Goal: Information Seeking & Learning: Compare options

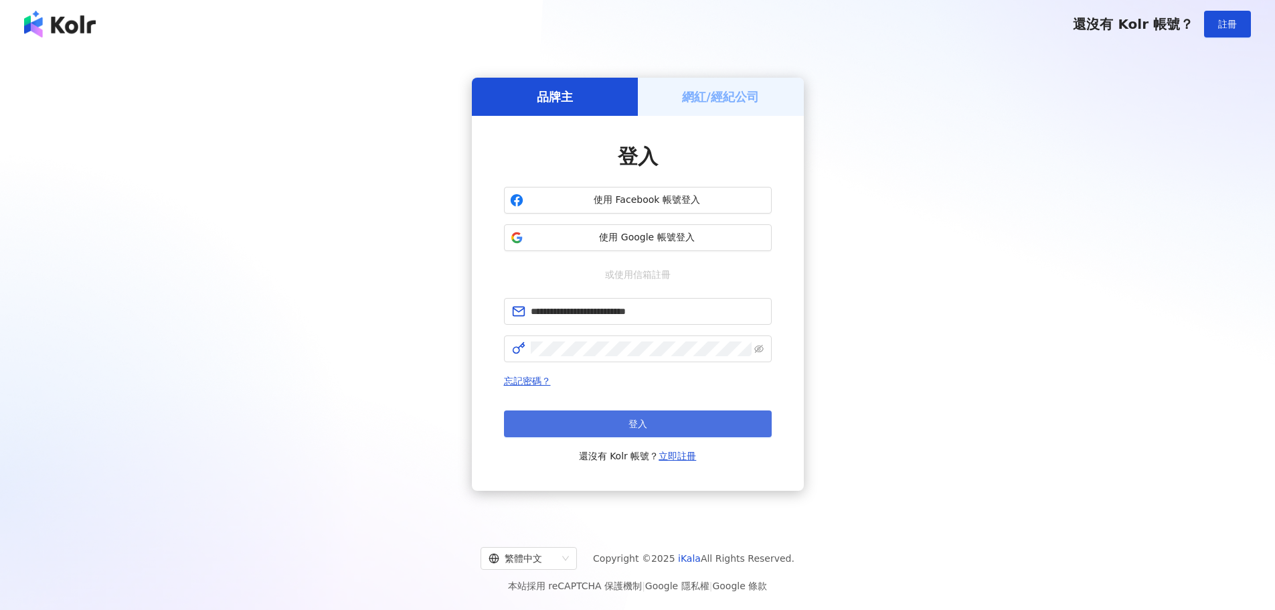
click at [658, 422] on button "登入" at bounding box center [638, 423] width 268 height 27
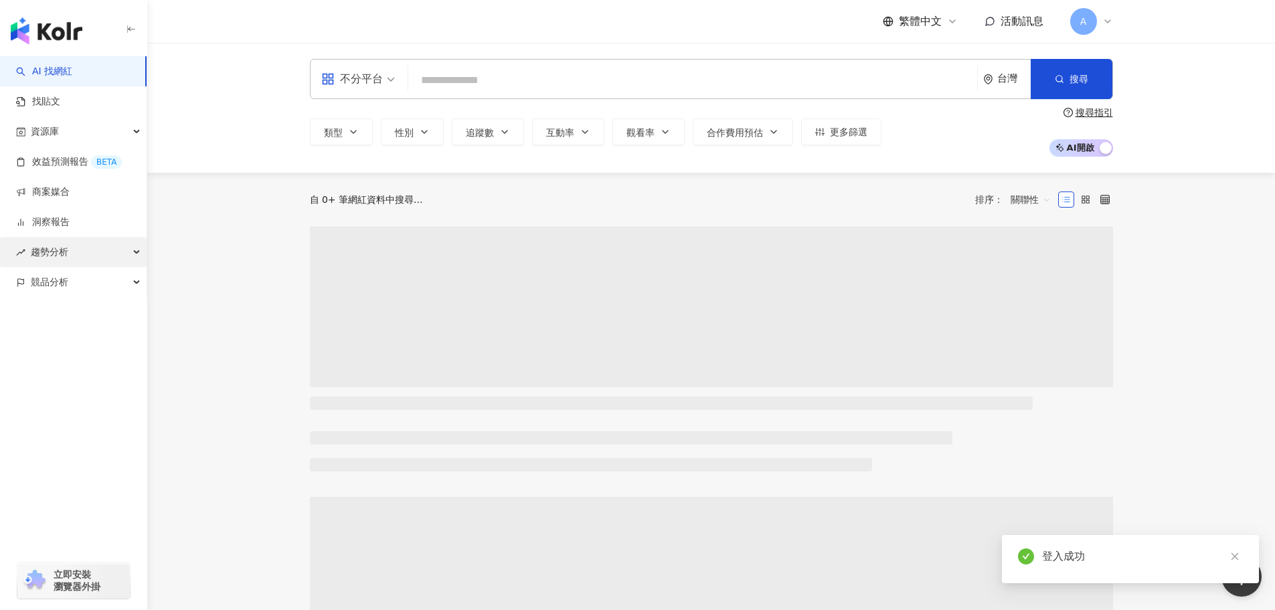
click at [84, 252] on div "趨勢分析" at bounding box center [73, 252] width 147 height 30
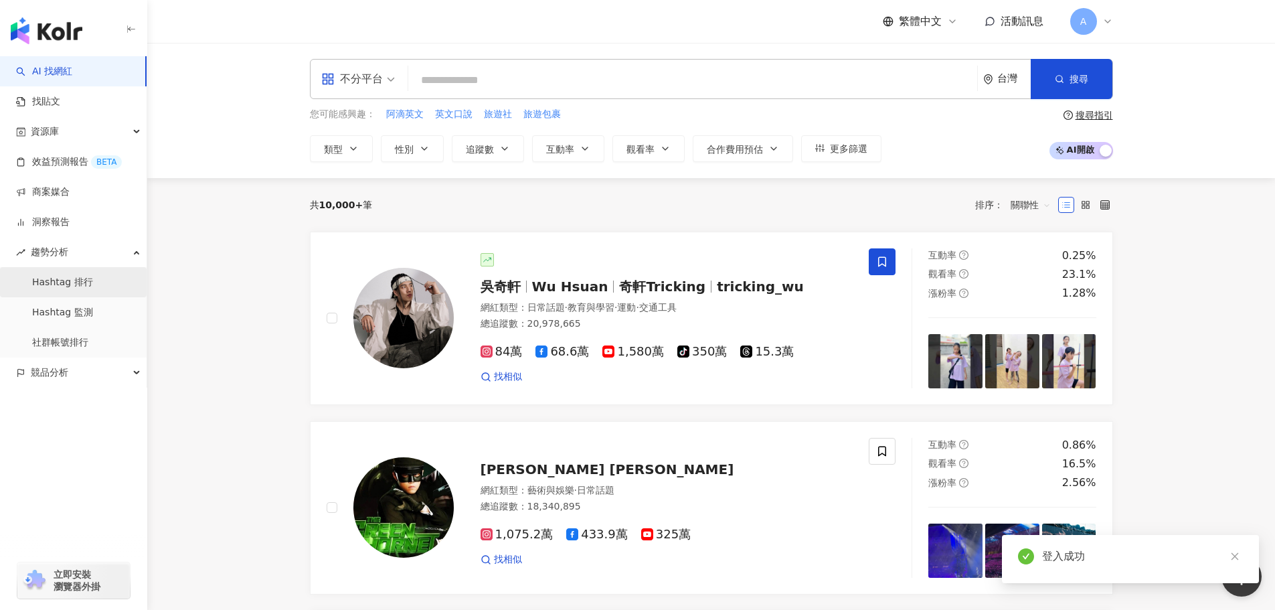
click at [65, 280] on link "Hashtag 排行" at bounding box center [62, 282] width 61 height 13
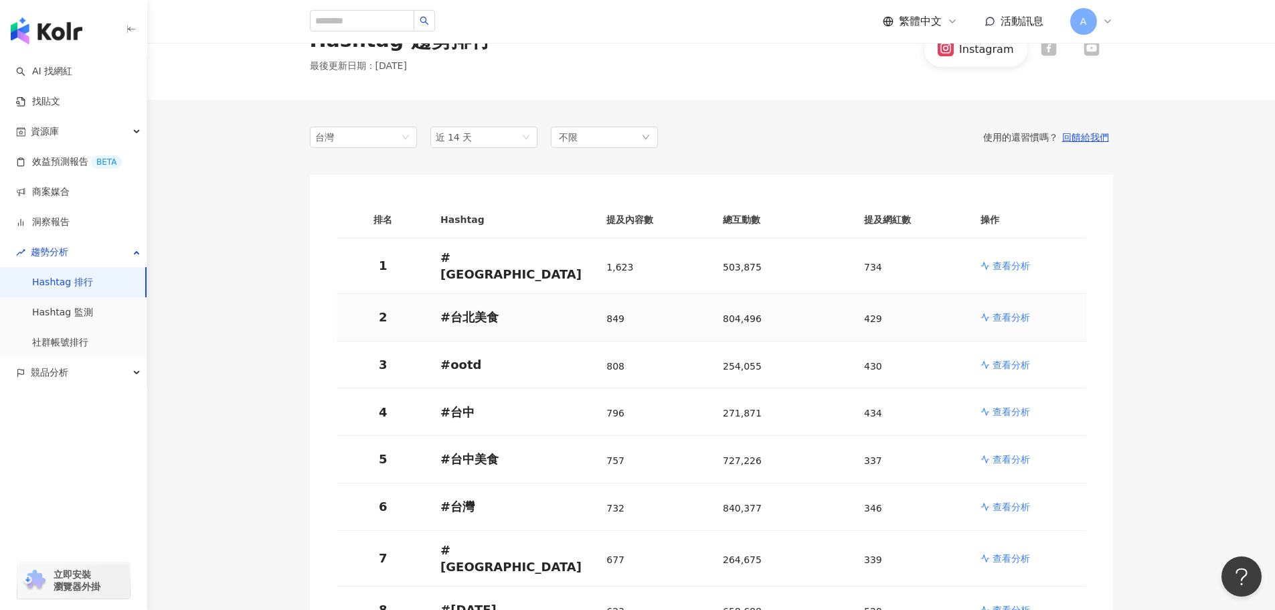
scroll to position [67, 0]
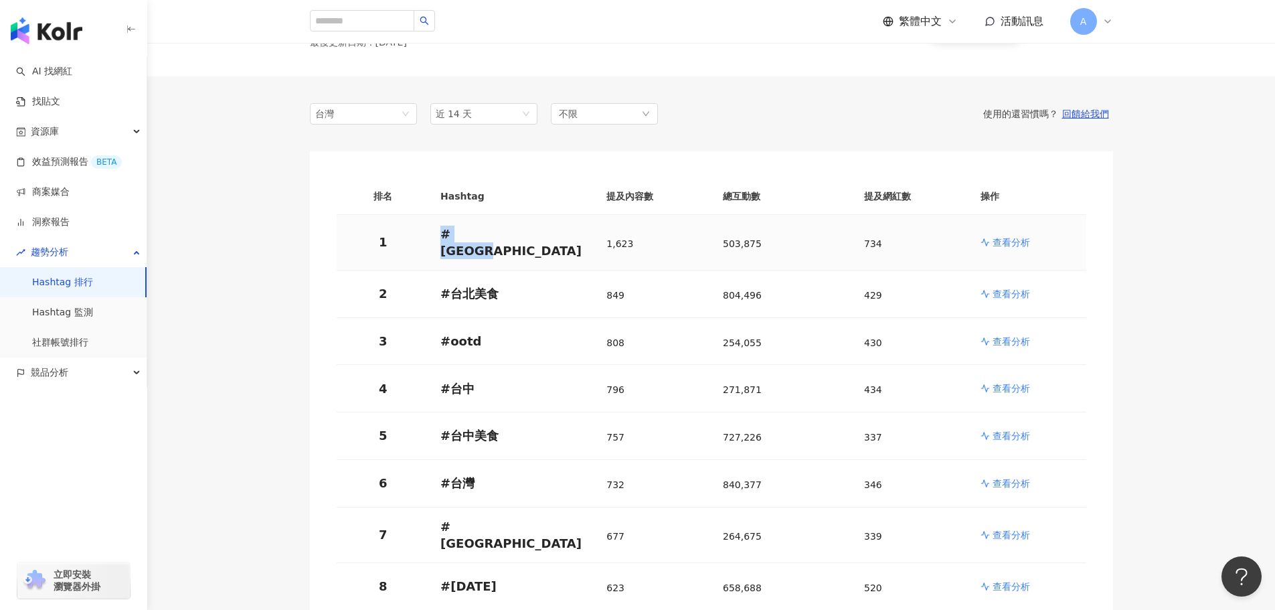
drag, startPoint x: 507, startPoint y: 239, endPoint x: 442, endPoint y: 236, distance: 65.7
click at [442, 236] on p "# taiwan" at bounding box center [512, 242] width 145 height 33
copy p "# taiwan"
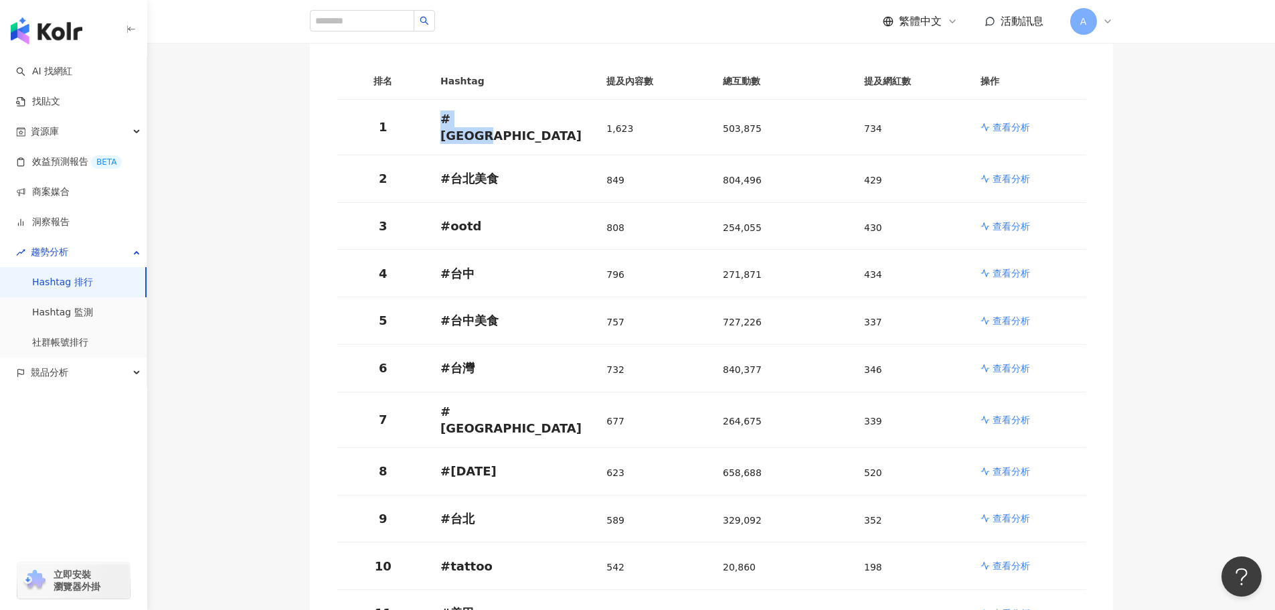
scroll to position [201, 0]
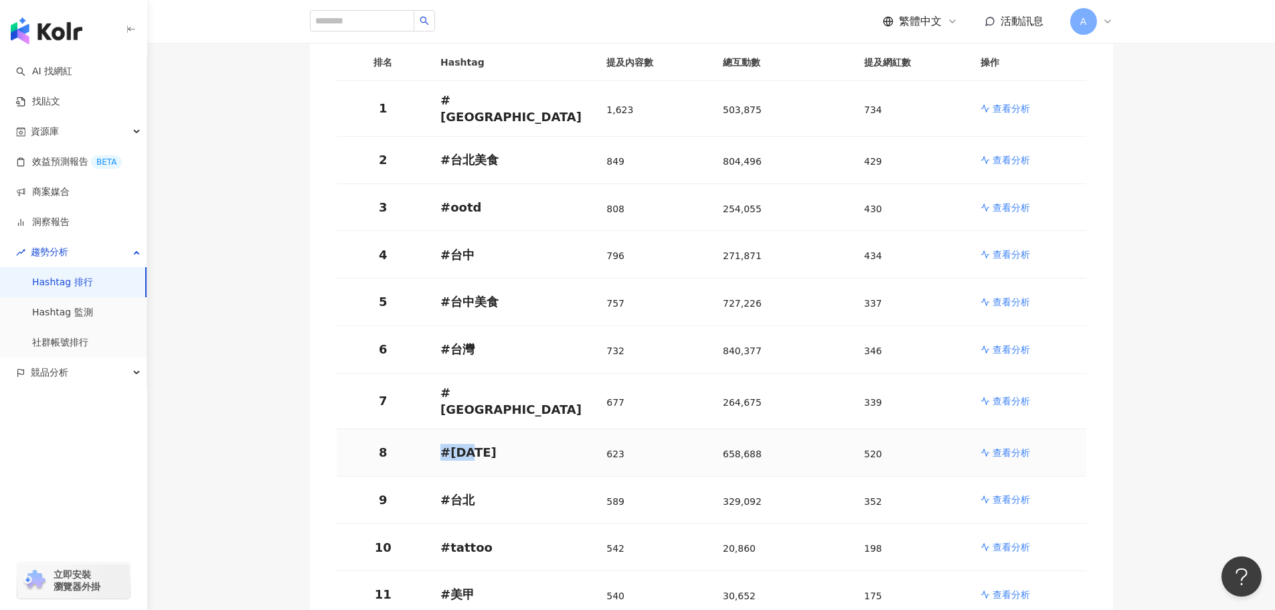
drag, startPoint x: 510, startPoint y: 426, endPoint x: 429, endPoint y: 432, distance: 81.2
click at [429, 432] on tr "8 # 中秋節 623 658,688 520 查看分析" at bounding box center [712, 453] width 750 height 48
copy tr "# 中秋節"
drag, startPoint x: 491, startPoint y: 529, endPoint x: 448, endPoint y: 532, distance: 42.3
click at [448, 539] on p "# tattoo" at bounding box center [512, 547] width 145 height 17
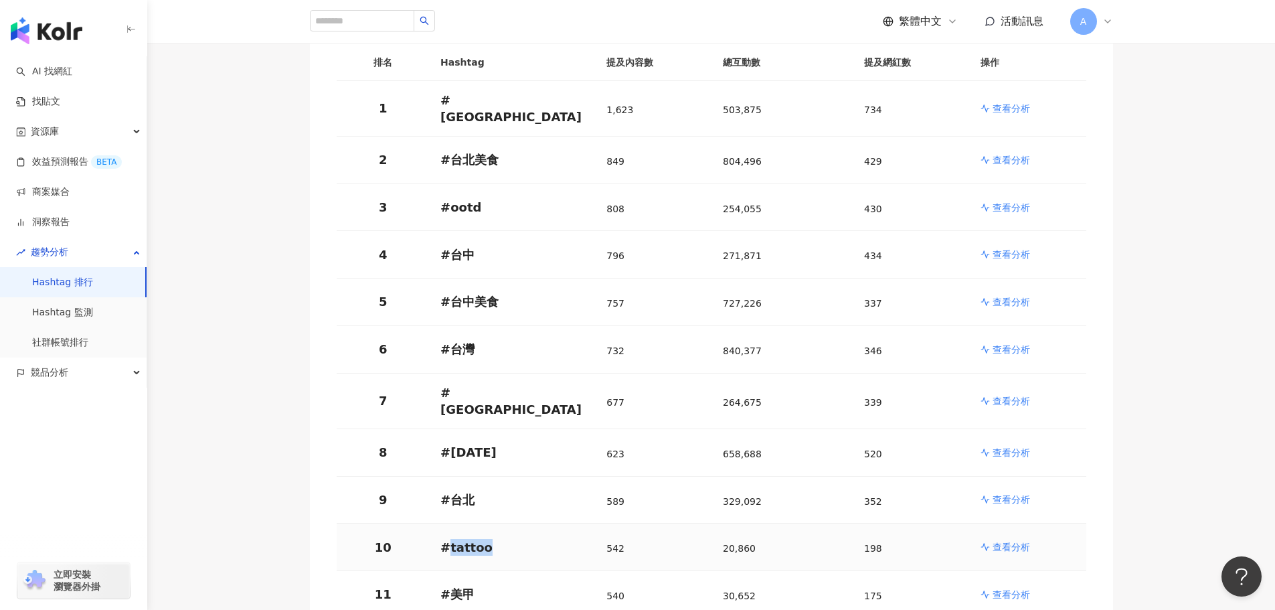
copy p "tattoo"
click at [1007, 105] on p "查看分析" at bounding box center [1011, 108] width 37 height 13
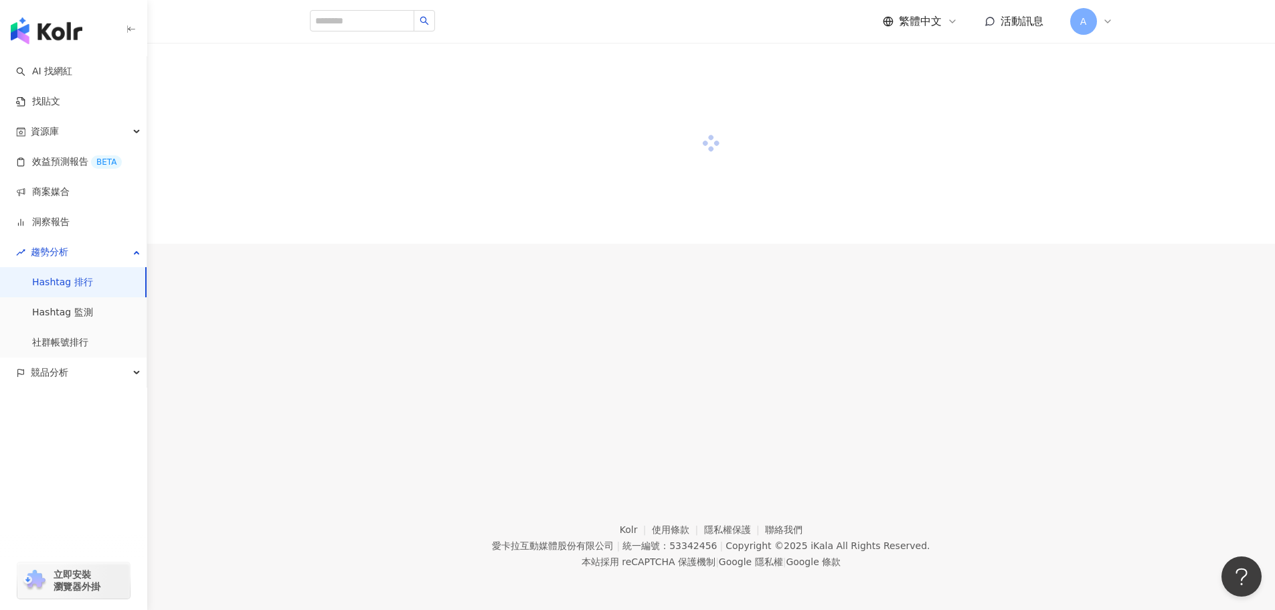
click at [93, 276] on link "Hashtag 排行" at bounding box center [62, 282] width 61 height 13
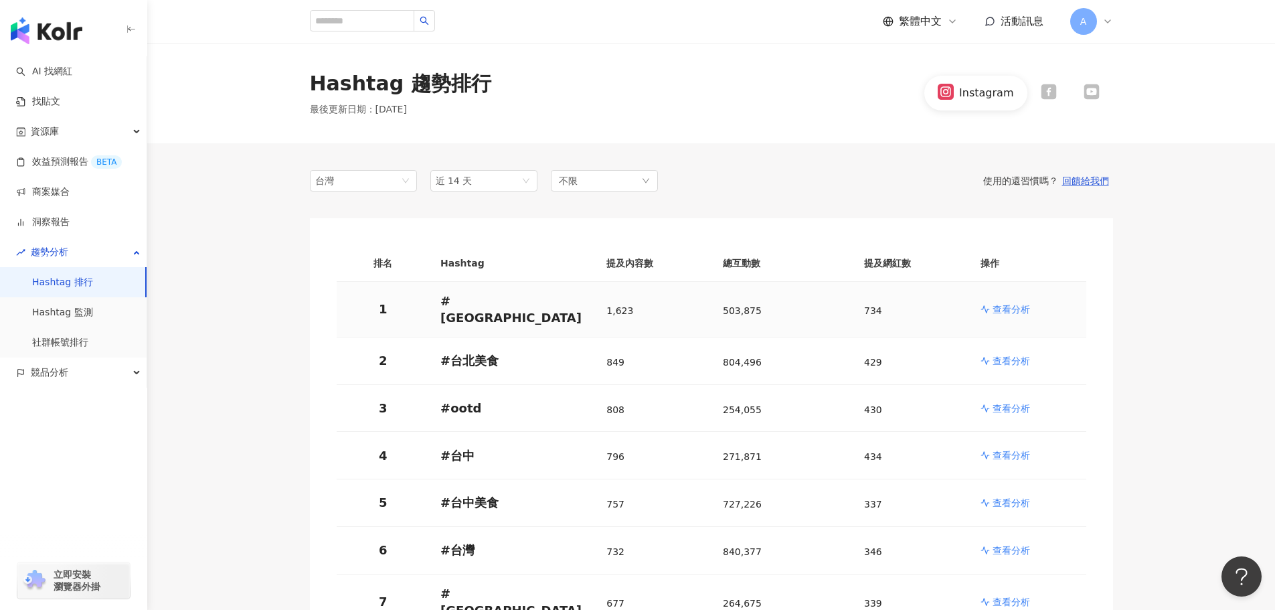
click at [1035, 307] on link "查看分析" at bounding box center [1028, 309] width 95 height 13
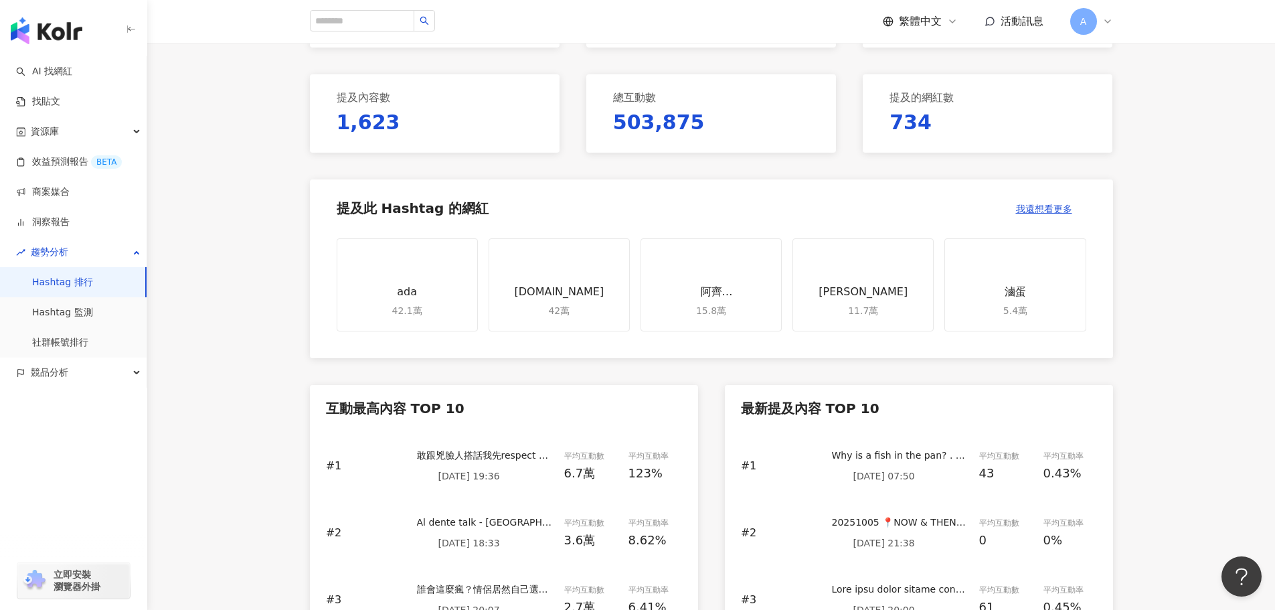
scroll to position [335, 0]
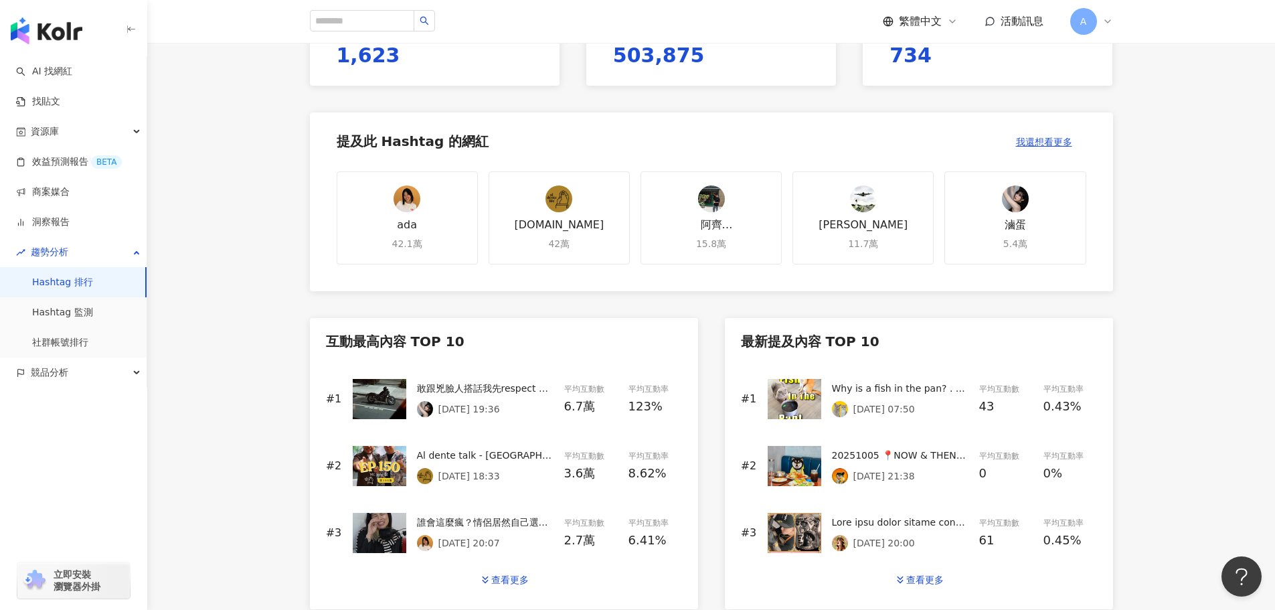
click at [450, 409] on p "2025/10/2 19:36" at bounding box center [469, 409] width 62 height 11
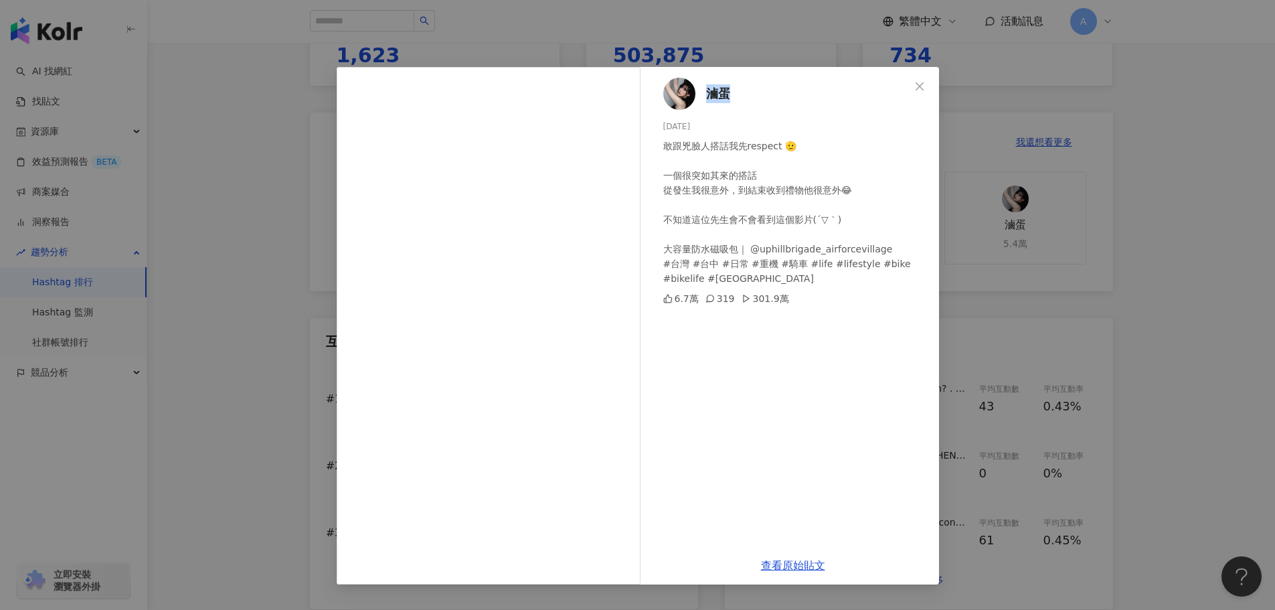
drag, startPoint x: 732, startPoint y: 91, endPoint x: 708, endPoint y: 91, distance: 24.8
click at [708, 91] on div "滷蛋 2025/10/2 敢跟兇臉人搭話我先respect 🫡 一個很突如其來的搭話 從發生我很意外，到結束收到禮物他很意外😂 不知道這位先生會不會看到這個影…" at bounding box center [793, 306] width 292 height 479
copy span "滷蛋"
click at [791, 563] on link "查看原始貼文" at bounding box center [793, 565] width 64 height 13
click at [922, 86] on icon "close" at bounding box center [919, 86] width 11 height 11
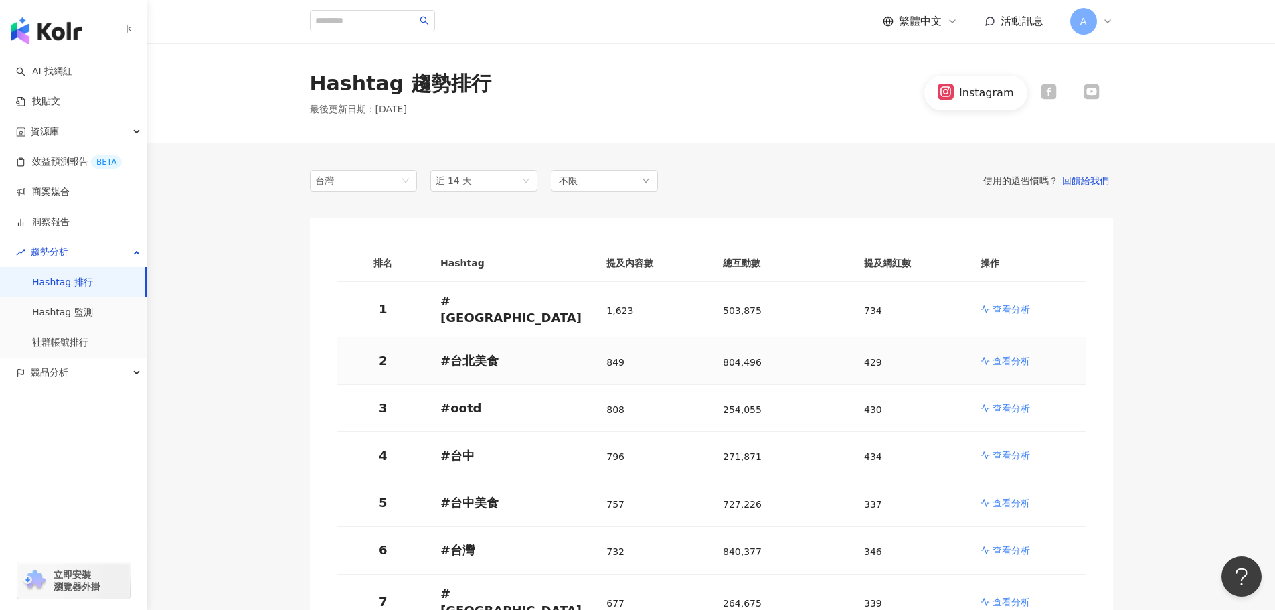
click at [1019, 354] on p "查看分析" at bounding box center [1011, 360] width 37 height 13
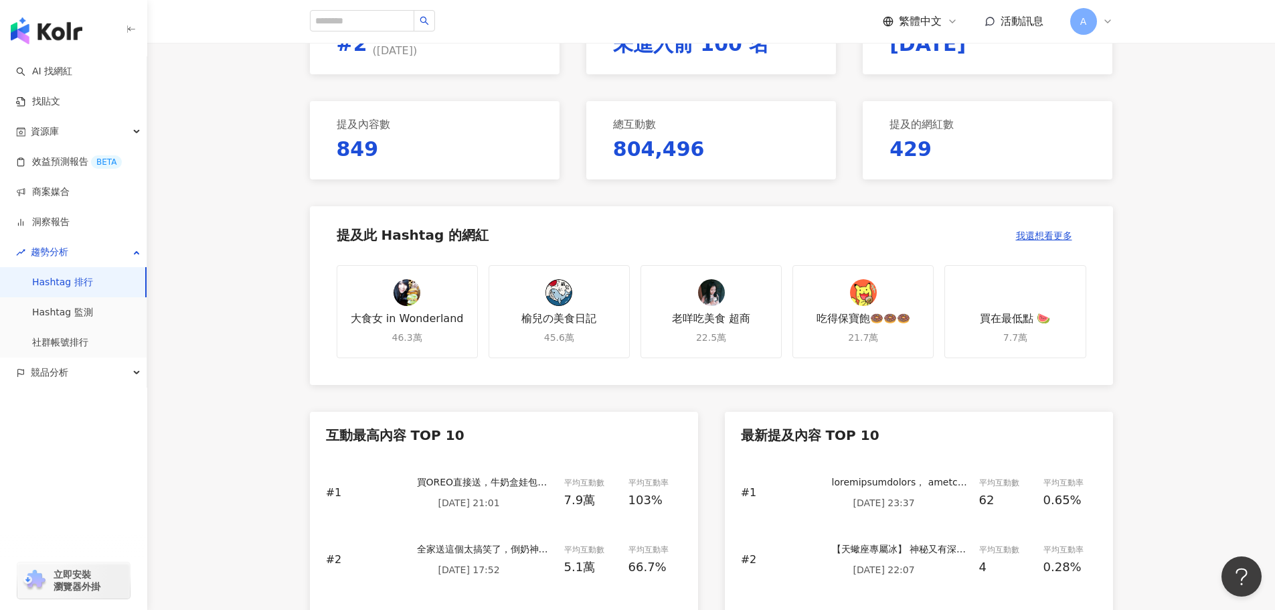
scroll to position [402, 0]
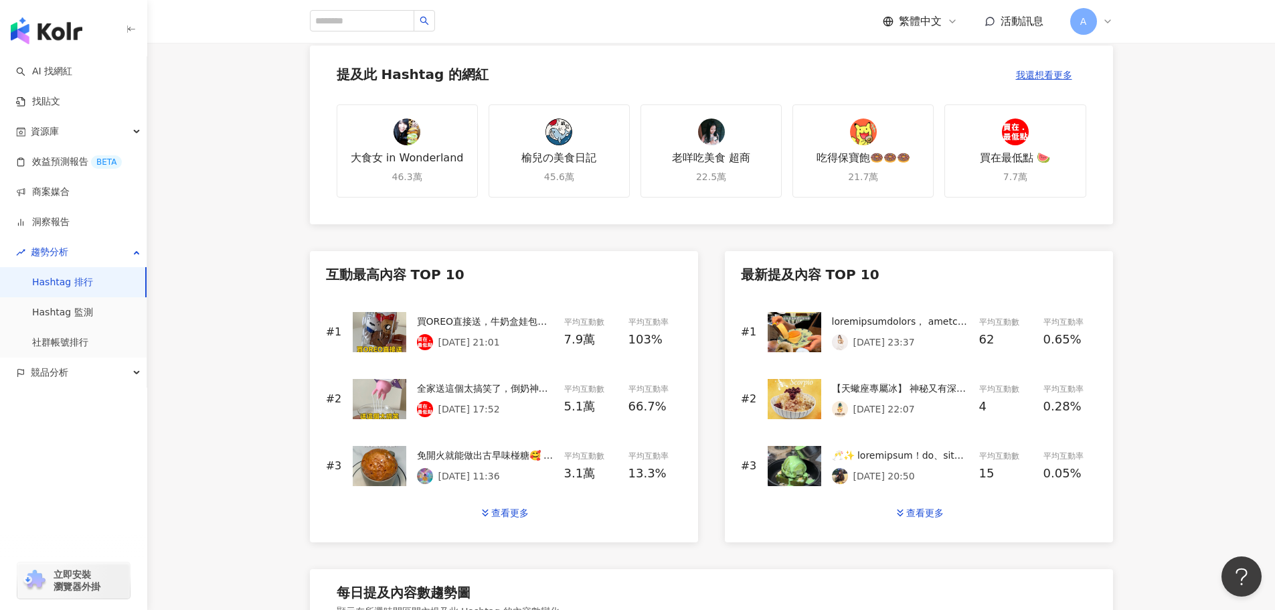
click at [495, 341] on p "2025/9/30 21:01" at bounding box center [469, 342] width 62 height 11
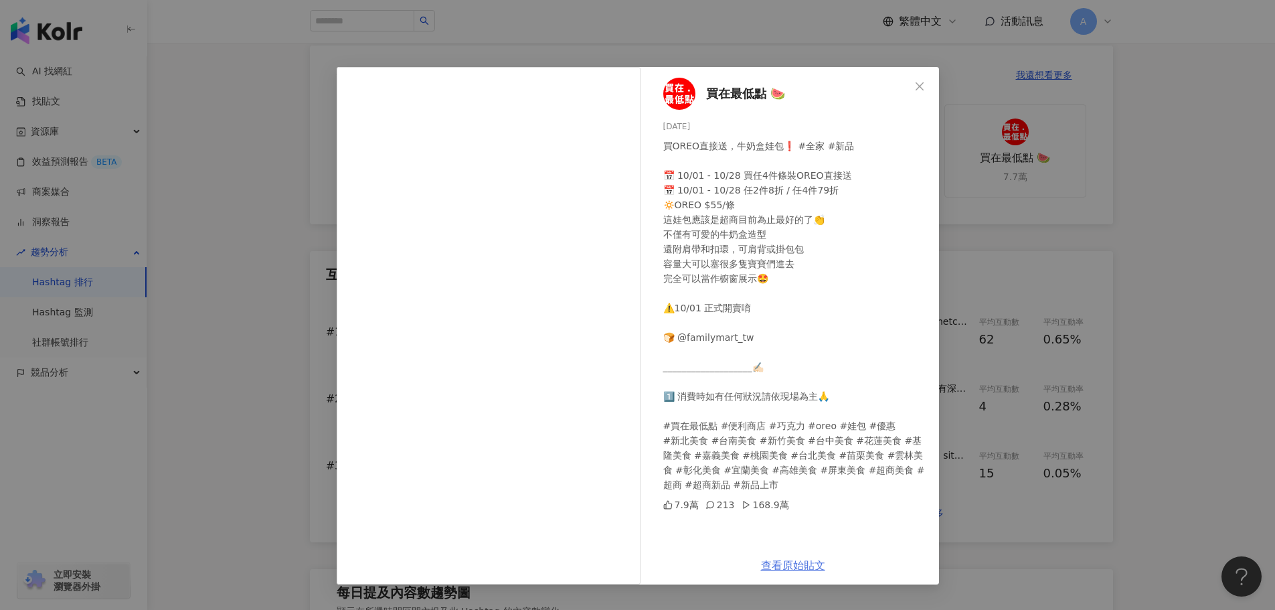
click at [807, 564] on link "查看原始貼文" at bounding box center [793, 565] width 64 height 13
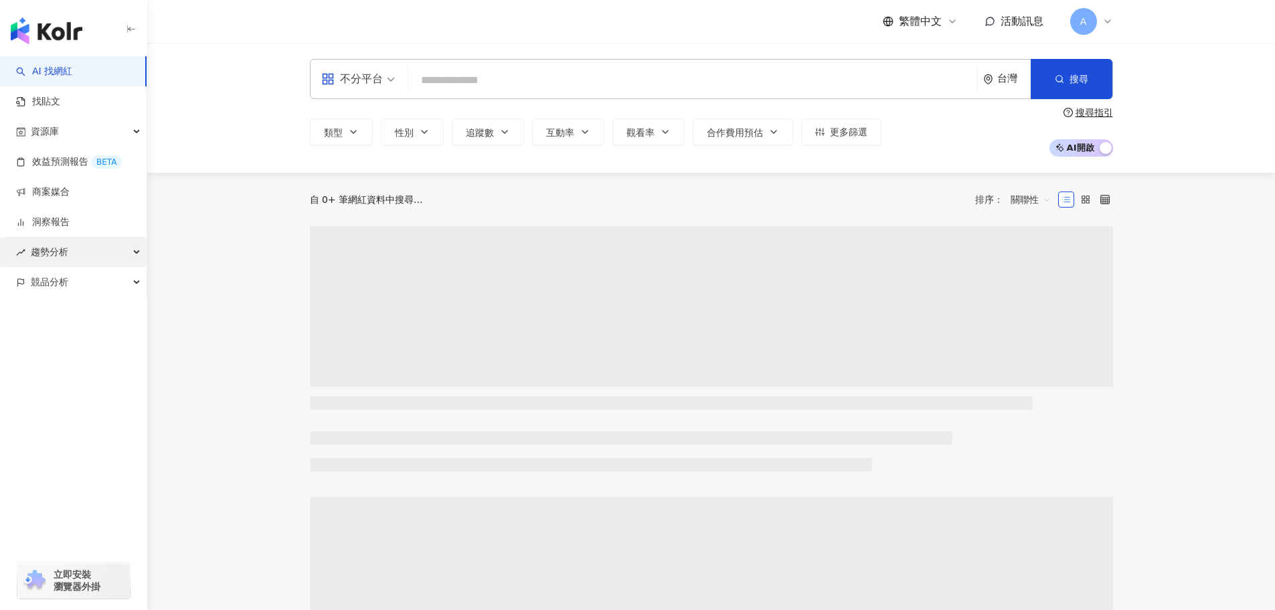
click at [104, 258] on div "趨勢分析" at bounding box center [73, 252] width 147 height 30
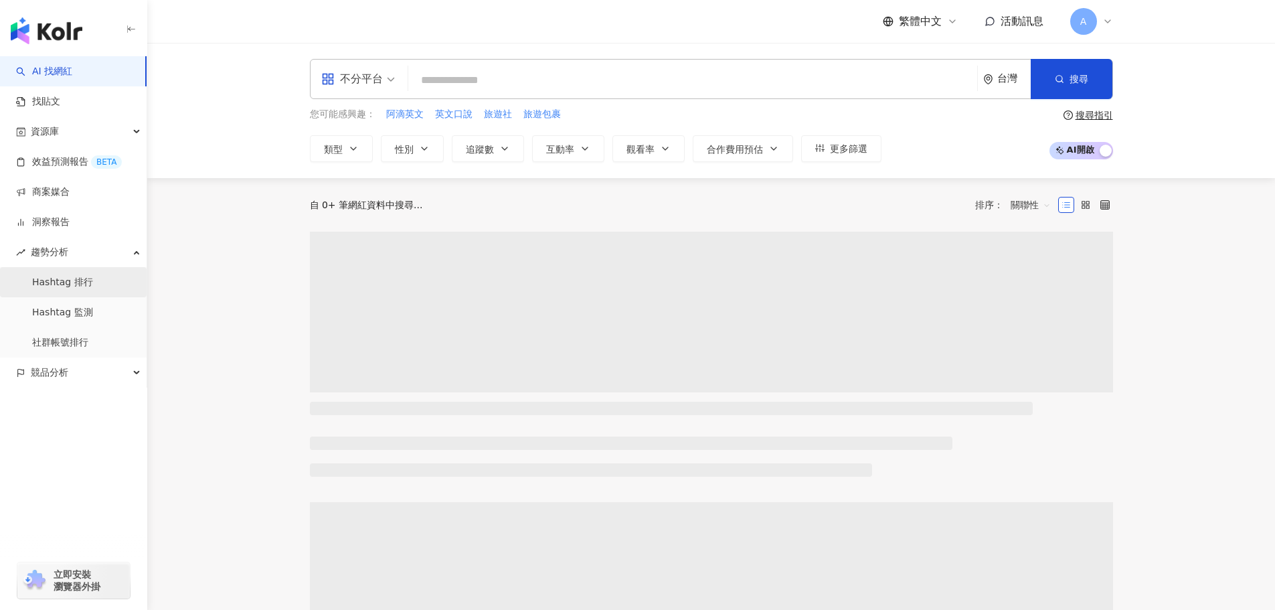
click at [66, 285] on link "Hashtag 排行" at bounding box center [62, 282] width 61 height 13
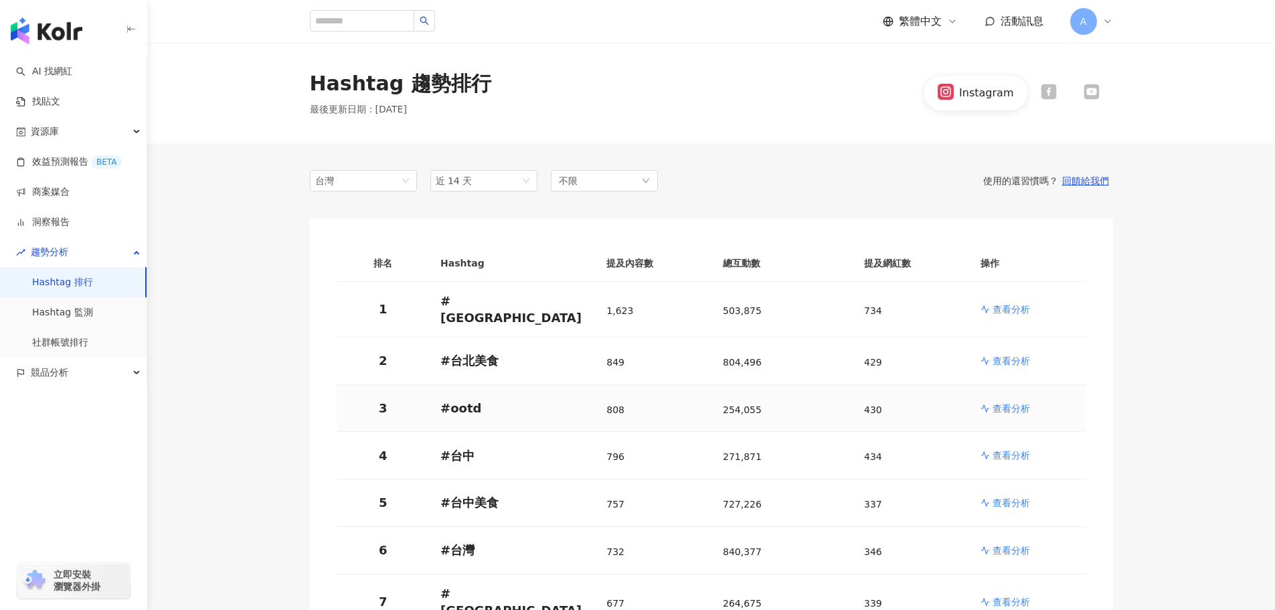
click at [998, 402] on p "查看分析" at bounding box center [1011, 408] width 37 height 13
click at [1003, 402] on p "查看分析" at bounding box center [1011, 408] width 37 height 13
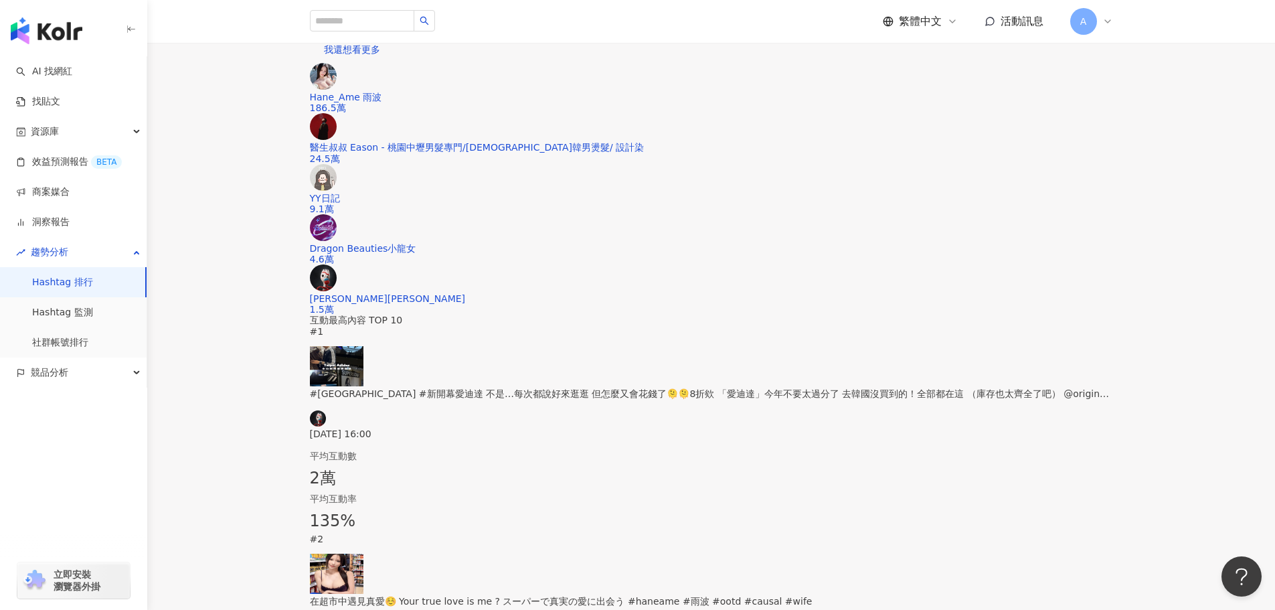
scroll to position [402, 0]
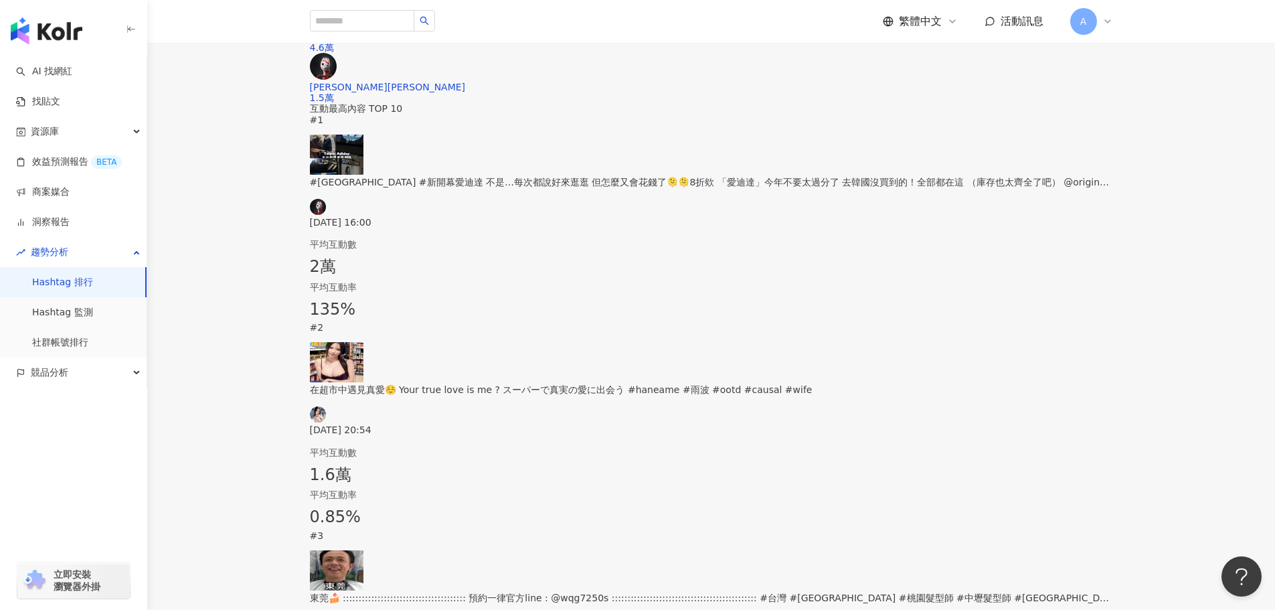
click at [533, 189] on div "#中山區 #新開幕愛迪達 不是…每次都說好來逛逛 但怎麼又會花錢了🫠🫠8折欸 「愛迪達」今年不要太過分了 去韓國沒買到的！全部都在這 （庫存也太齊全了吧） @…" at bounding box center [711, 182] width 803 height 15
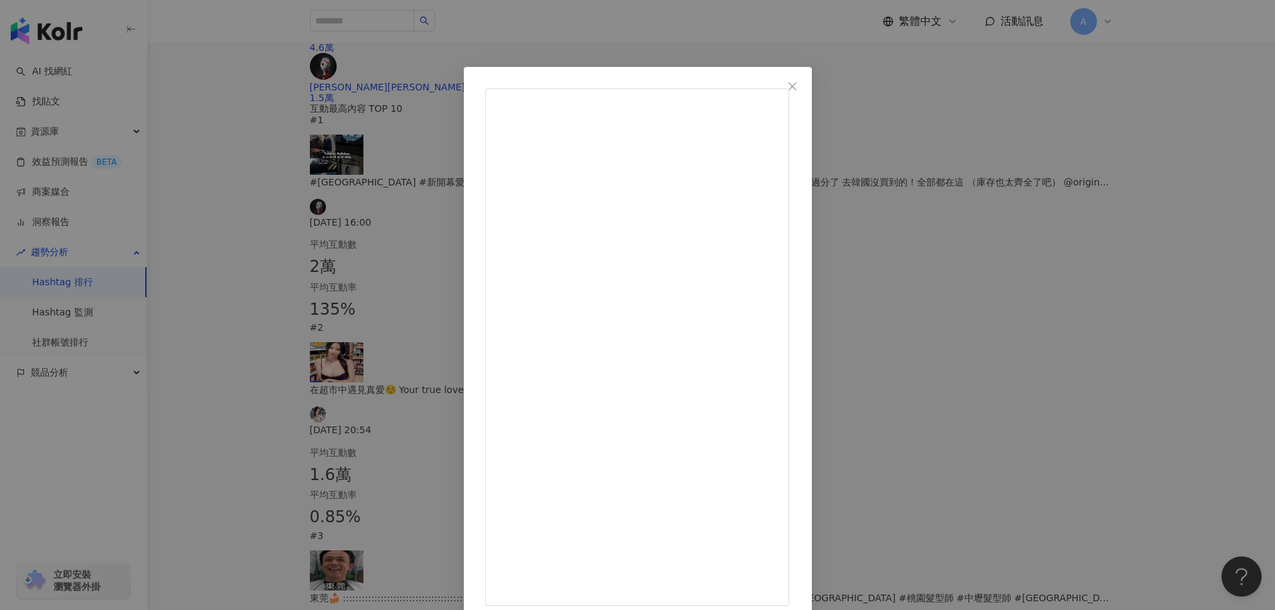
drag, startPoint x: 786, startPoint y: 97, endPoint x: 709, endPoint y: 92, distance: 77.1
copy span "張秉誠 Allen"
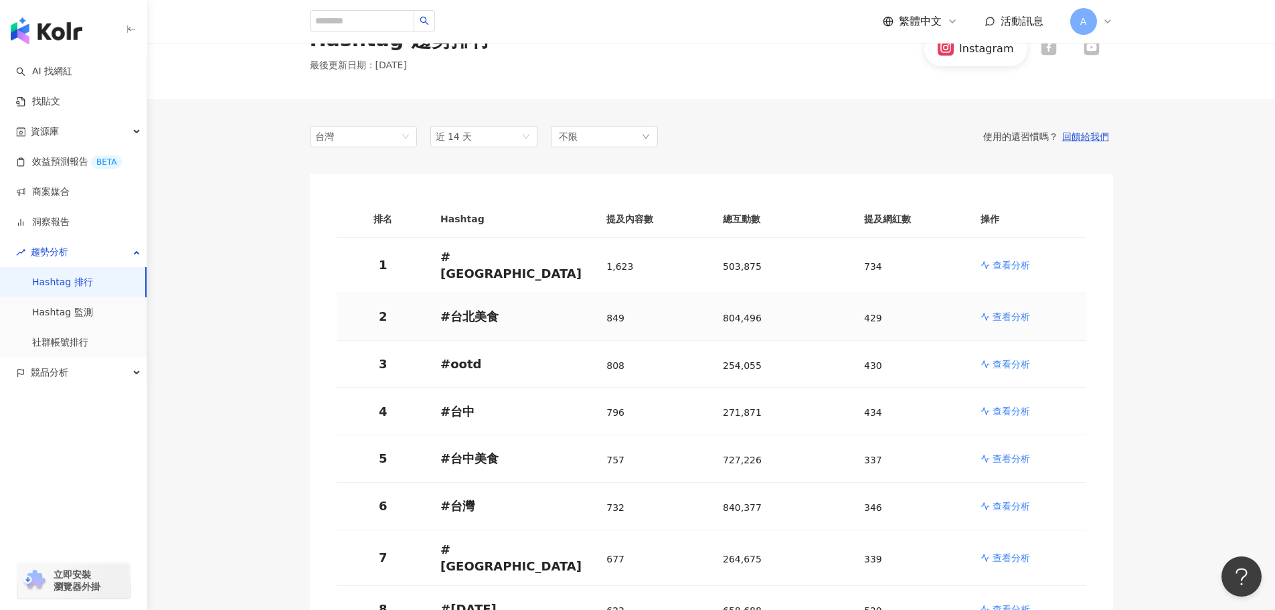
scroll to position [67, 0]
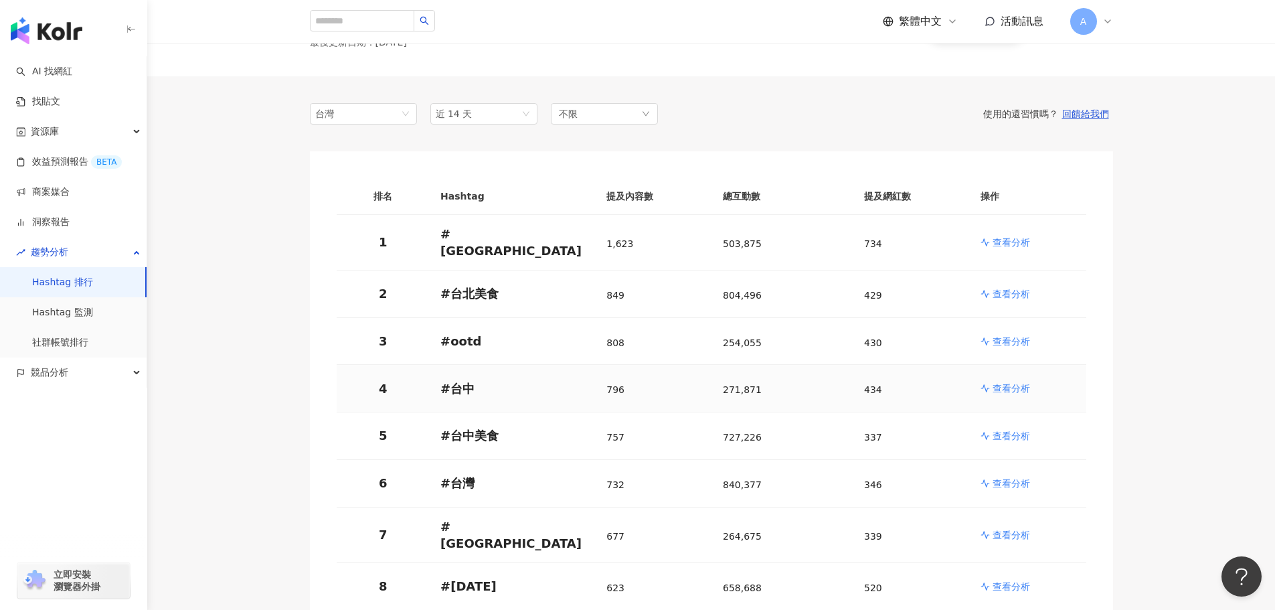
click at [993, 382] on p "查看分析" at bounding box center [1011, 388] width 37 height 13
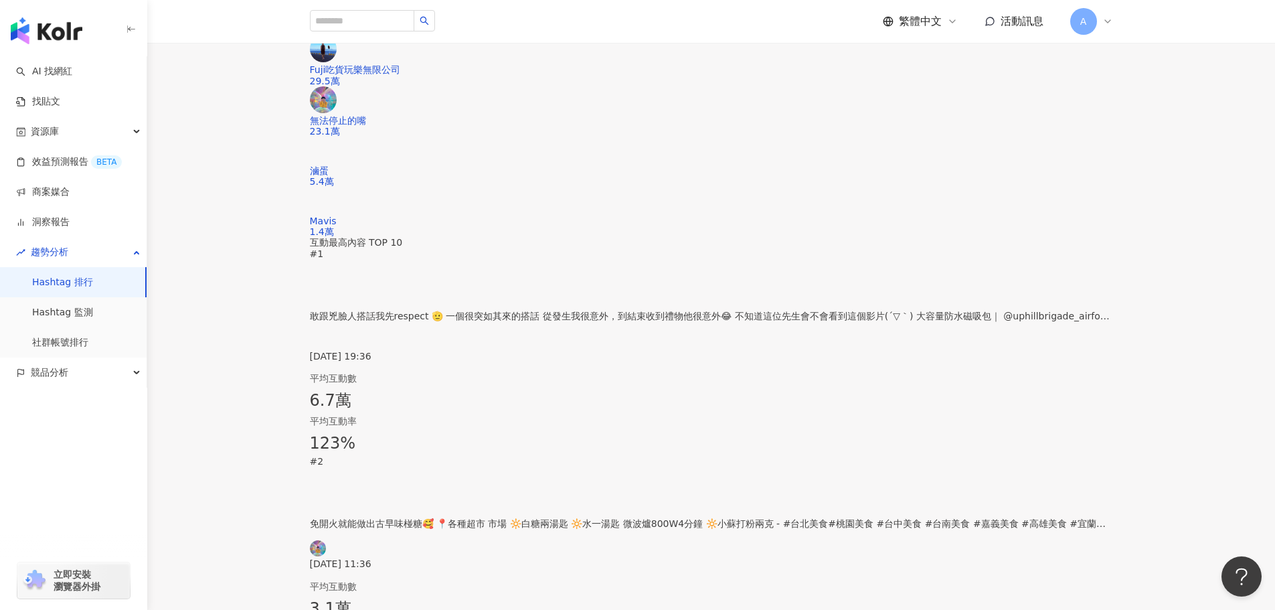
scroll to position [535, 0]
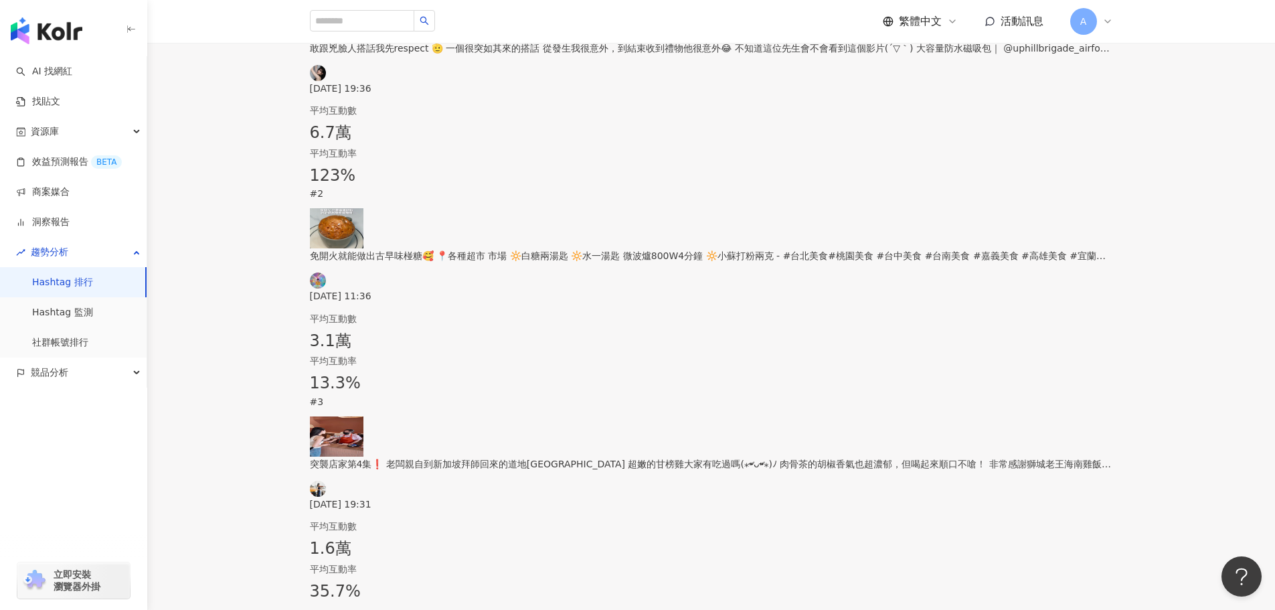
click at [363, 248] on img at bounding box center [337, 228] width 54 height 40
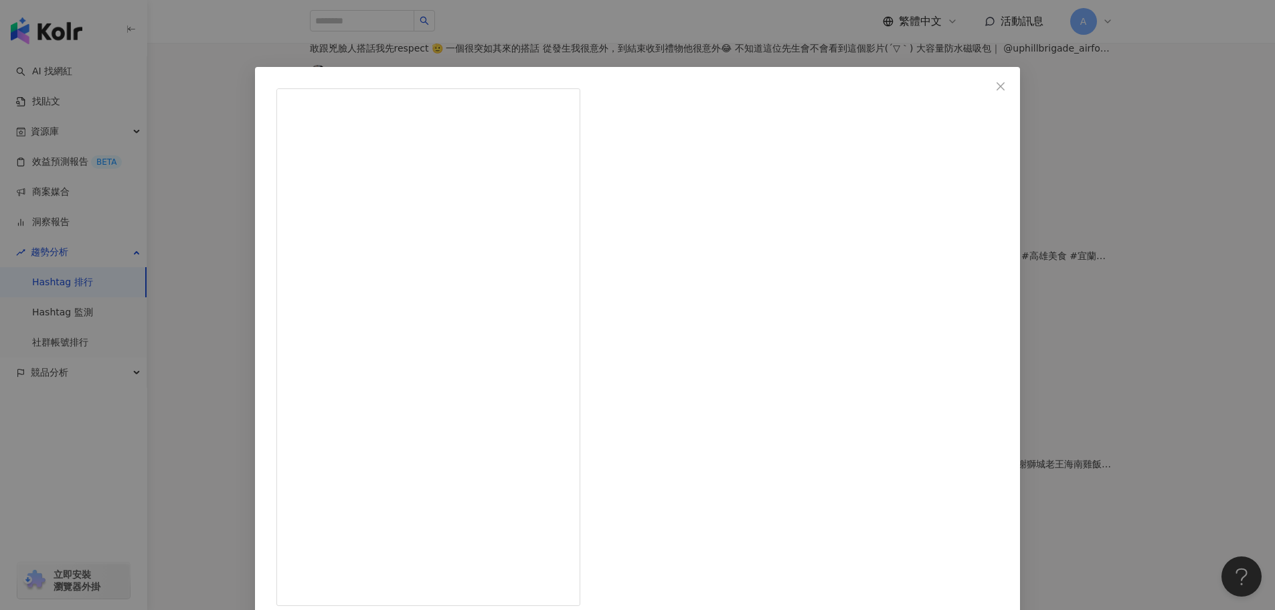
drag, startPoint x: 698, startPoint y: 84, endPoint x: 683, endPoint y: 86, distance: 15.6
drag, startPoint x: 782, startPoint y: 94, endPoint x: 708, endPoint y: 95, distance: 74.3
copy span "無法停止的嘴"
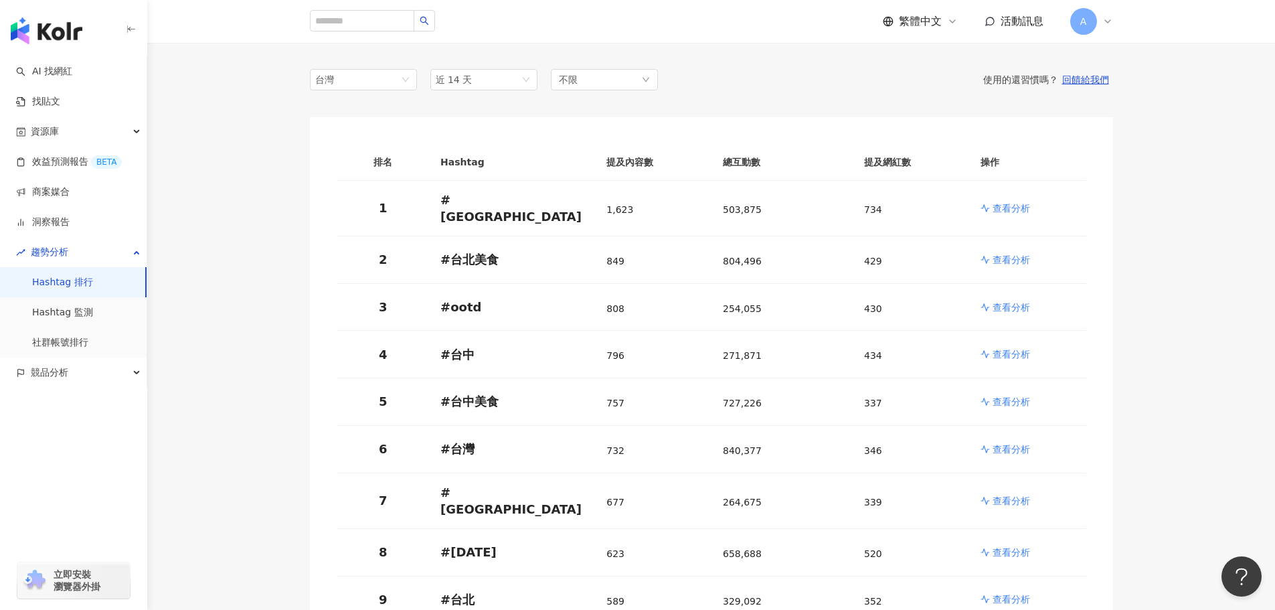
scroll to position [134, 0]
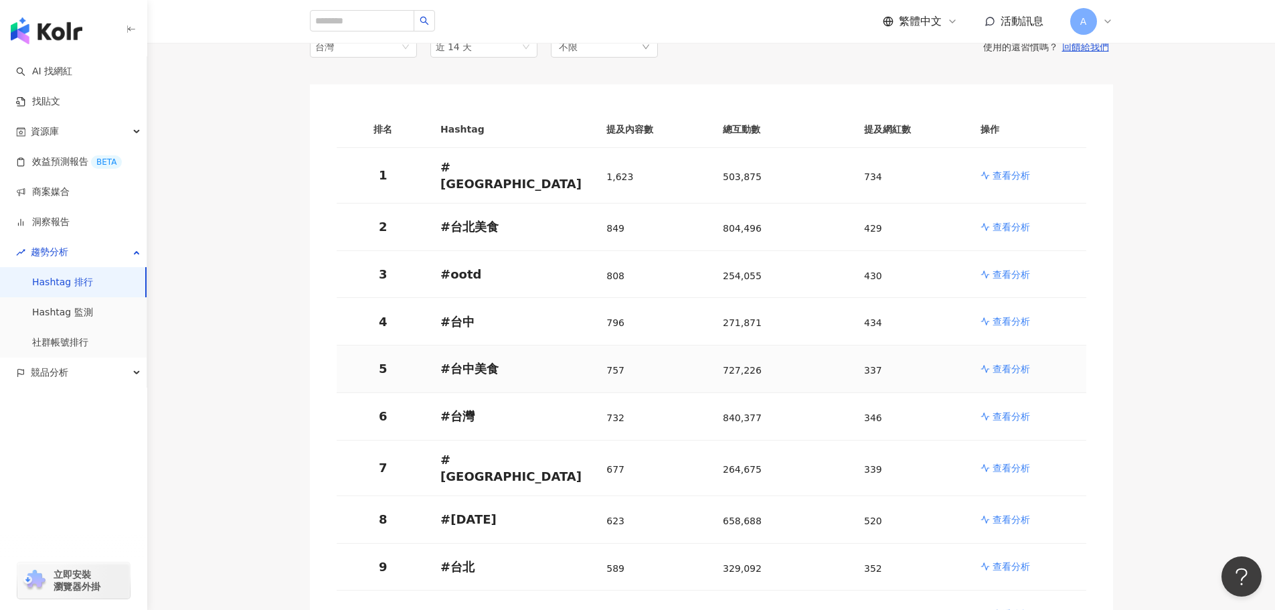
click at [1024, 362] on p "查看分析" at bounding box center [1011, 368] width 37 height 13
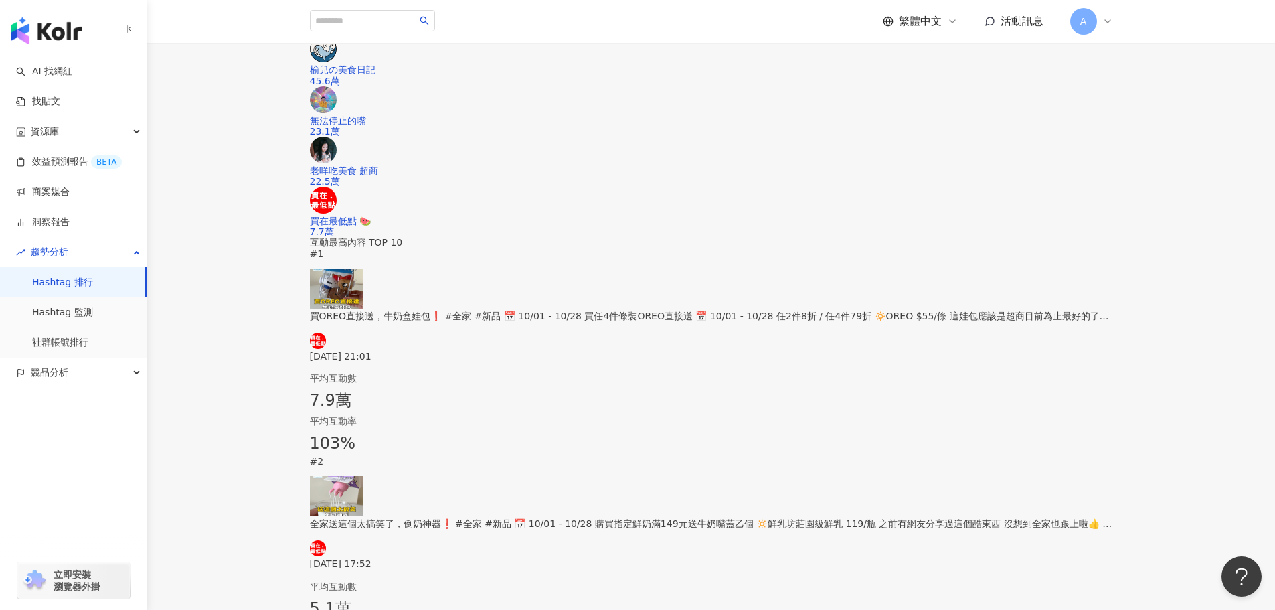
scroll to position [335, 0]
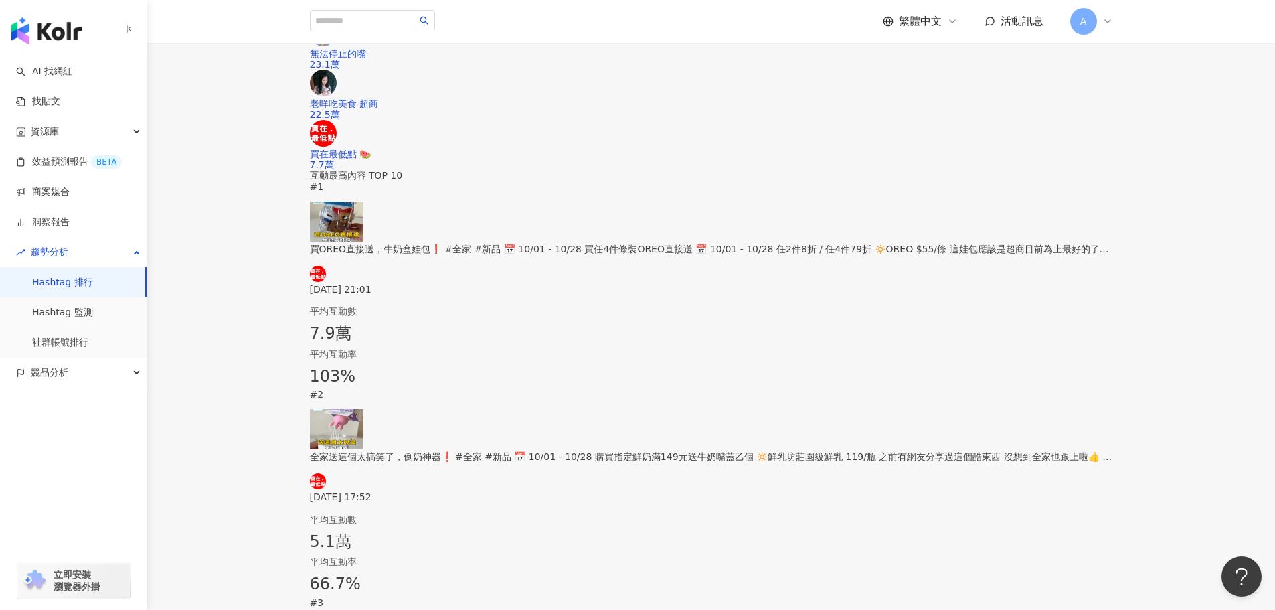
click at [440, 462] on div "全家送這個太搞笑了，倒奶神器❗️ #全家 #新品 📅 10/01 - 10/28 購買指定鮮奶滿149元送牛奶嘴蓋乙個 🔅鮮乳坊莊園級鮮乳 119/瓶 之前有…" at bounding box center [711, 475] width 803 height 53
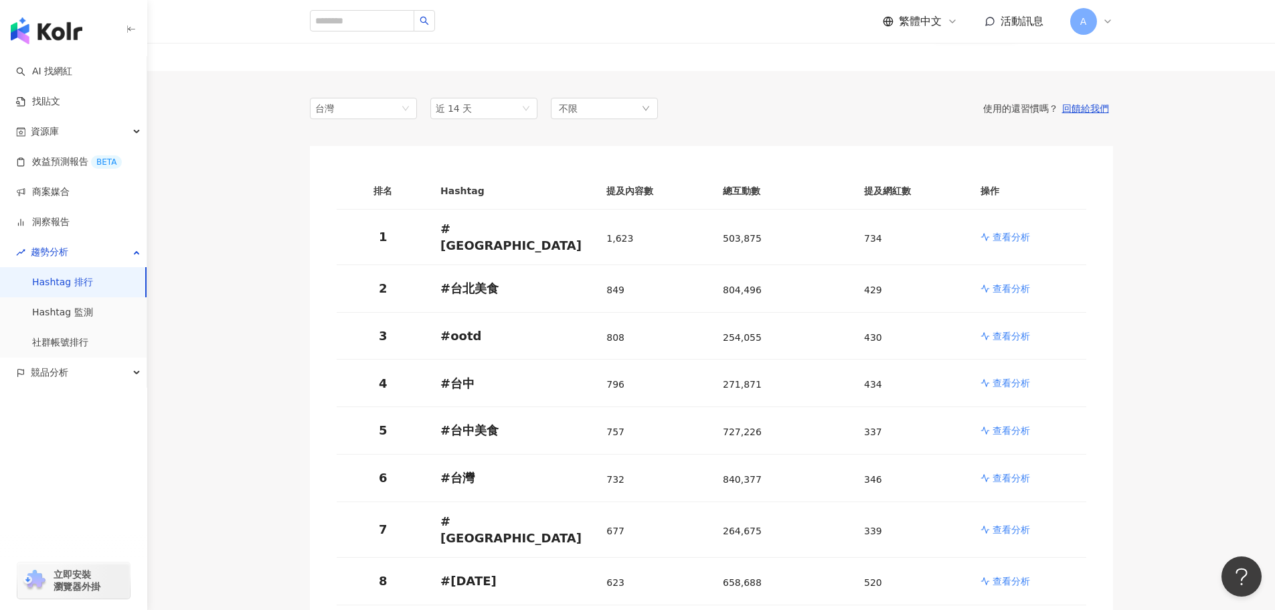
scroll to position [134, 0]
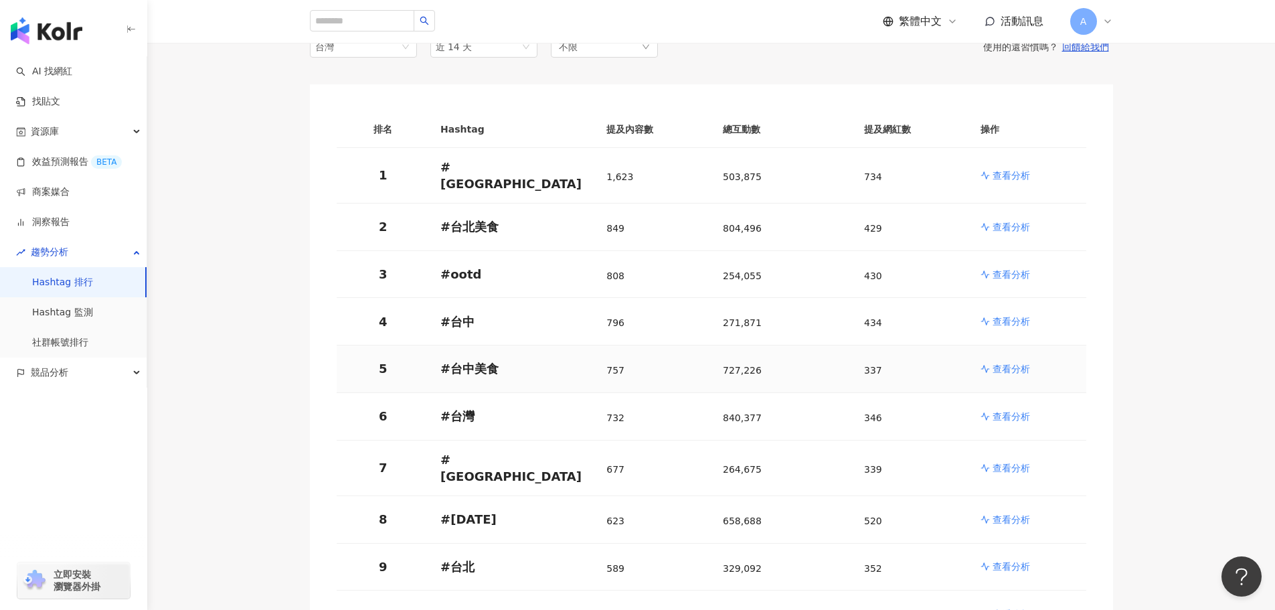
click at [1007, 363] on p "查看分析" at bounding box center [1011, 368] width 37 height 13
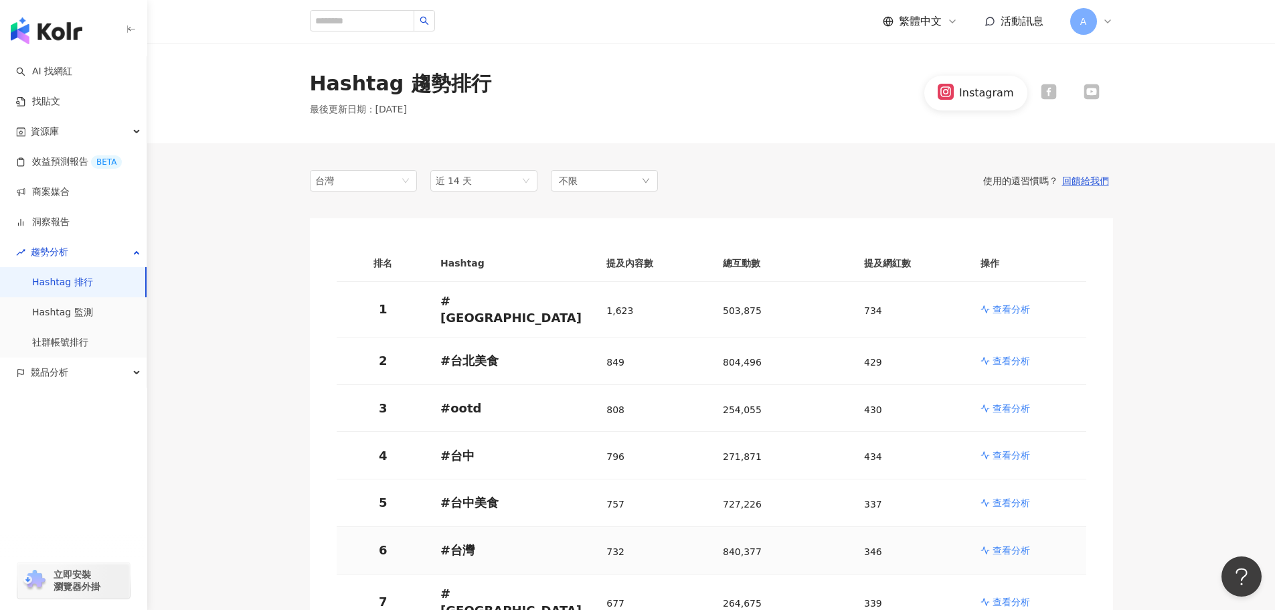
click at [1011, 544] on p "查看分析" at bounding box center [1011, 550] width 37 height 13
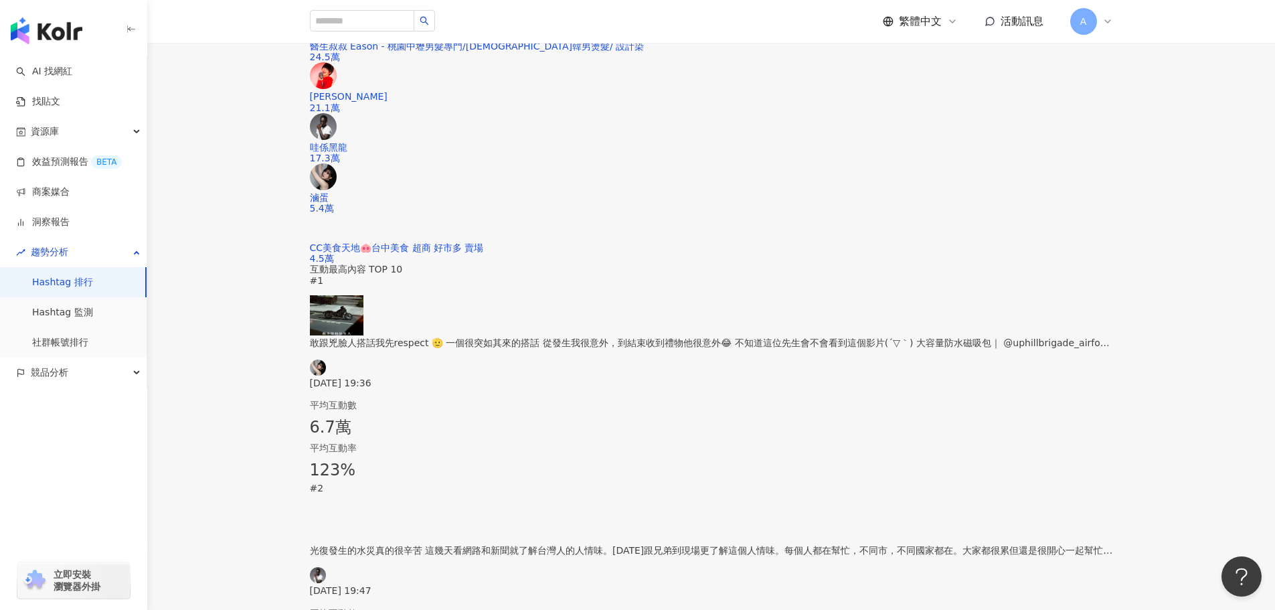
scroll to position [469, 0]
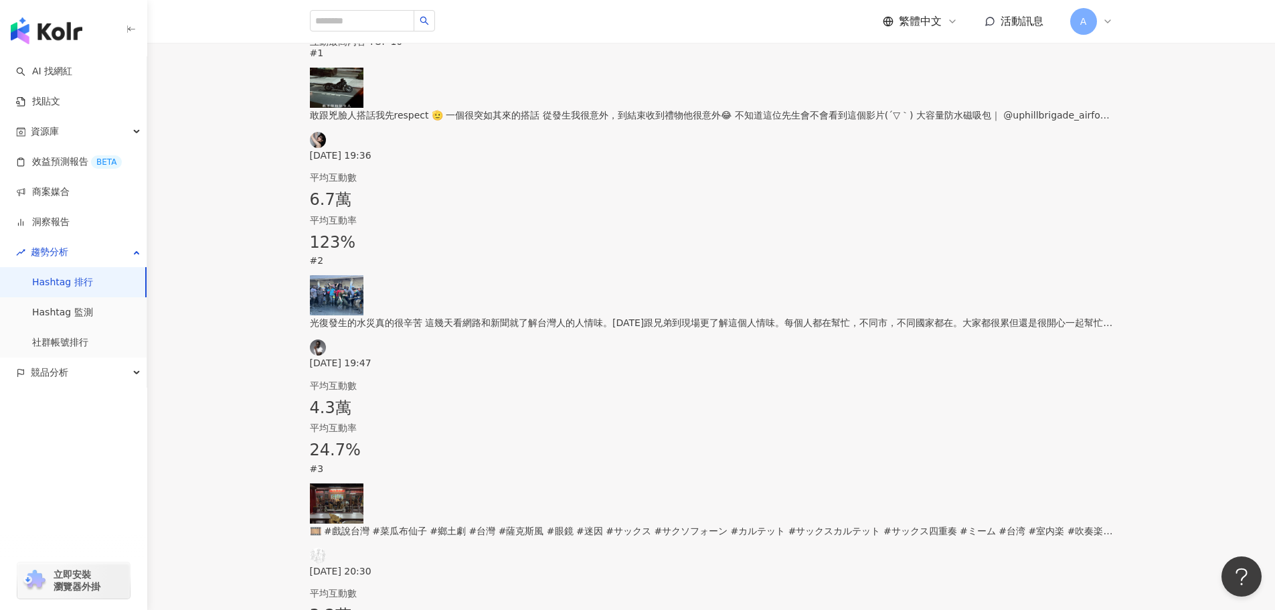
click at [532, 343] on div "2025/10/4 19:47" at bounding box center [711, 353] width 803 height 29
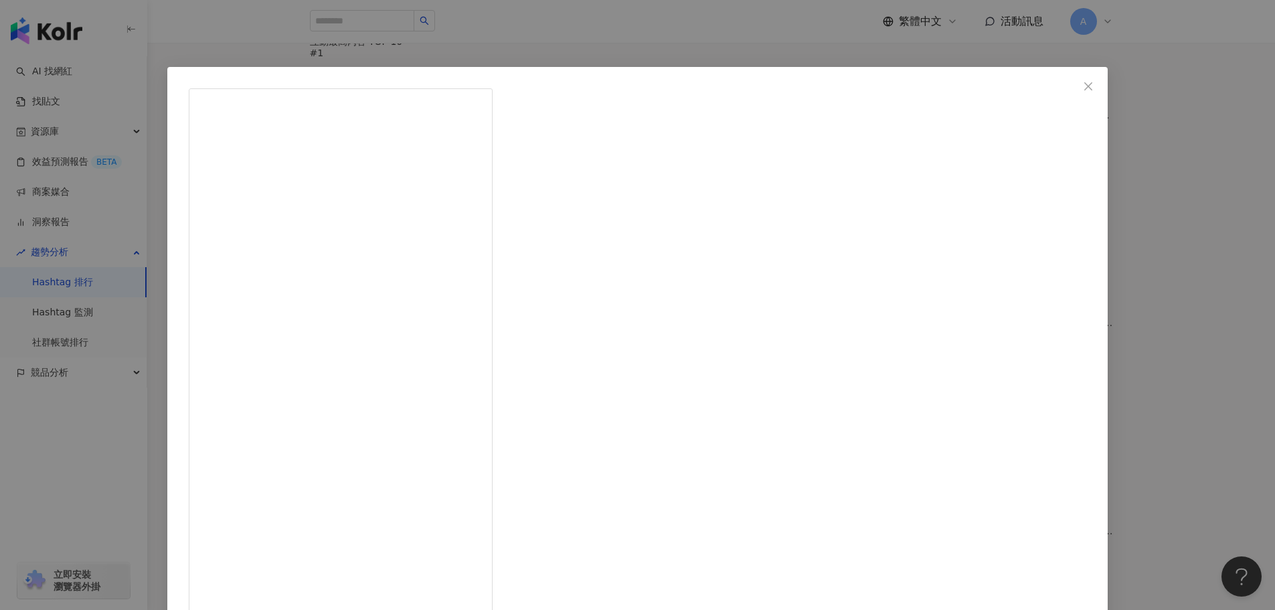
drag, startPoint x: 756, startPoint y: 90, endPoint x: 697, endPoint y: 90, distance: 59.6
copy span "哇係黑龍"
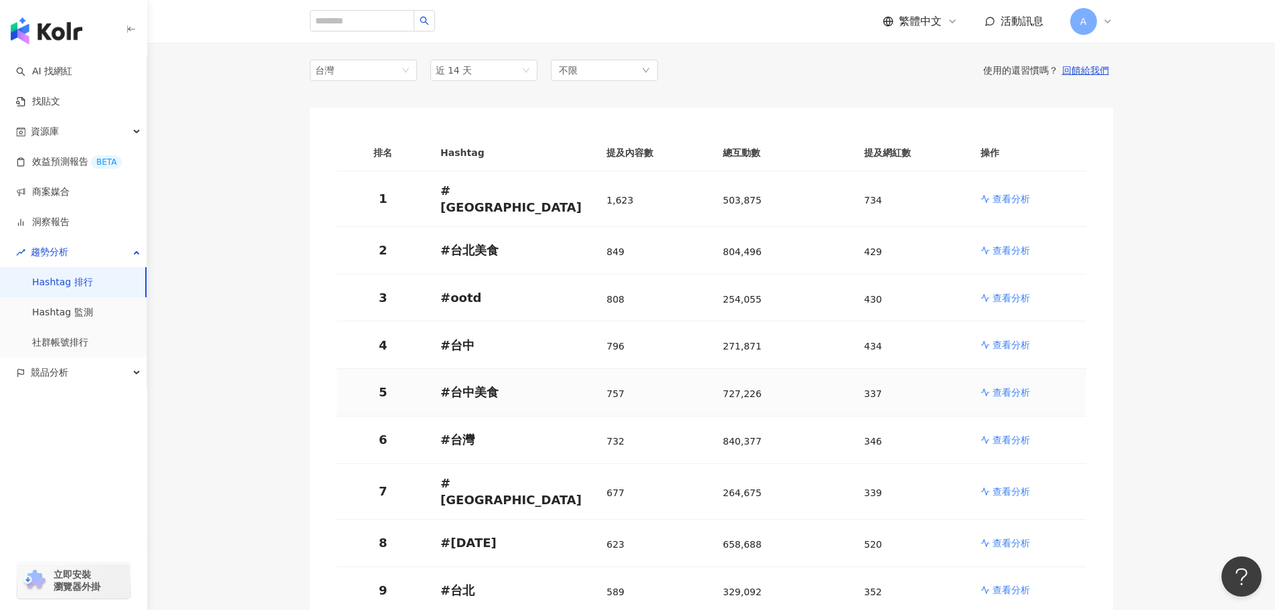
scroll to position [134, 0]
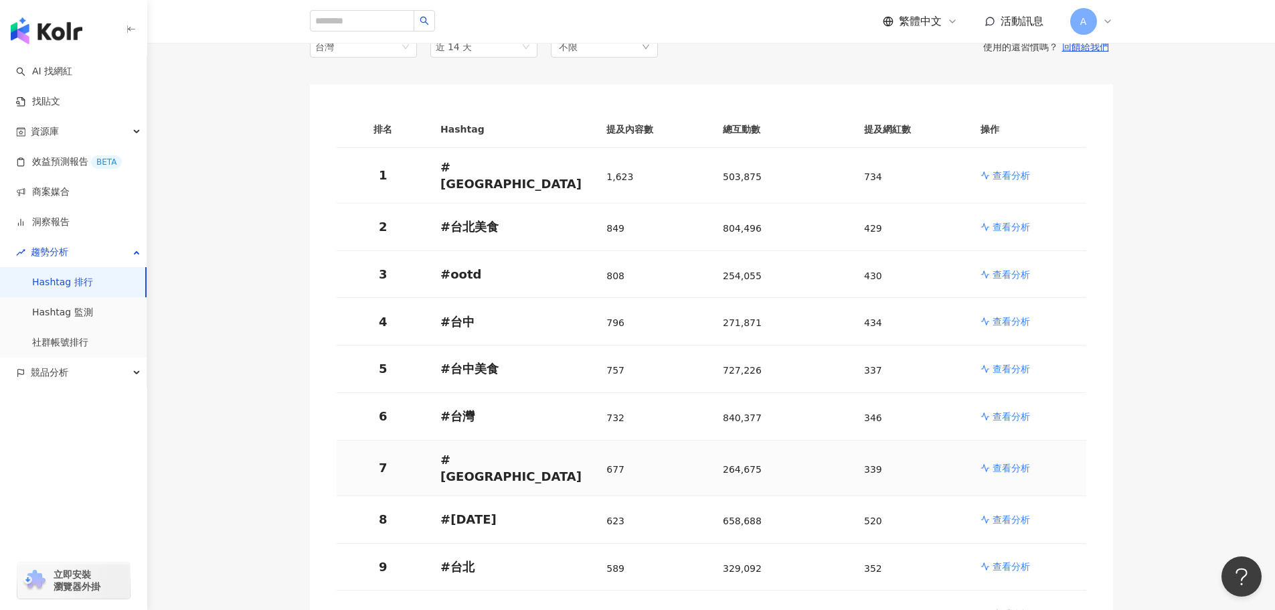
click at [1030, 461] on link "查看分析" at bounding box center [1028, 467] width 95 height 13
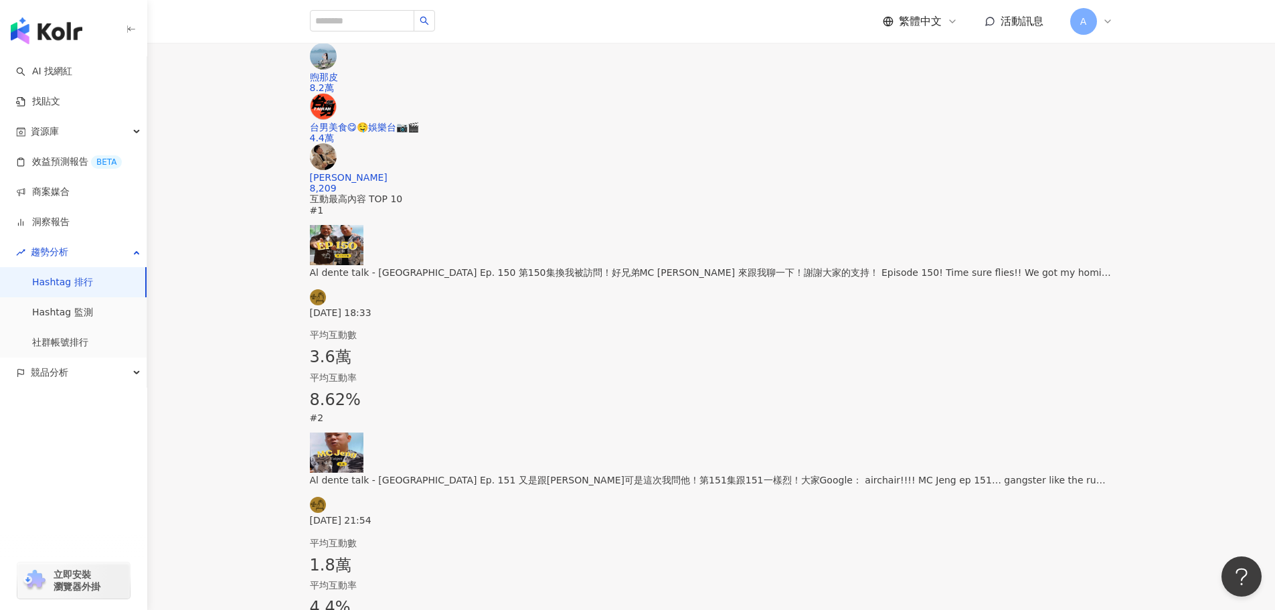
scroll to position [335, 0]
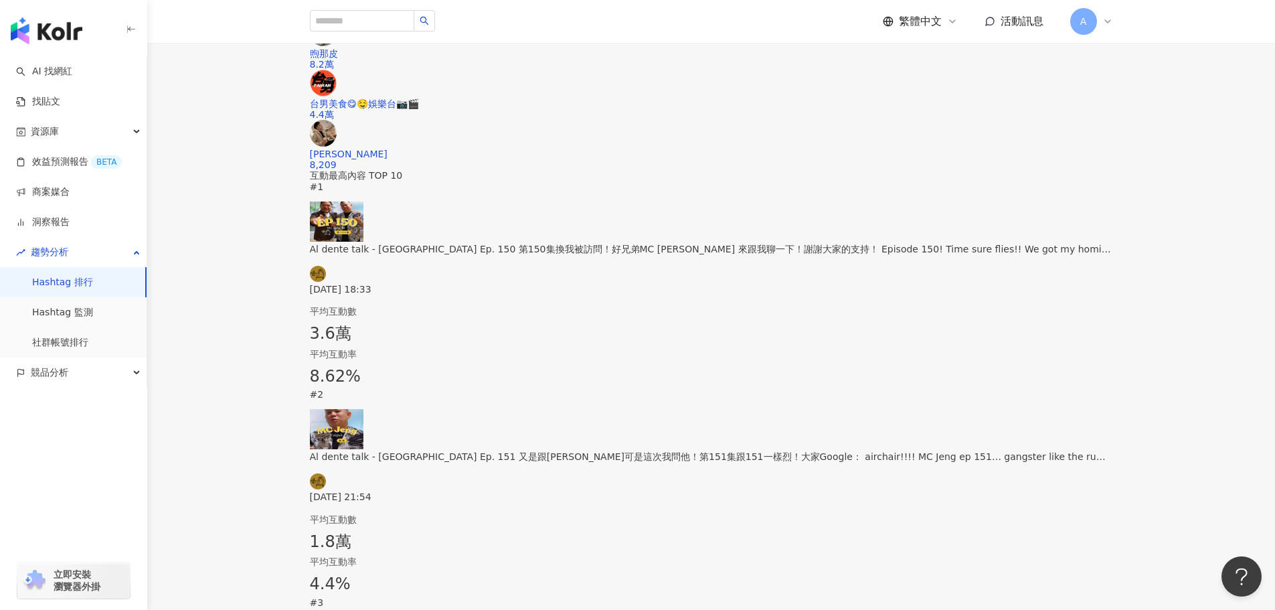
click at [485, 295] on p "2025/9/28 18:33" at bounding box center [711, 289] width 803 height 11
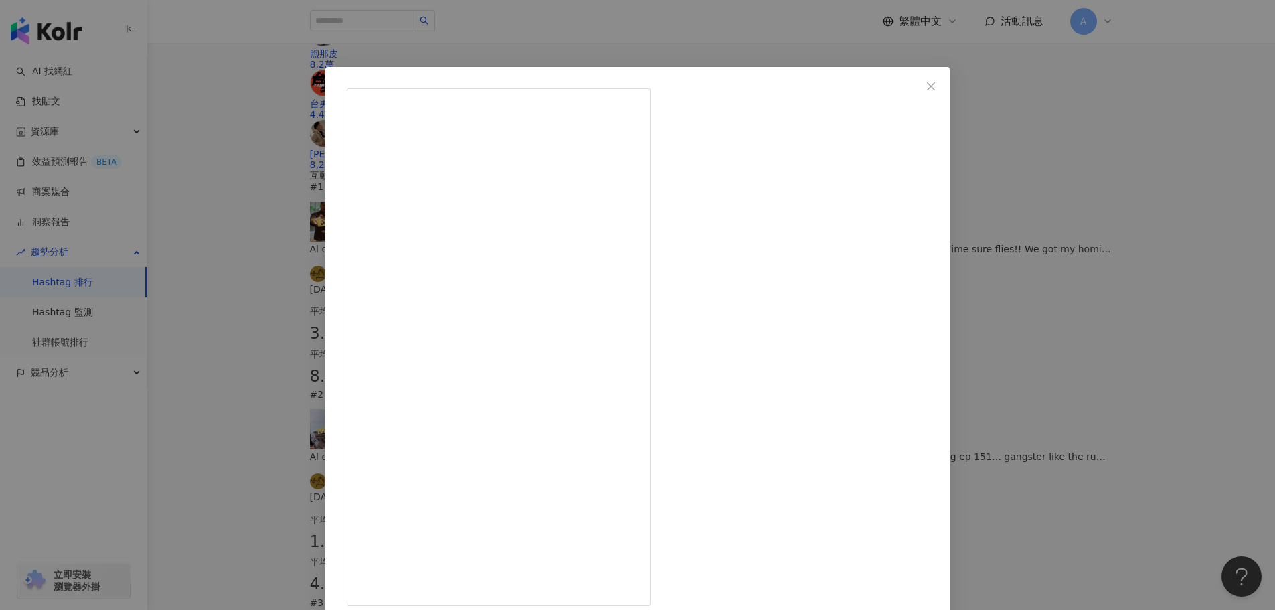
drag, startPoint x: 780, startPoint y: 91, endPoint x: 706, endPoint y: 92, distance: 75.0
copy span "al.dente.life"
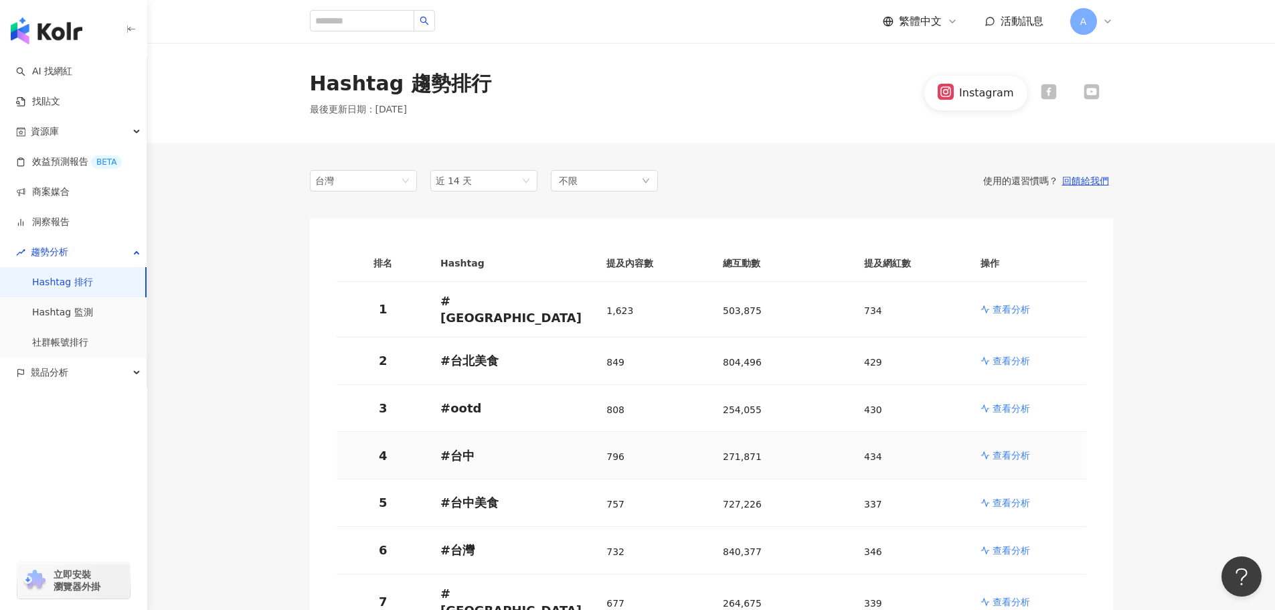
scroll to position [201, 0]
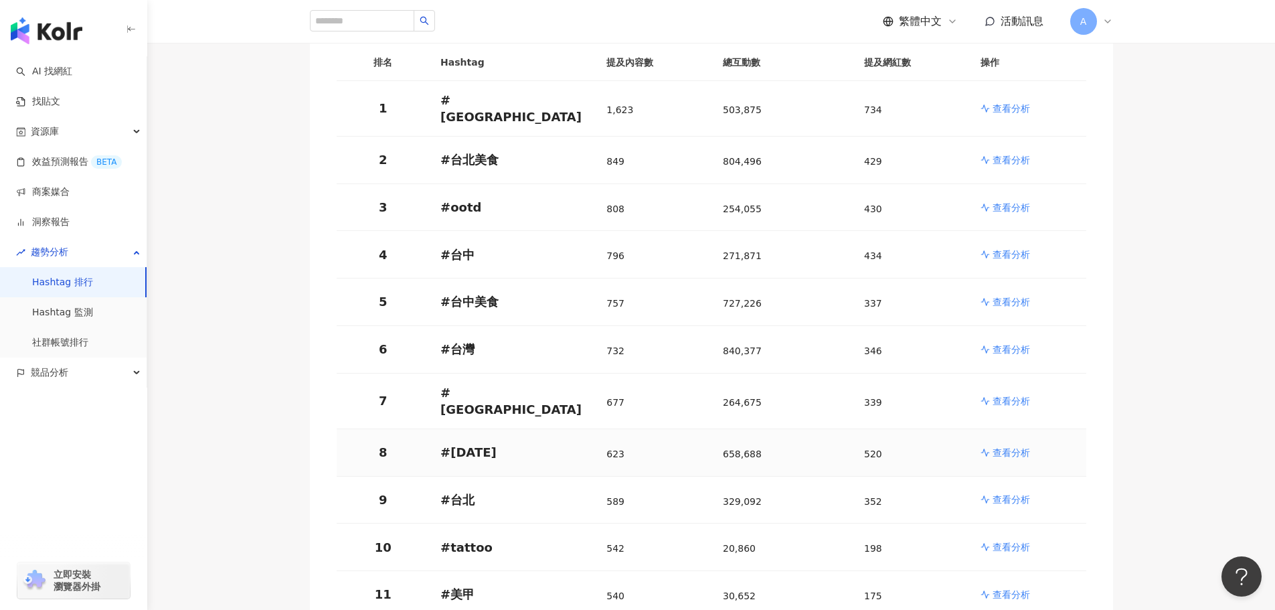
click at [1013, 446] on p "查看分析" at bounding box center [1011, 452] width 37 height 13
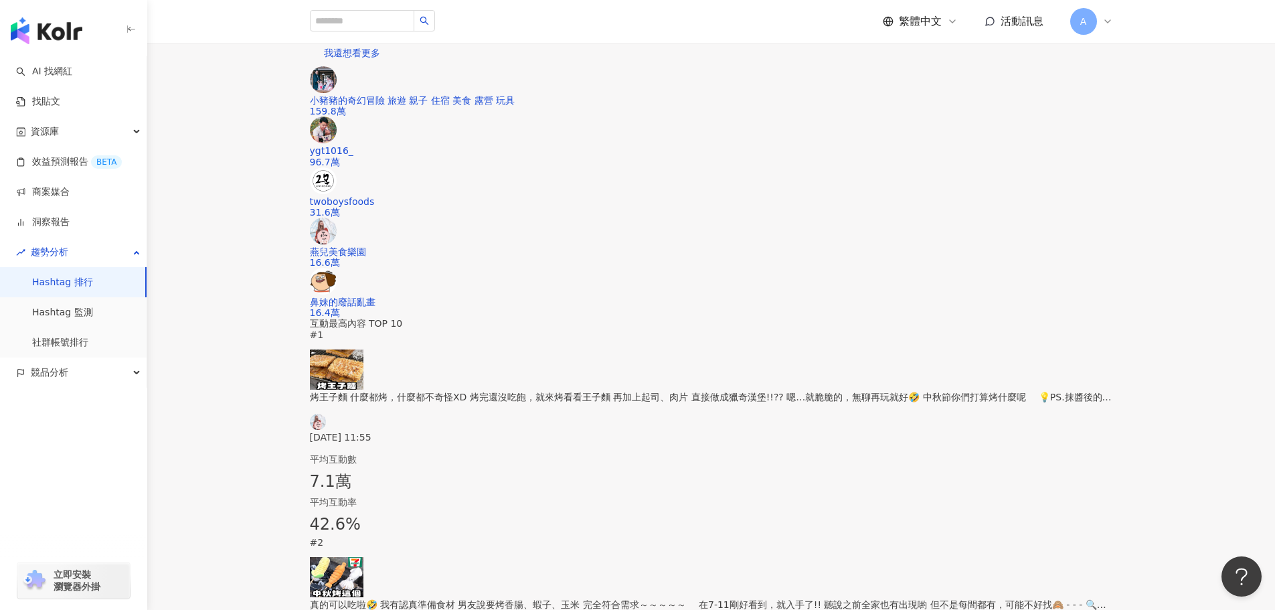
scroll to position [335, 0]
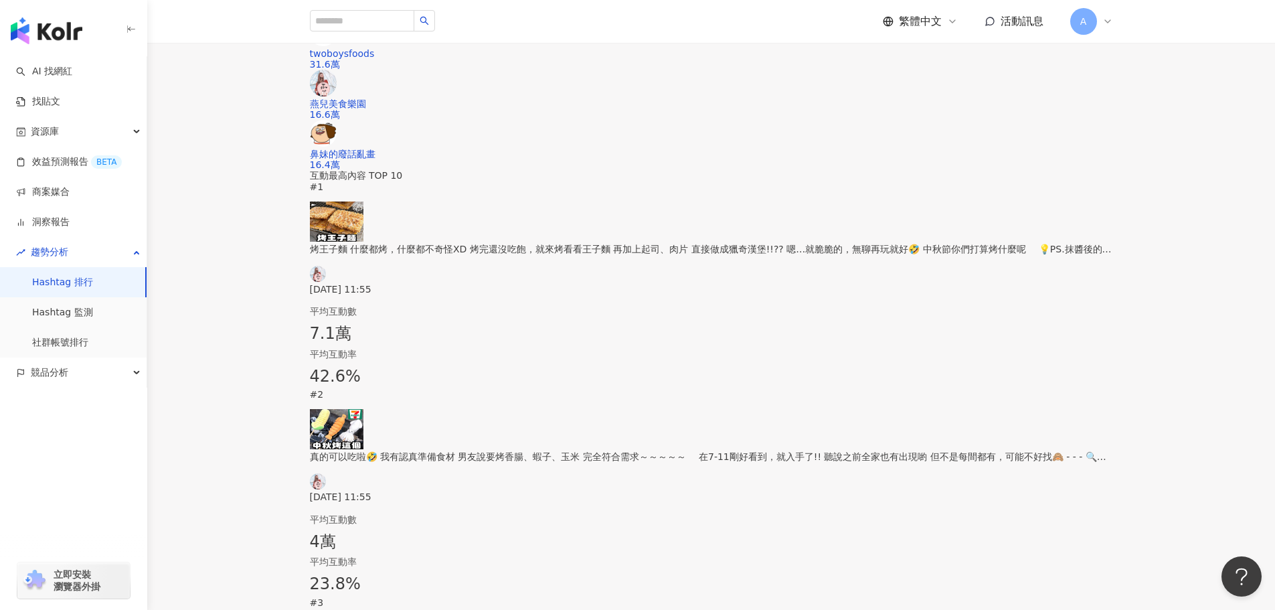
click at [505, 295] on div "烤王子麵 什麼都烤，什麼都不奇怪XD 烤完還沒吃飽，就來烤看看王子麵 再加上起司、肉片 直接做成獵奇漢堡!!?? 嗯…就脆脆的，無聊再玩就好🤣 中秋節你們打算…" at bounding box center [711, 268] width 803 height 53
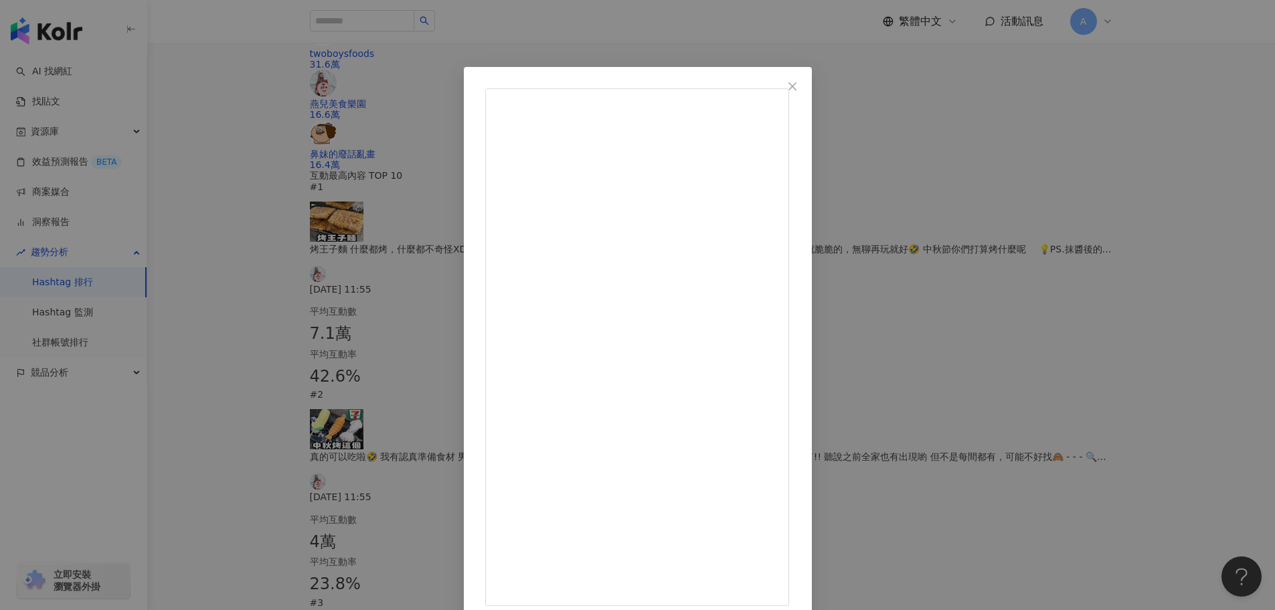
drag, startPoint x: 793, startPoint y: 92, endPoint x: 711, endPoint y: 98, distance: 82.6
copy span "燕兒美食樂園"
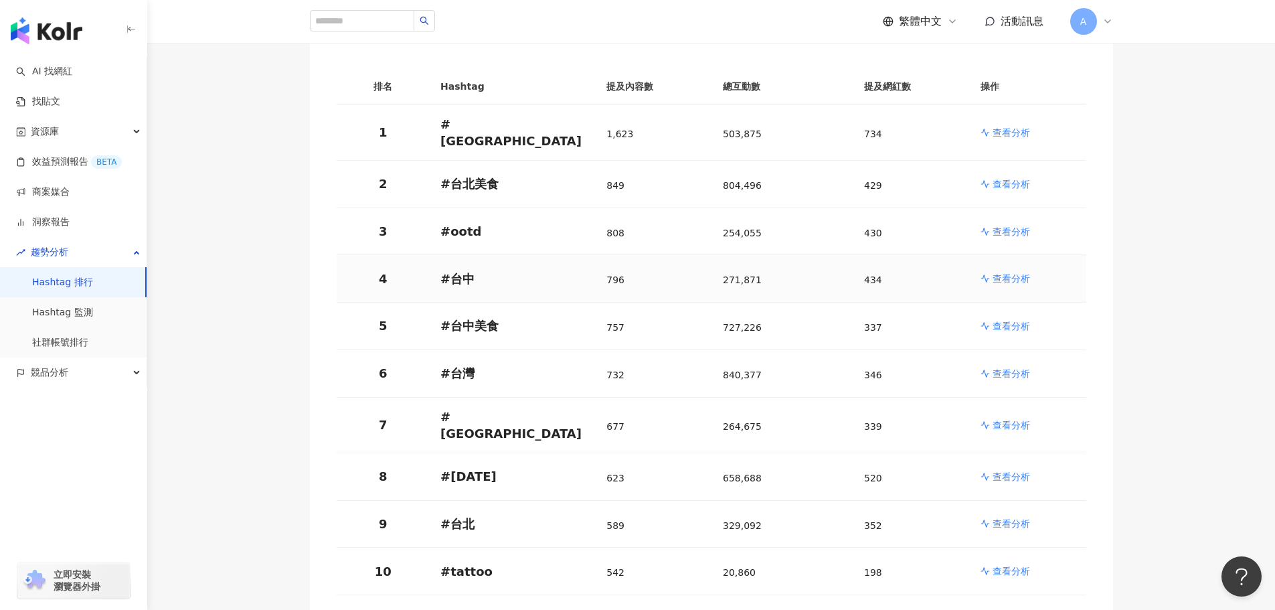
scroll to position [201, 0]
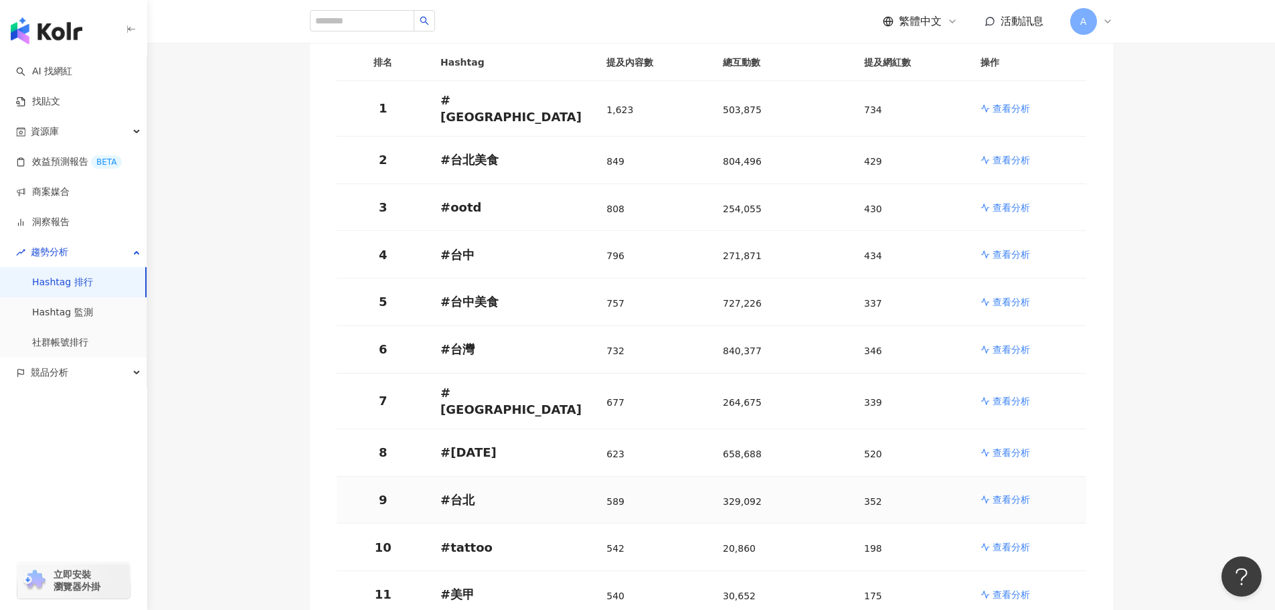
click at [1021, 493] on p "查看分析" at bounding box center [1011, 499] width 37 height 13
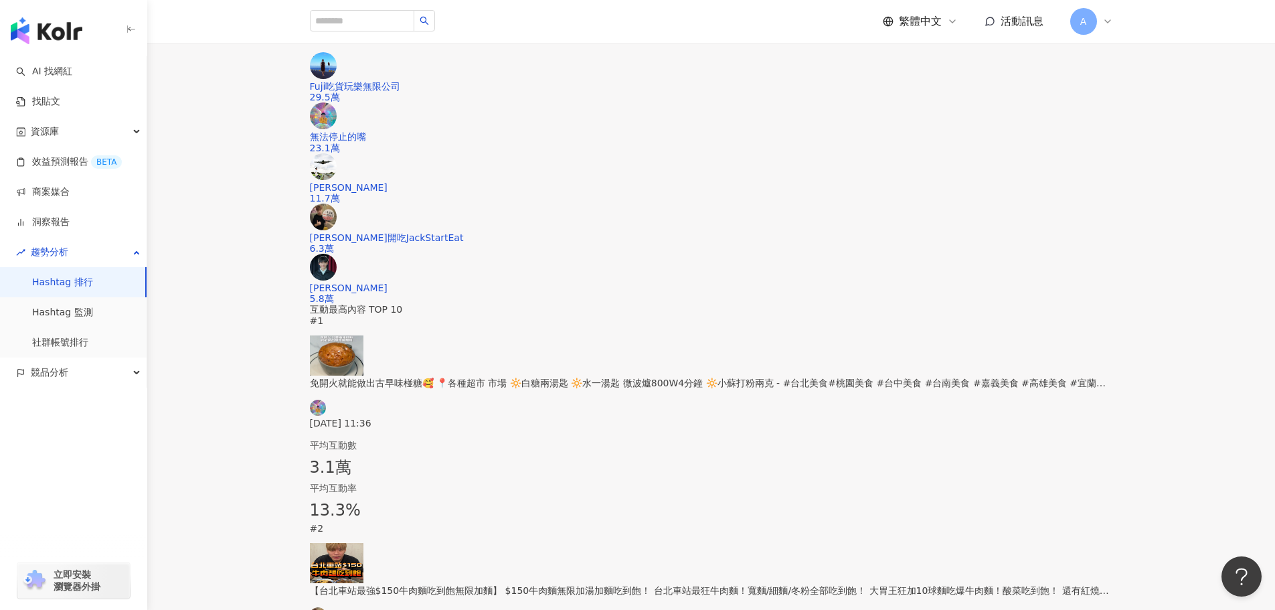
scroll to position [335, 0]
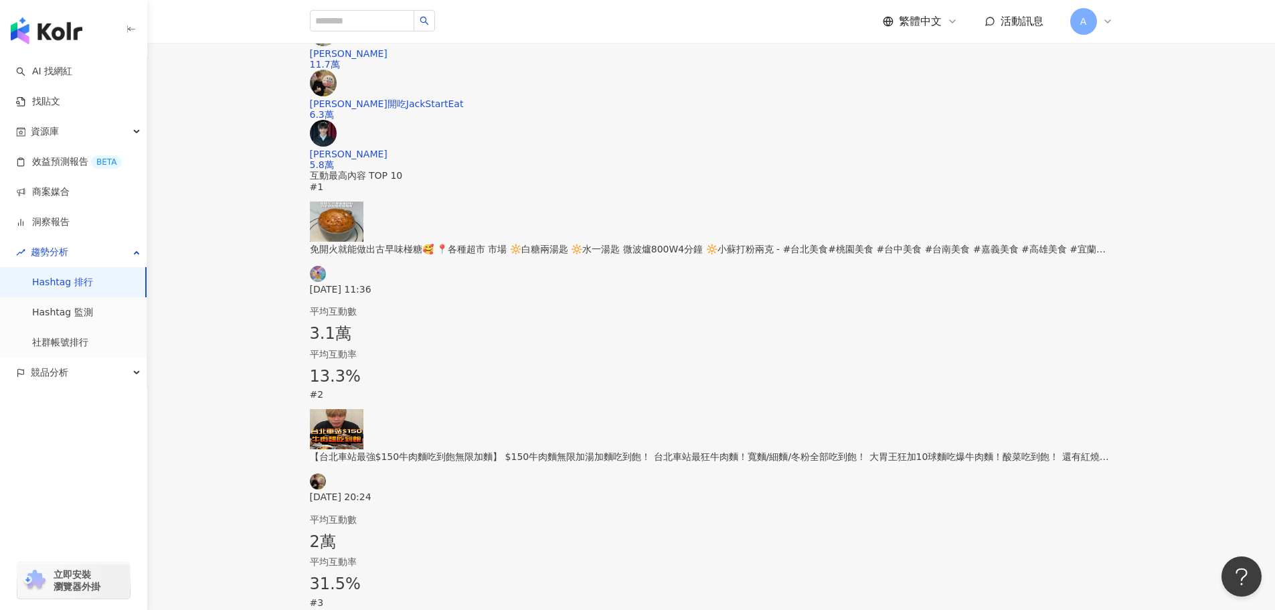
click at [606, 529] on div "2萬" at bounding box center [711, 541] width 803 height 25
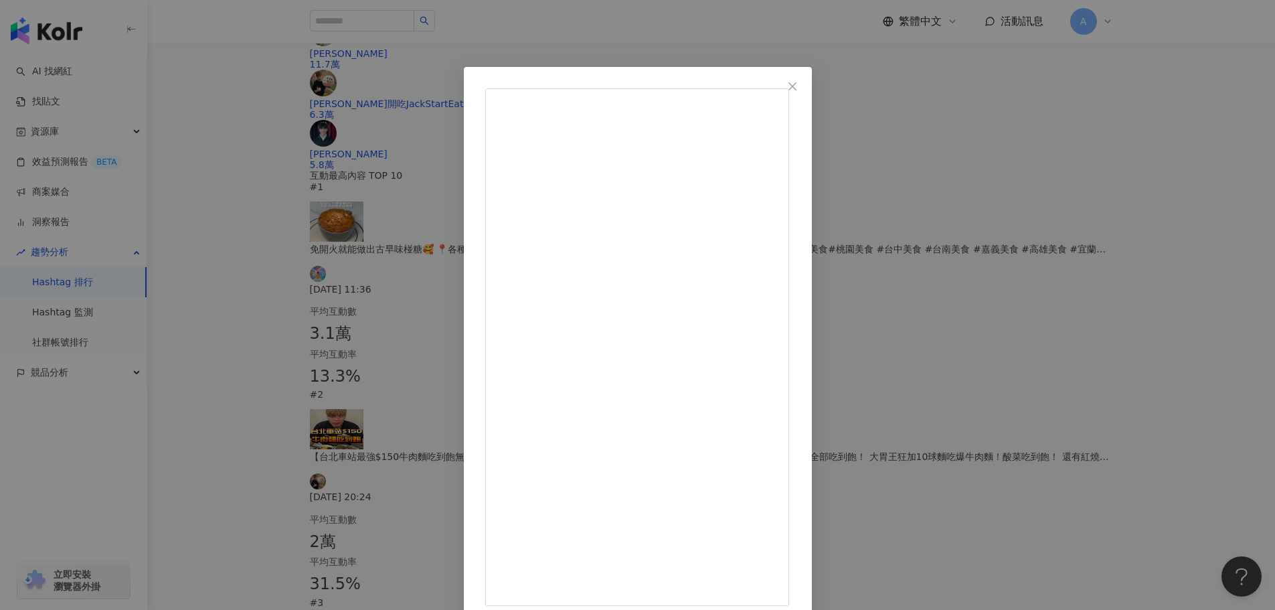
drag, startPoint x: 833, startPoint y: 92, endPoint x: 705, endPoint y: 93, distance: 127.9
copy span "傑克開吃JackStartEat"
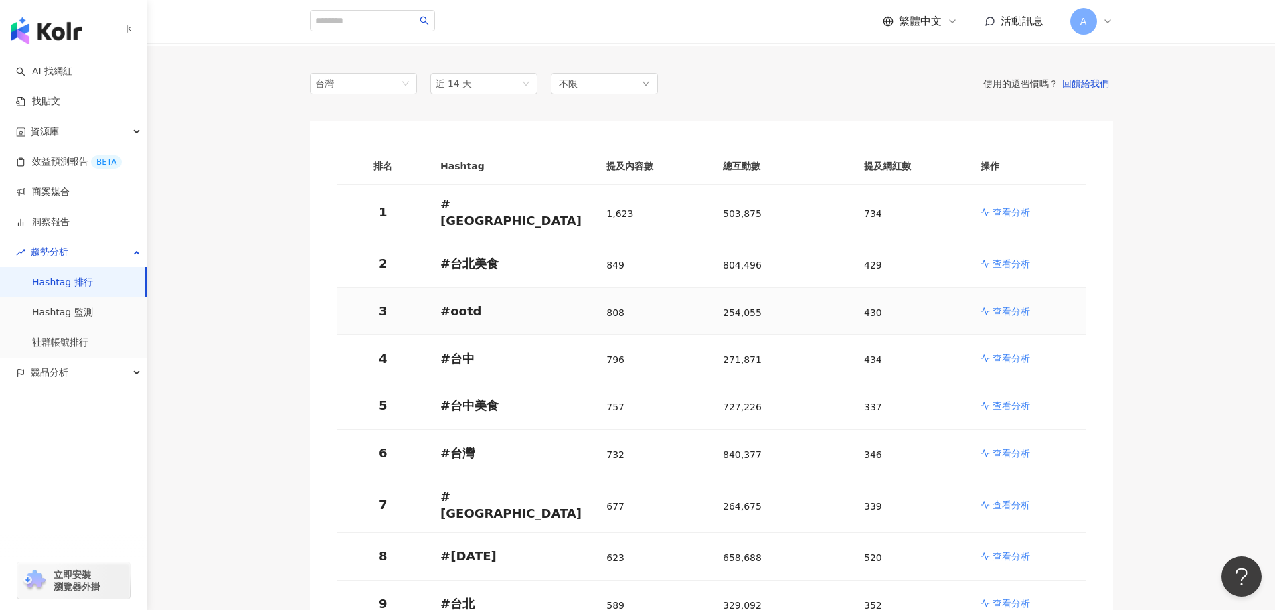
scroll to position [201, 0]
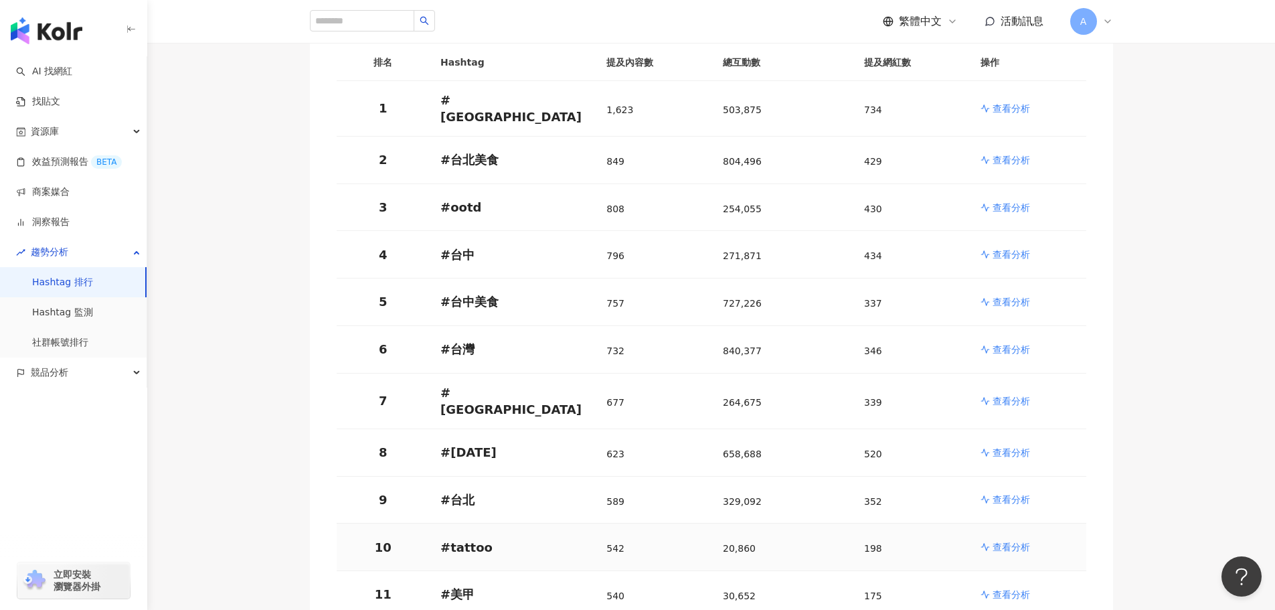
click at [1018, 540] on p "查看分析" at bounding box center [1011, 546] width 37 height 13
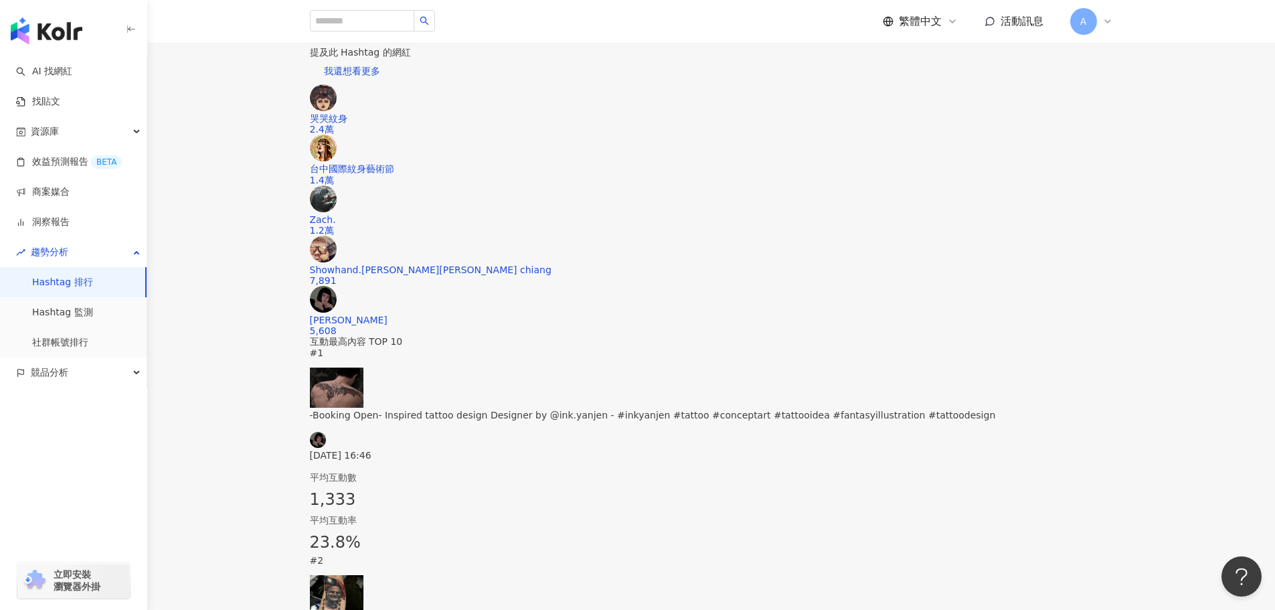
scroll to position [402, 0]
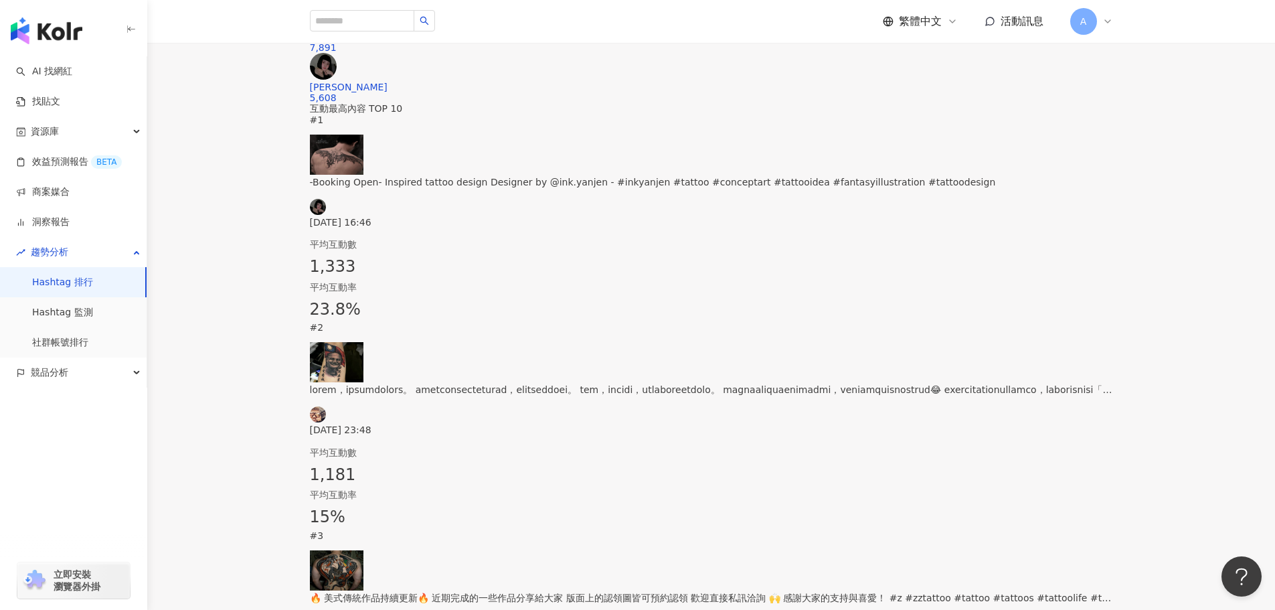
drag, startPoint x: 600, startPoint y: 336, endPoint x: 556, endPoint y: 336, distance: 43.5
click at [556, 323] on div "#1 -Booking Open- Inspired tattoo design Designer by @ink.yanjen - #inkyanjen #…" at bounding box center [711, 218] width 803 height 208
copy div "平均互動數 1,333"
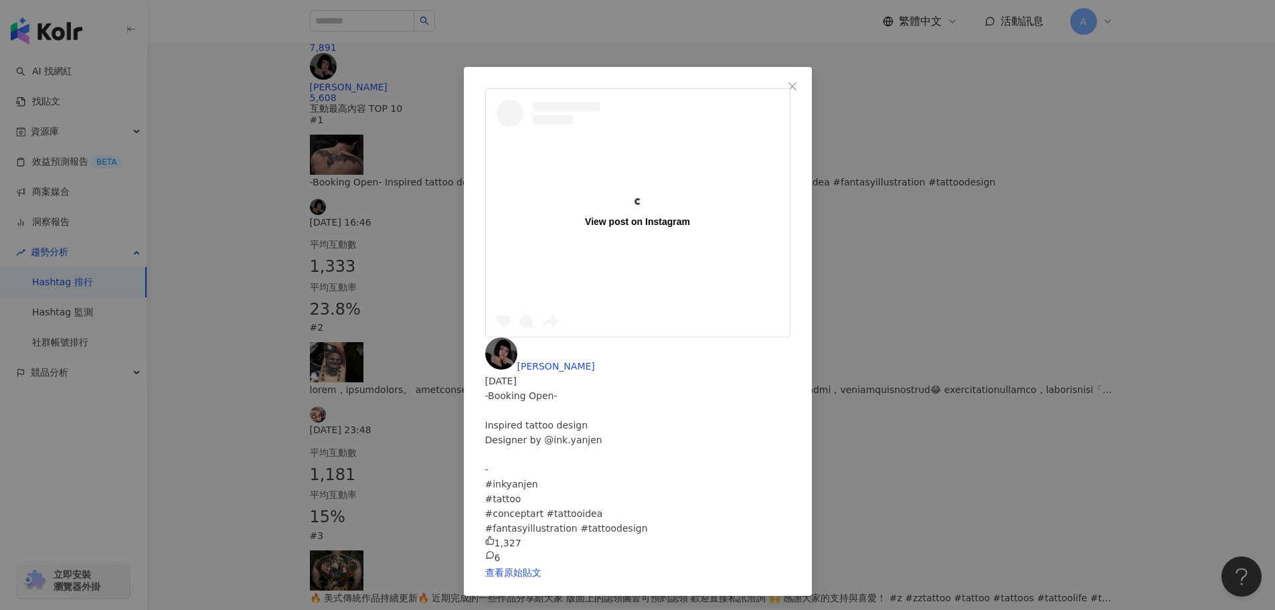
click at [591, 341] on div "View post on Instagram 甄甄 2025/10/3 -Booking Open- Inspired tattoo design Desig…" at bounding box center [637, 305] width 1275 height 610
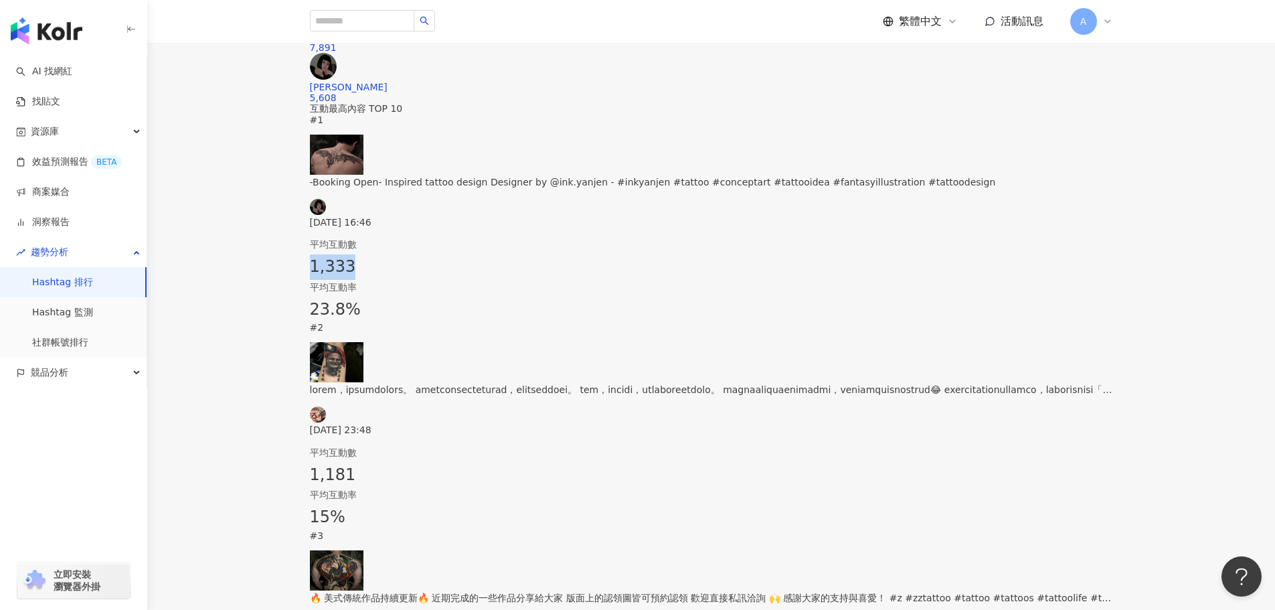
drag, startPoint x: 598, startPoint y: 339, endPoint x: 566, endPoint y: 343, distance: 32.3
click at [566, 280] on div "1,333" at bounding box center [711, 266] width 803 height 25
copy span "1,333"
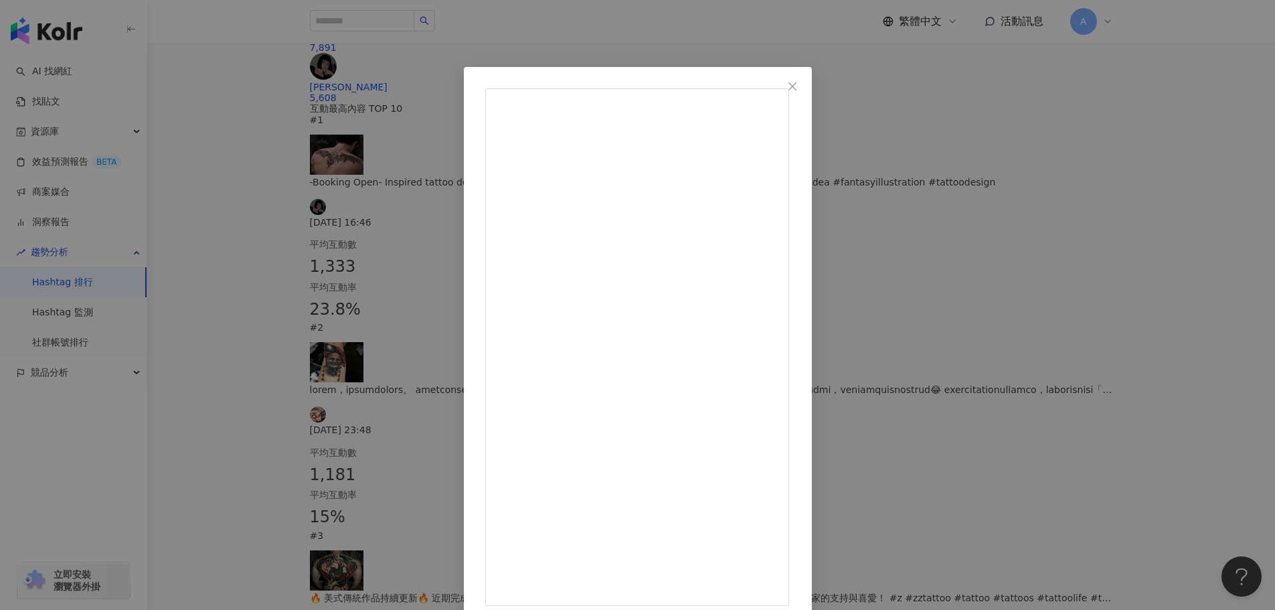
drag, startPoint x: 746, startPoint y: 95, endPoint x: 709, endPoint y: 95, distance: 36.8
copy span "甄甄"
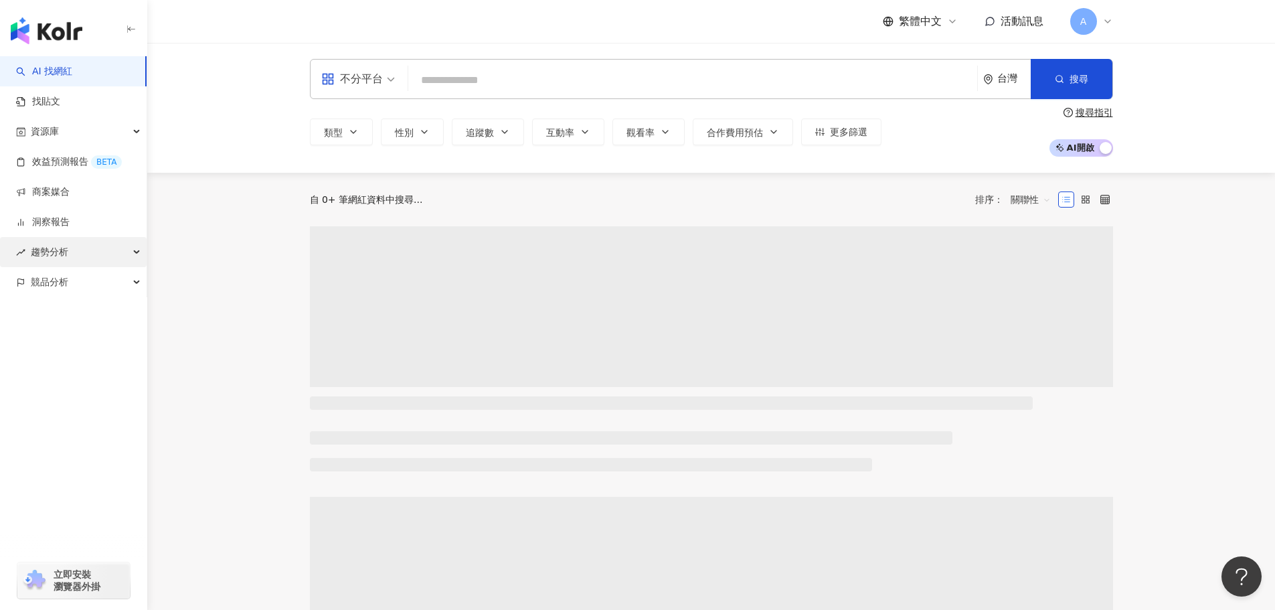
click at [116, 253] on div "趨勢分析" at bounding box center [73, 252] width 147 height 30
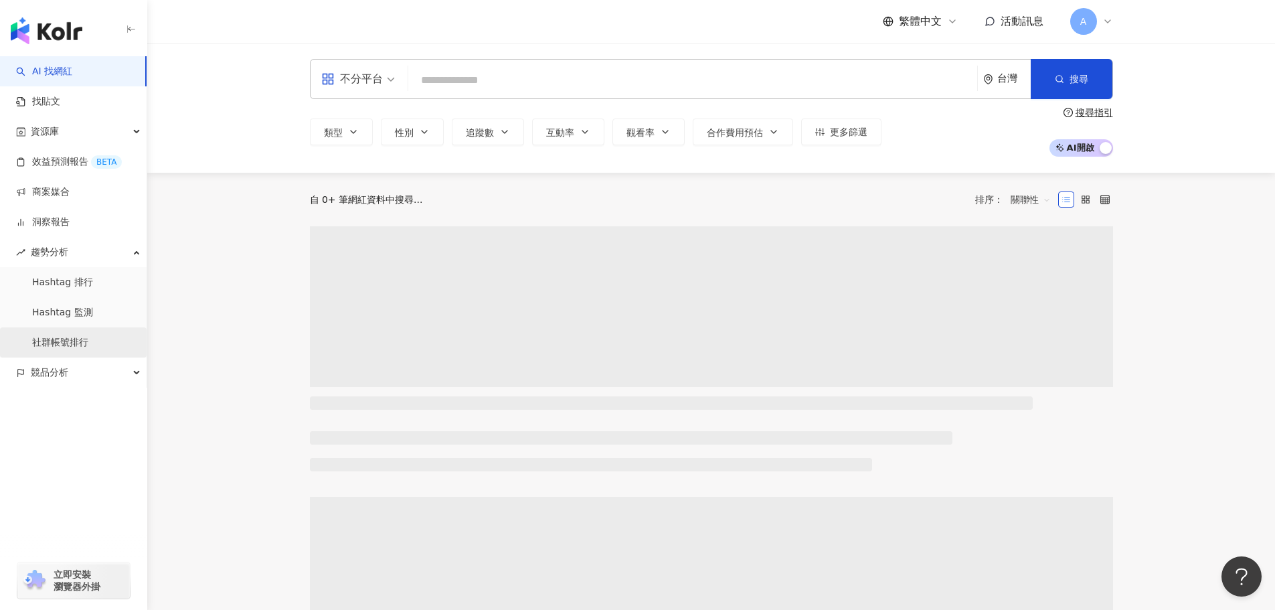
click at [58, 340] on link "社群帳號排行" at bounding box center [60, 342] width 56 height 13
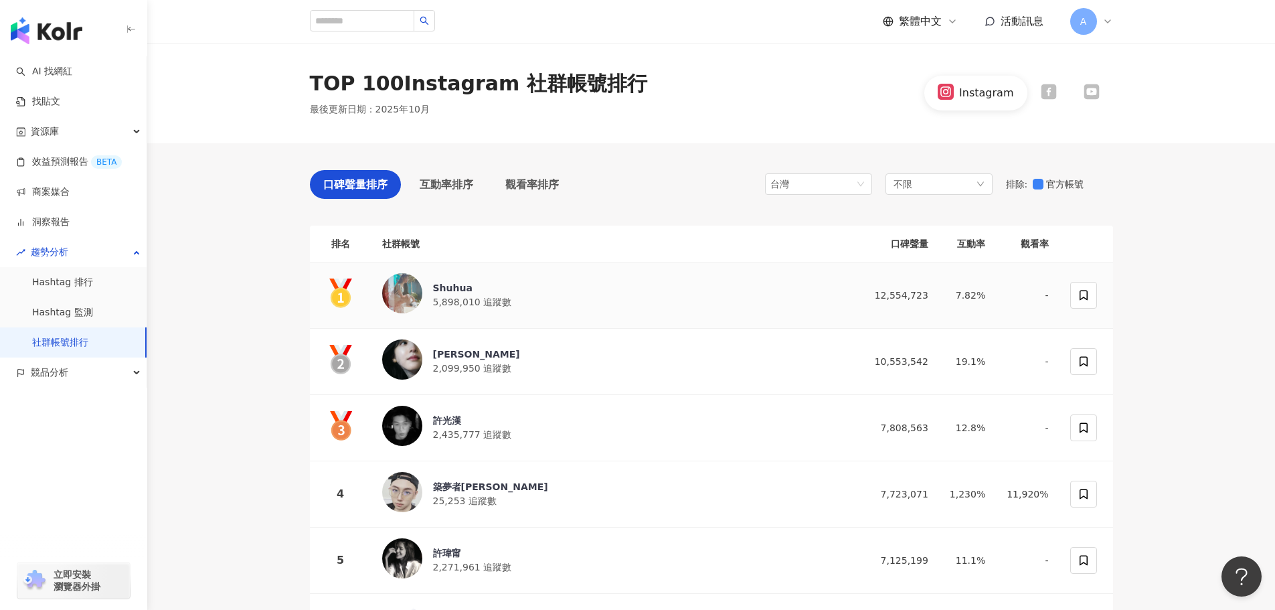
scroll to position [67, 0]
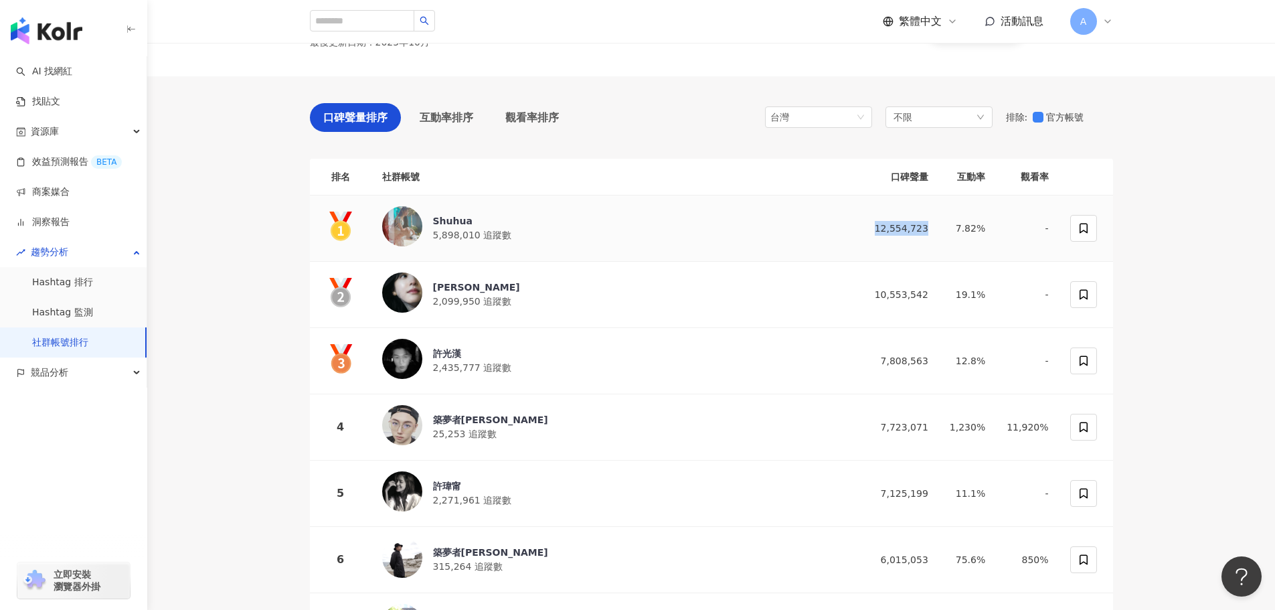
drag, startPoint x: 943, startPoint y: 224, endPoint x: 890, endPoint y: 226, distance: 52.9
click at [890, 226] on td "12,554,723" at bounding box center [899, 228] width 80 height 66
copy div "12,554,723"
drag, startPoint x: 946, startPoint y: 296, endPoint x: 876, endPoint y: 297, distance: 70.3
click at [876, 297] on td "10,553,542" at bounding box center [899, 295] width 80 height 66
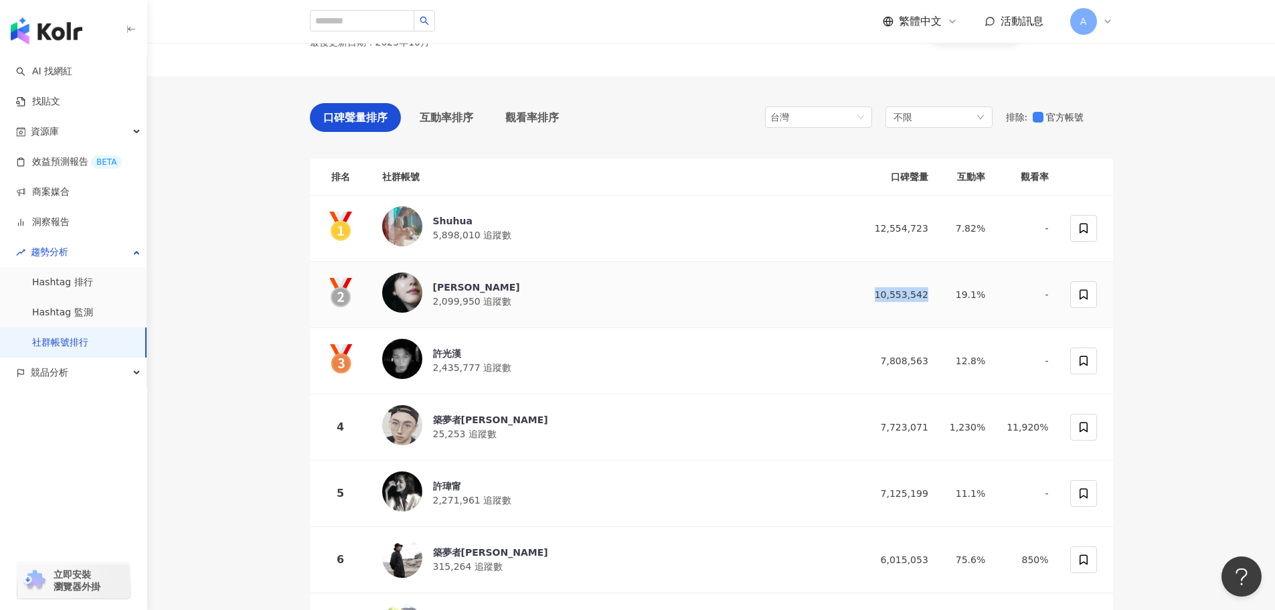
copy div "10,553,542"
drag, startPoint x: 939, startPoint y: 360, endPoint x: 878, endPoint y: 361, distance: 61.6
click at [878, 361] on td "7,808,563" at bounding box center [899, 361] width 80 height 66
copy div "7,808,563"
click at [942, 117] on div "不限" at bounding box center [939, 116] width 107 height 21
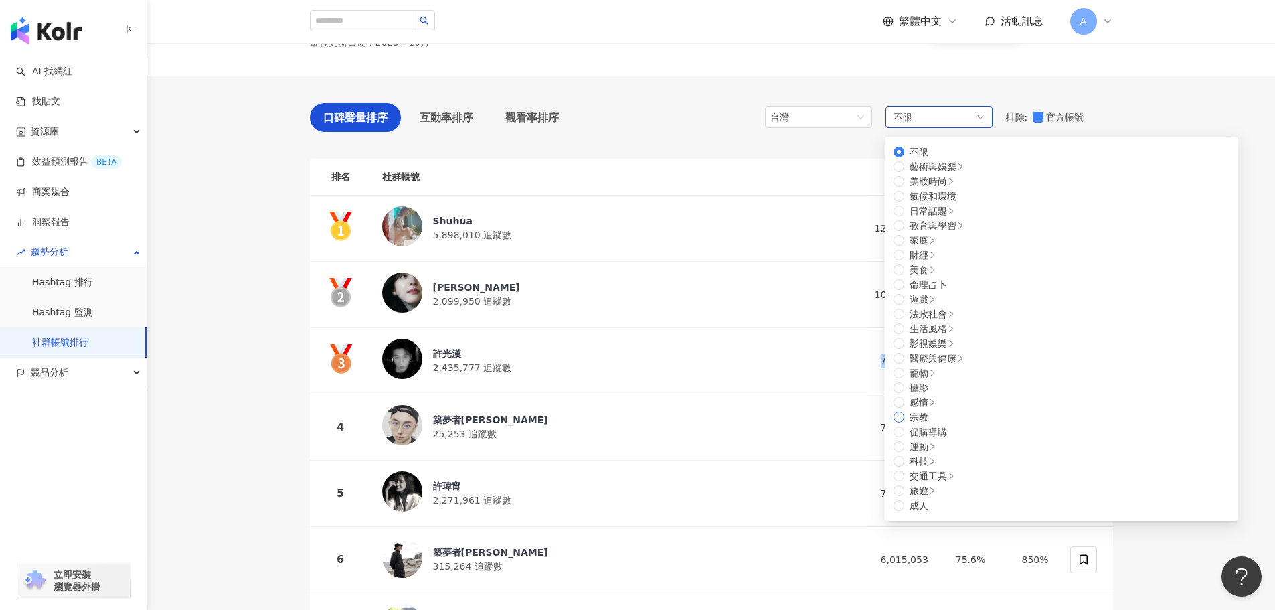
scroll to position [452, 0]
click at [942, 454] on span "科技" at bounding box center [922, 461] width 37 height 15
click at [946, 527] on label "3C家電" at bounding box center [920, 534] width 53 height 15
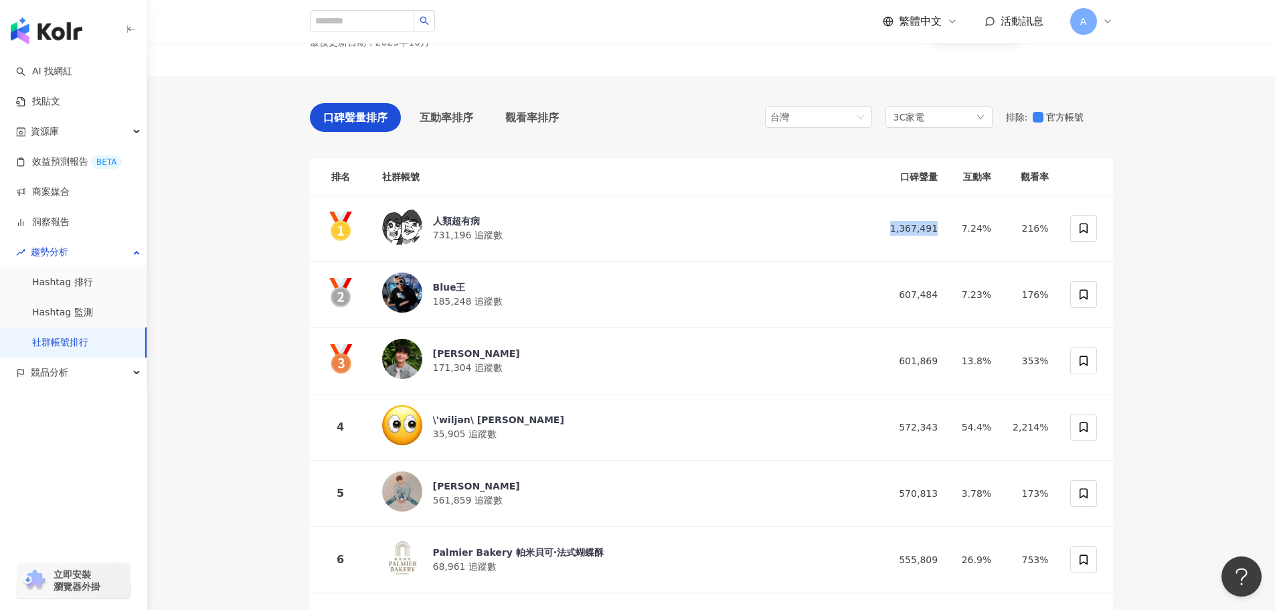
drag, startPoint x: 946, startPoint y: 230, endPoint x: 893, endPoint y: 231, distance: 52.9
click at [893, 231] on td "1,367,491" at bounding box center [908, 228] width 80 height 66
copy div "1,367,491"
drag, startPoint x: 905, startPoint y: 301, endPoint x: 945, endPoint y: 297, distance: 40.4
click at [945, 297] on td "607,484" at bounding box center [908, 295] width 80 height 66
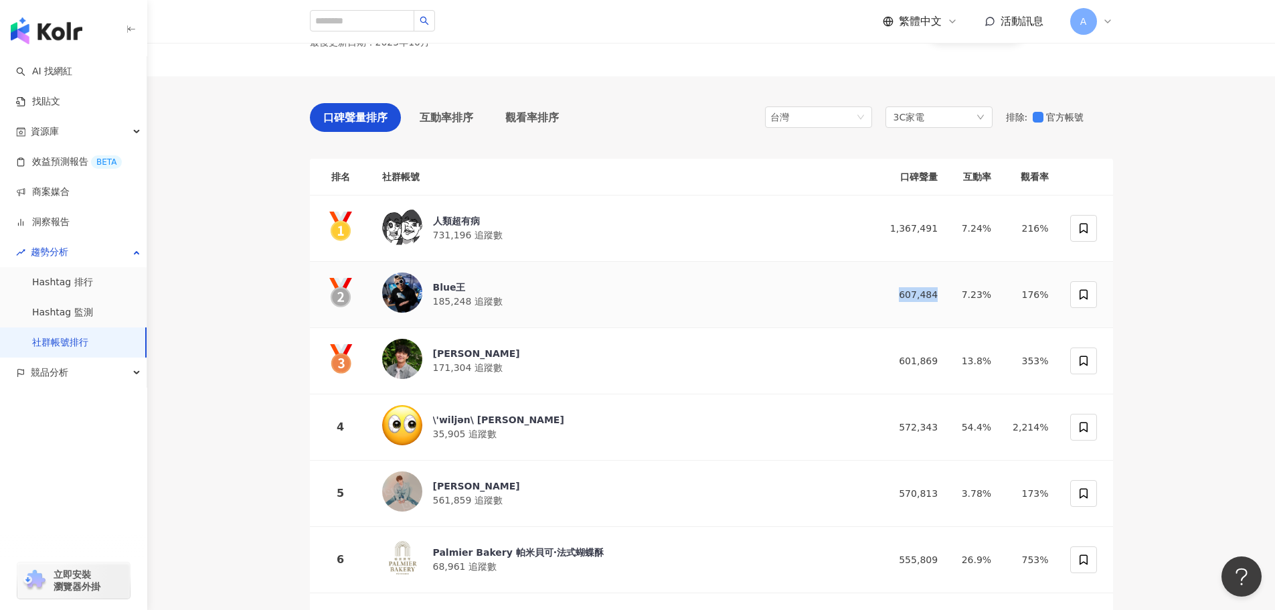
copy div "607,484"
drag, startPoint x: 904, startPoint y: 357, endPoint x: 946, endPoint y: 358, distance: 41.5
click at [946, 358] on td "601,869" at bounding box center [908, 361] width 80 height 66
copy div "601,869"
drag, startPoint x: 908, startPoint y: 424, endPoint x: 946, endPoint y: 423, distance: 38.8
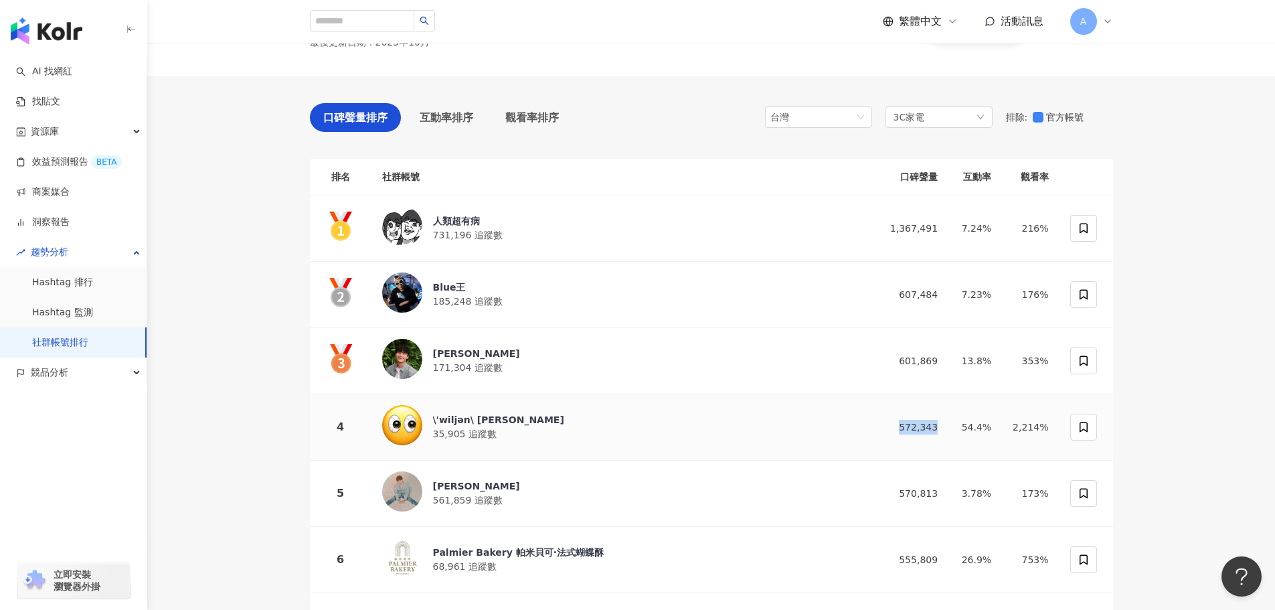
click at [946, 423] on td "572,343" at bounding box center [908, 427] width 80 height 66
copy div "572,343"
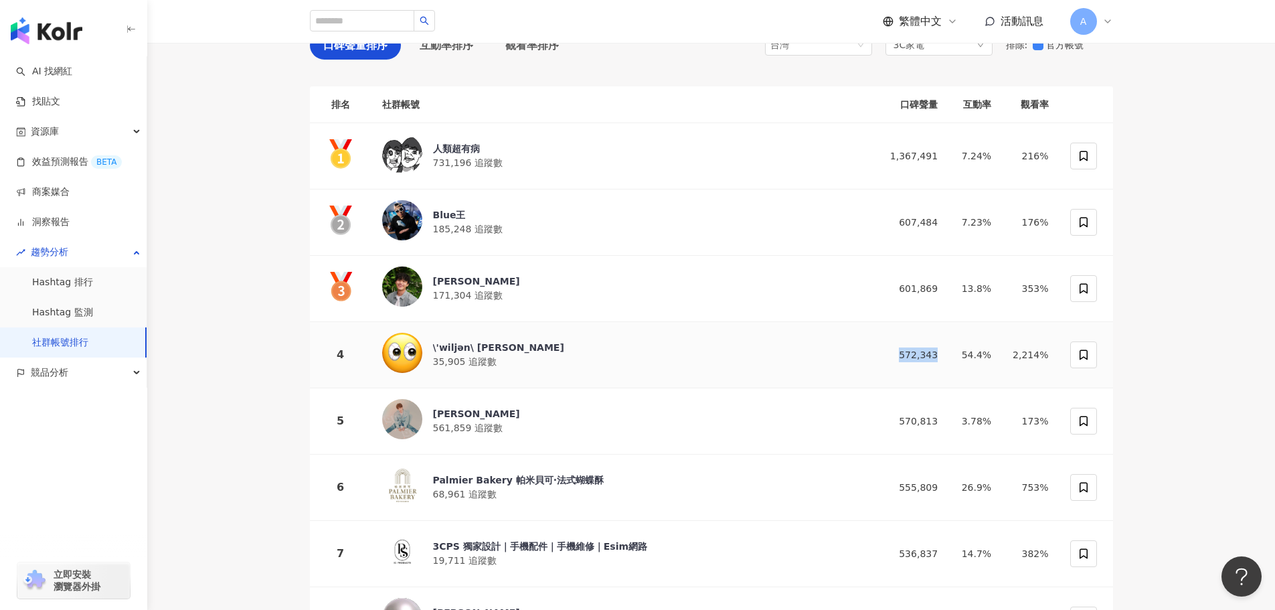
scroll to position [201, 0]
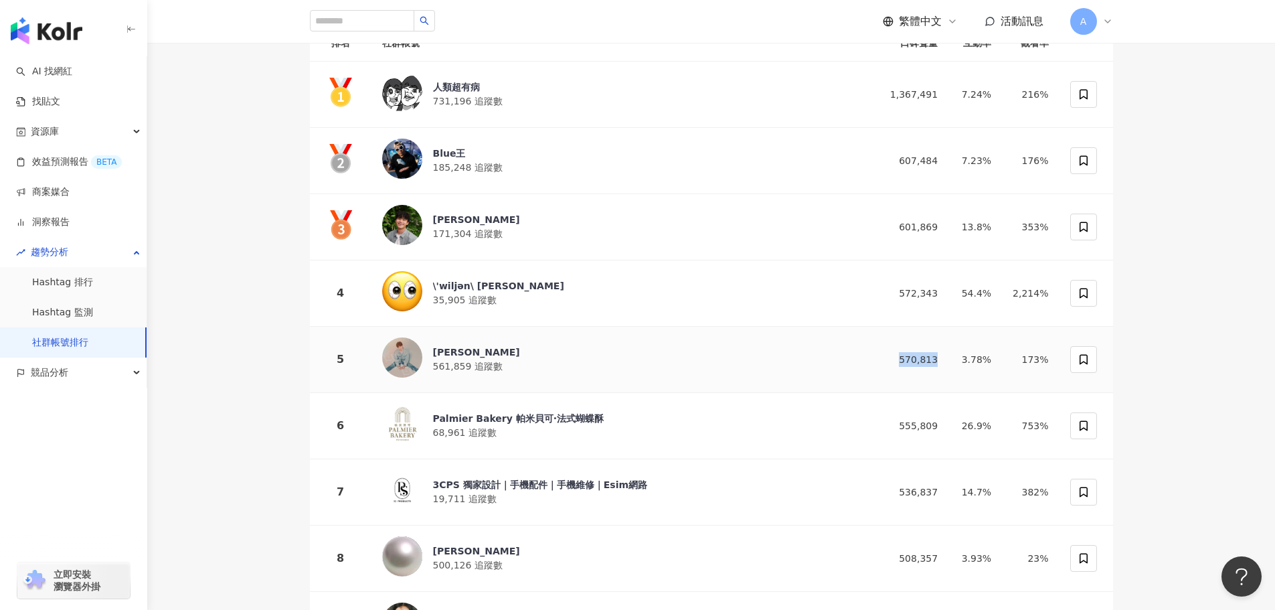
drag, startPoint x: 904, startPoint y: 359, endPoint x: 947, endPoint y: 359, distance: 42.8
click at [947, 359] on td "570,813" at bounding box center [908, 360] width 80 height 66
copy div "570,813"
drag, startPoint x: 901, startPoint y: 422, endPoint x: 948, endPoint y: 422, distance: 47.5
click at [948, 422] on td "555,809" at bounding box center [908, 426] width 80 height 66
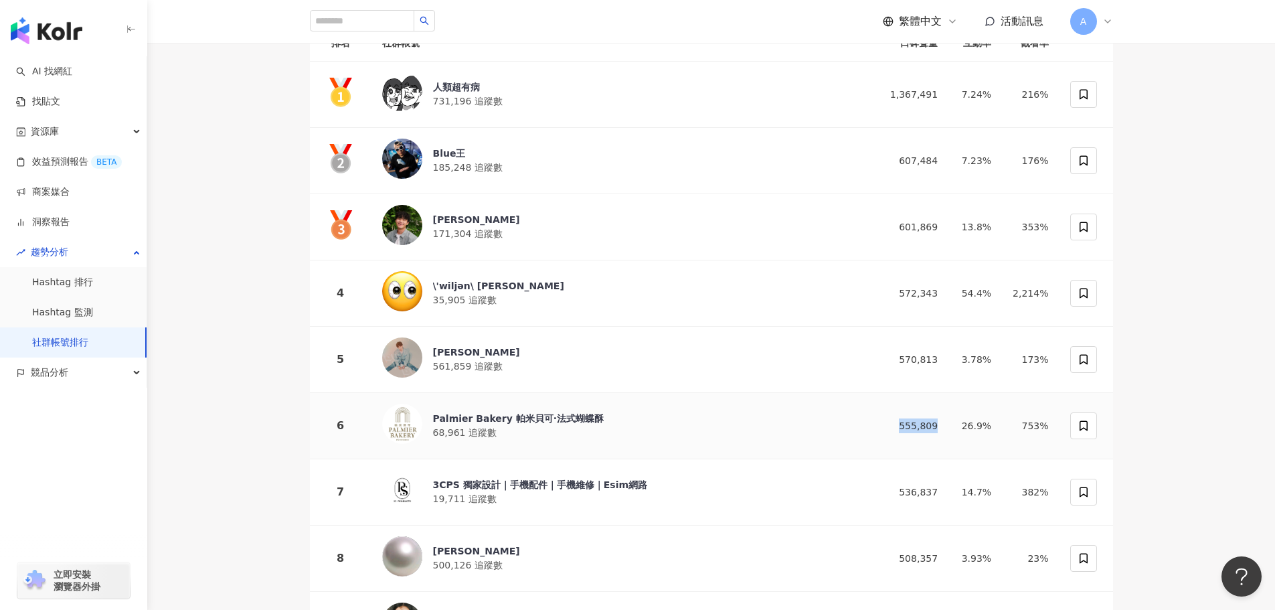
copy div "555,809"
drag, startPoint x: 908, startPoint y: 489, endPoint x: 947, endPoint y: 487, distance: 39.5
click at [947, 487] on td "536,837" at bounding box center [908, 492] width 80 height 66
copy div "536,837"
drag, startPoint x: 904, startPoint y: 556, endPoint x: 953, endPoint y: 557, distance: 48.9
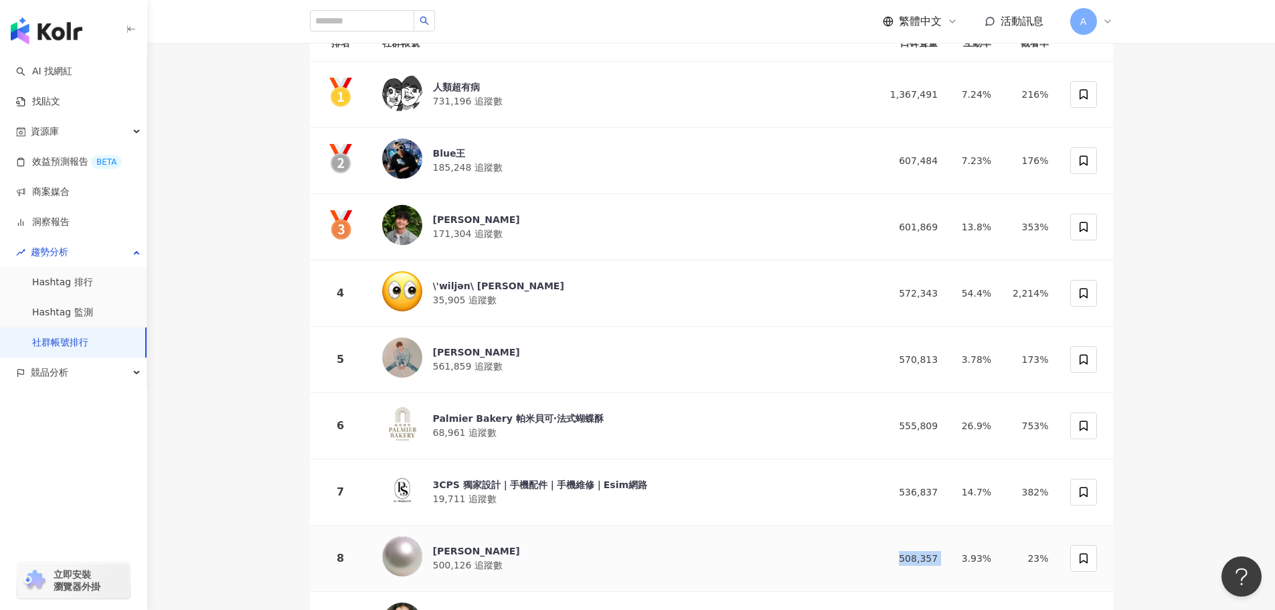
click at [953, 557] on tr "8 魏如萱 waa wei 500,126 追蹤數 508,357 3.93% 23%" at bounding box center [711, 558] width 803 height 66
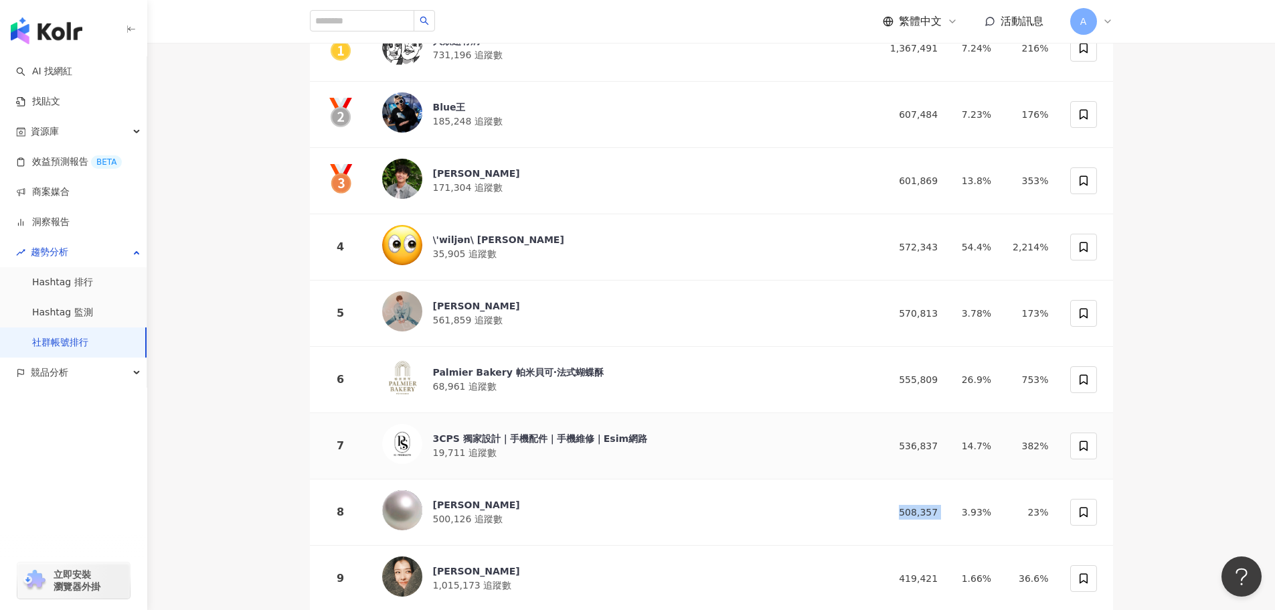
scroll to position [335, 0]
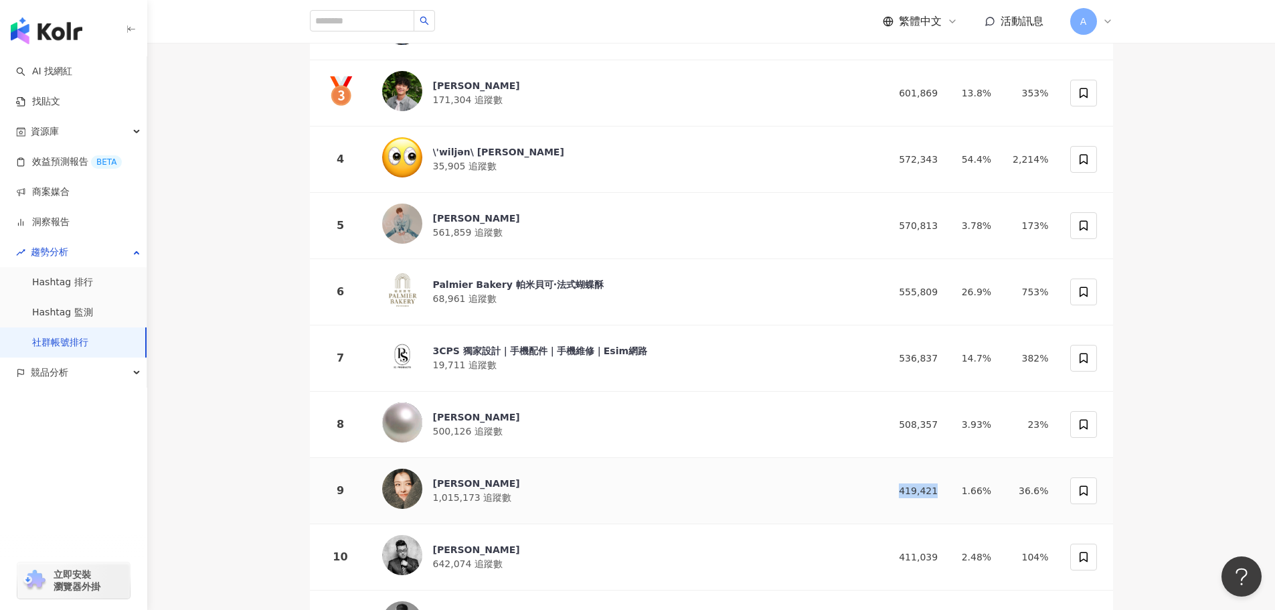
drag, startPoint x: 907, startPoint y: 483, endPoint x: 942, endPoint y: 483, distance: 35.5
click at [942, 483] on td "419,421" at bounding box center [908, 491] width 80 height 66
drag, startPoint x: 906, startPoint y: 552, endPoint x: 949, endPoint y: 552, distance: 43.5
click at [948, 552] on td "411,039" at bounding box center [908, 557] width 80 height 66
click at [483, 558] on span "642,074 追蹤數" at bounding box center [468, 563] width 70 height 11
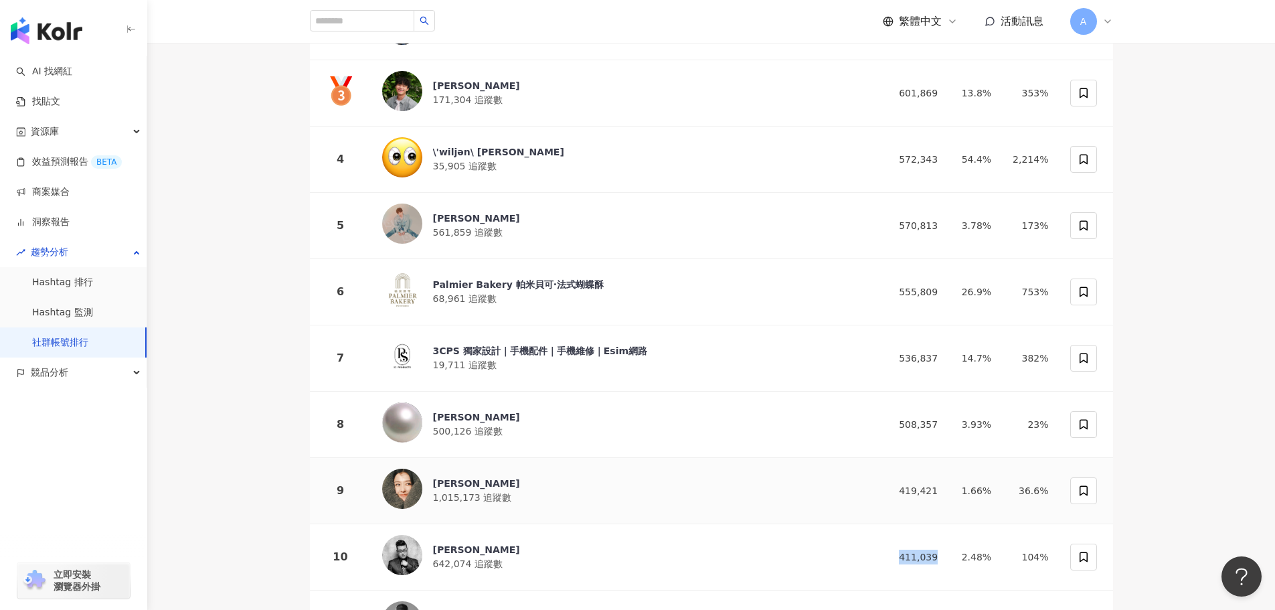
click at [705, 471] on div "邵雨薇 1,015,173 追蹤數" at bounding box center [620, 491] width 476 height 44
click at [496, 376] on td "3CPS 獨家設計｜手機配件｜手機維修｜Esim網路 19,711 追蹤數" at bounding box center [620, 358] width 497 height 66
click at [505, 367] on div "3CPS 獨家設計｜手機配件｜手機維修｜Esim網路 19,711 追蹤數" at bounding box center [540, 358] width 215 height 28
click at [488, 283] on div "Palmier Bakery 帕米貝可·法式蝴蝶酥" at bounding box center [518, 284] width 171 height 13
click at [495, 213] on div "許凱皓" at bounding box center [476, 218] width 87 height 13
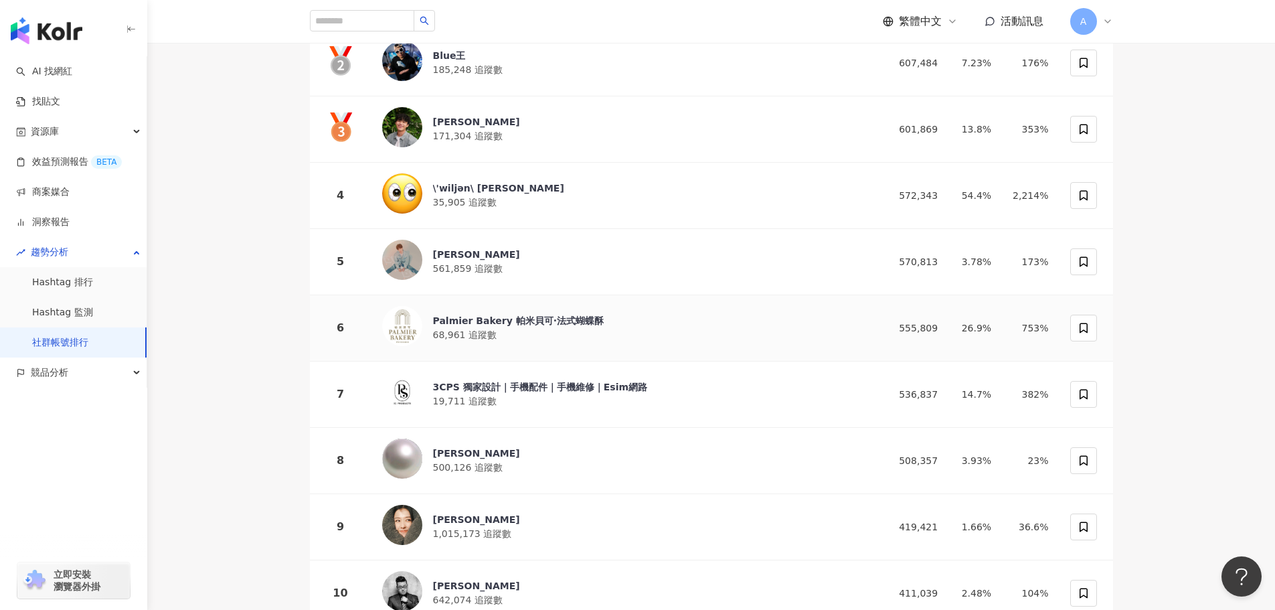
scroll to position [268, 0]
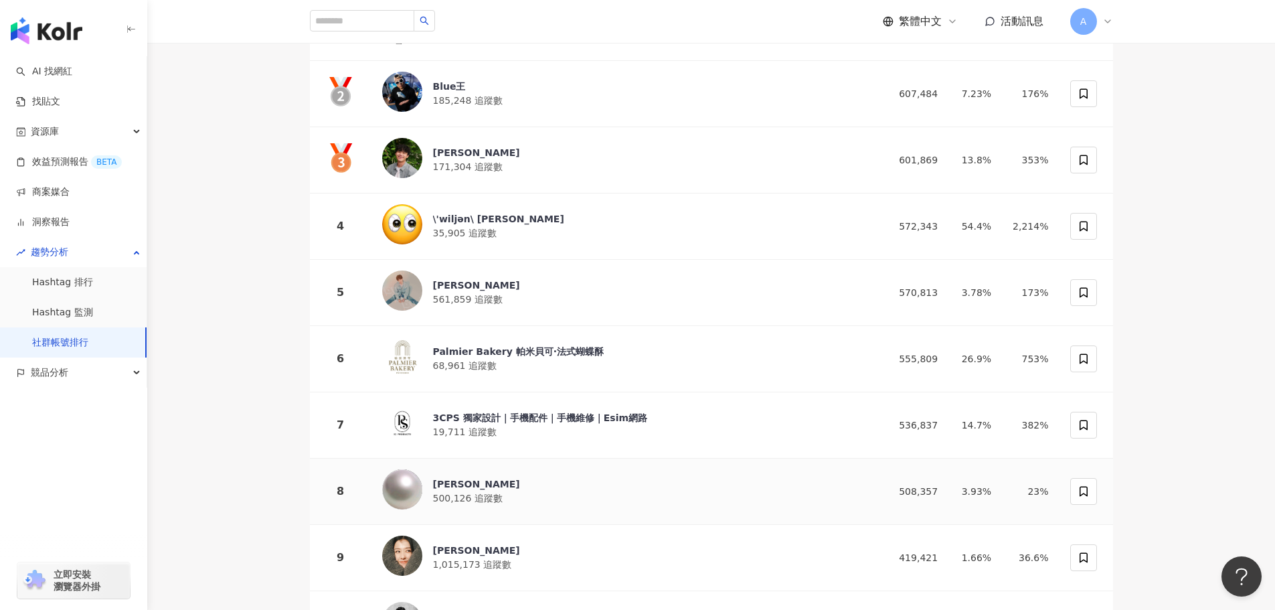
click at [495, 477] on div "魏如萱 waa wei" at bounding box center [476, 483] width 87 height 13
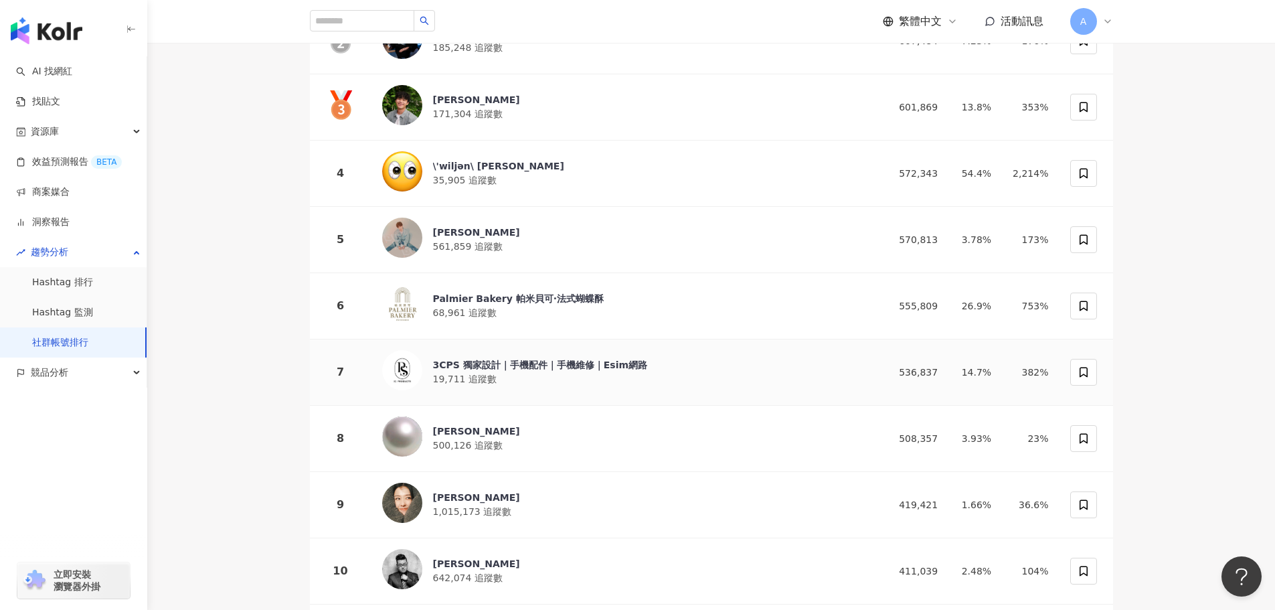
scroll to position [402, 0]
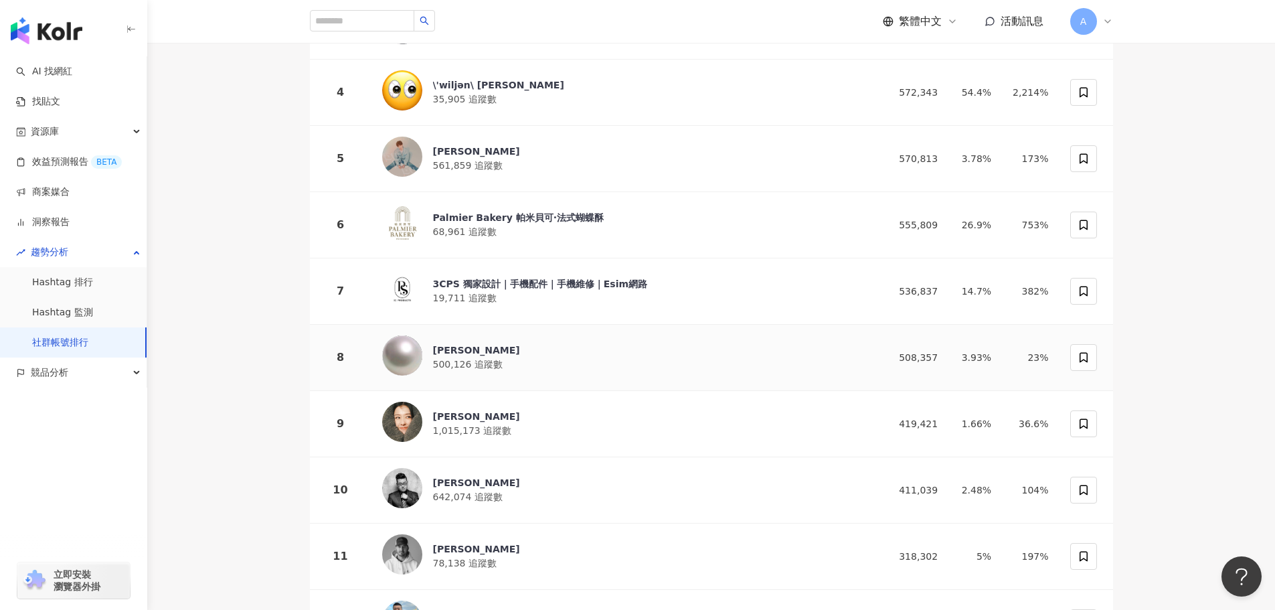
click at [518, 359] on div "魏如萱 waa wei 500,126 追蹤數" at bounding box center [620, 357] width 476 height 44
click at [483, 137] on div "許凱皓 561,859 追蹤數" at bounding box center [620, 159] width 476 height 44
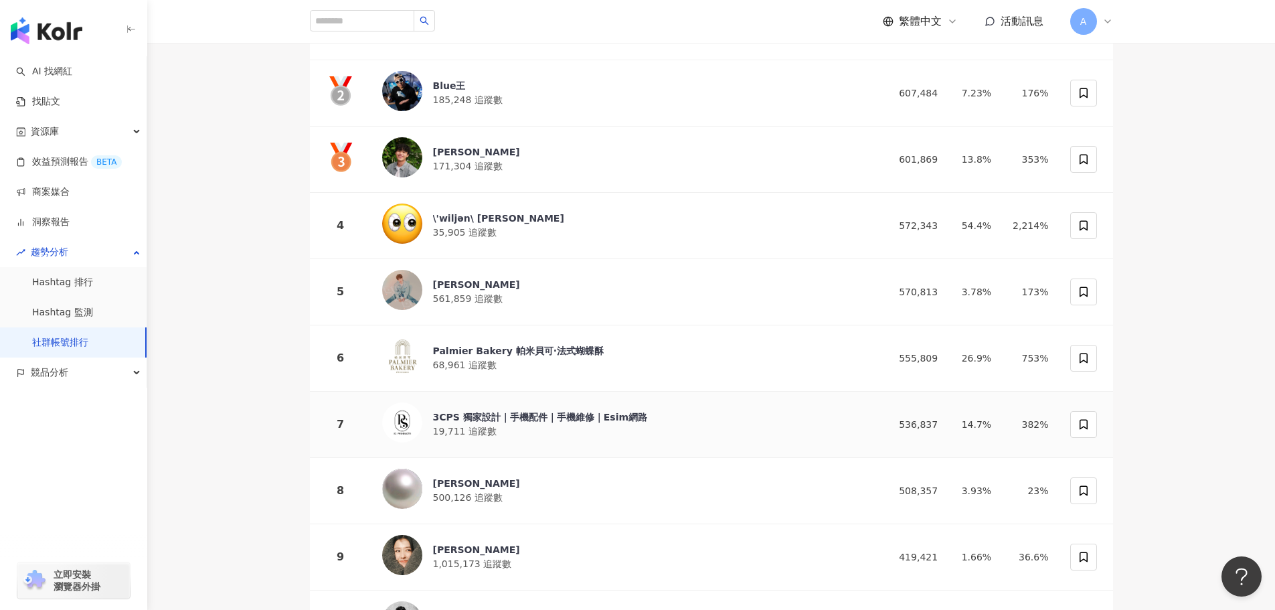
scroll to position [268, 0]
click at [544, 227] on div "\'wiljən\ 吳羿璉 35,905 追蹤數" at bounding box center [620, 226] width 476 height 44
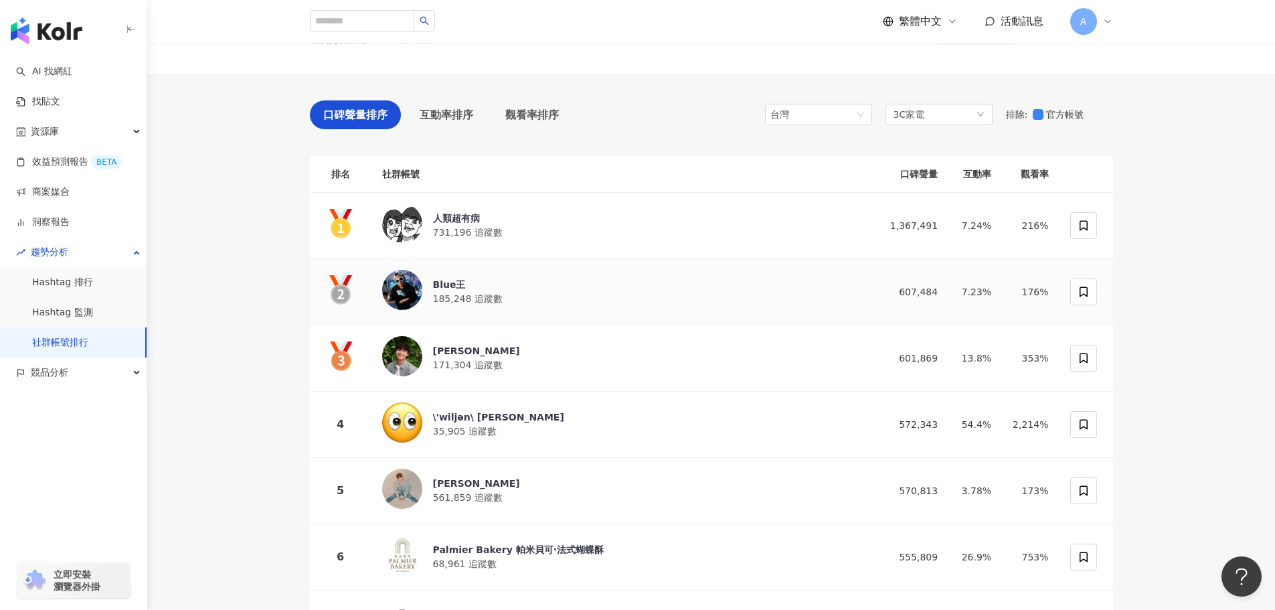
scroll to position [67, 0]
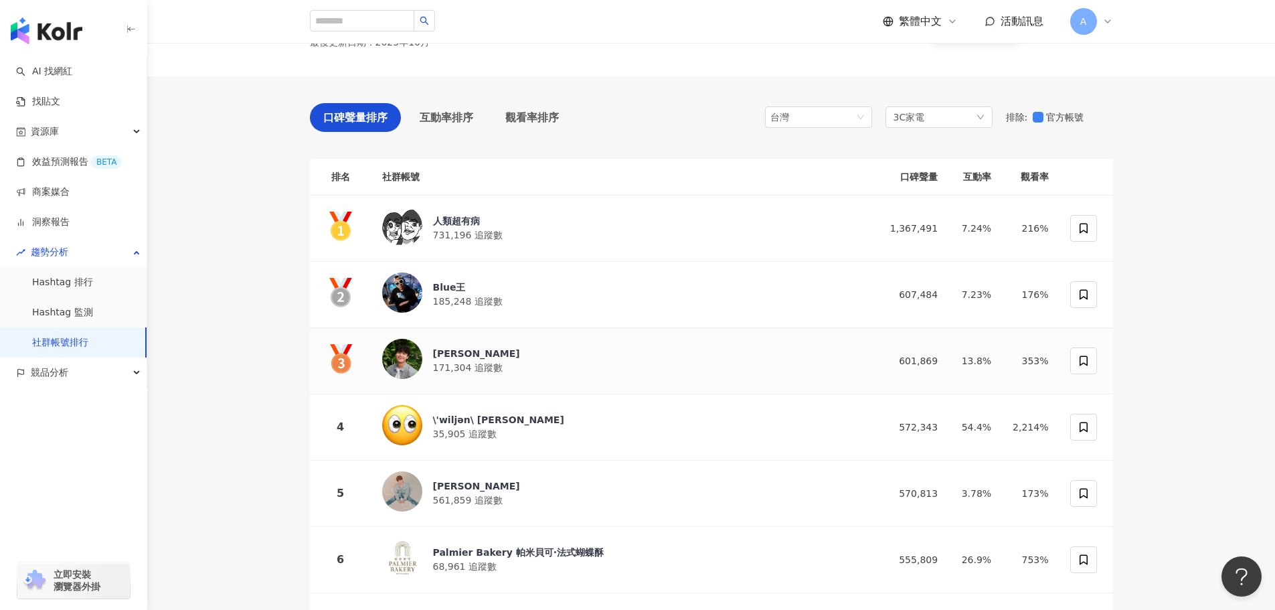
click at [498, 342] on div "何星冉 171,304 追蹤數" at bounding box center [620, 361] width 476 height 44
click at [476, 301] on span "185,248 追蹤數" at bounding box center [468, 301] width 70 height 11
click at [827, 228] on div "人類超有病 731,196 追蹤數" at bounding box center [620, 228] width 476 height 44
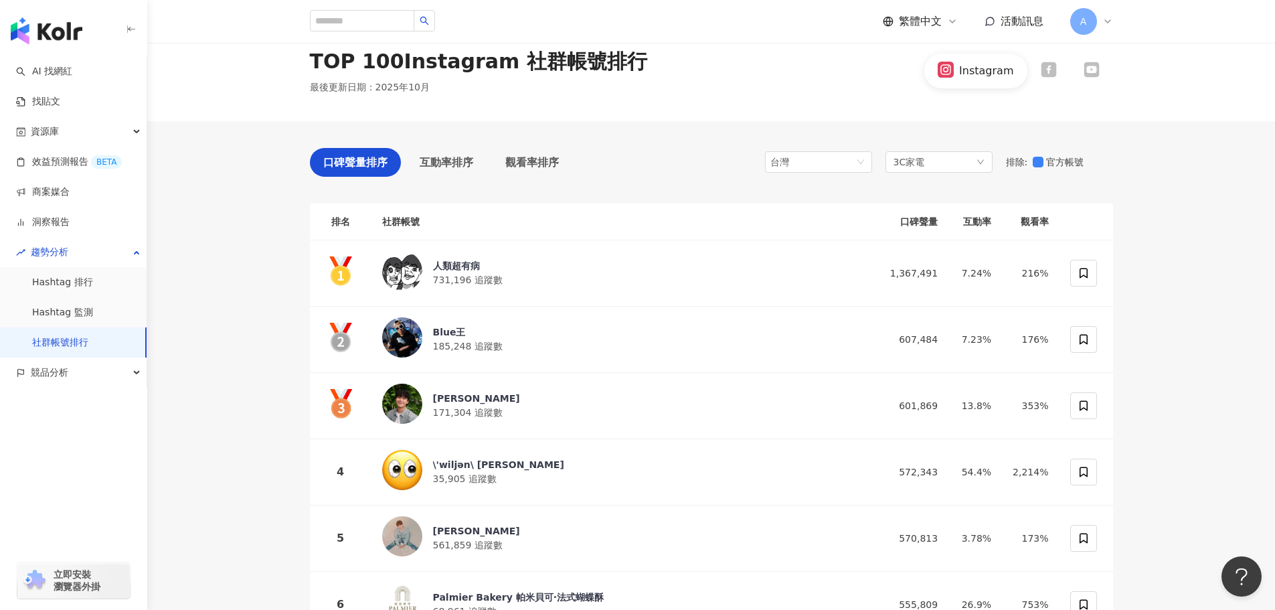
scroll to position [0, 0]
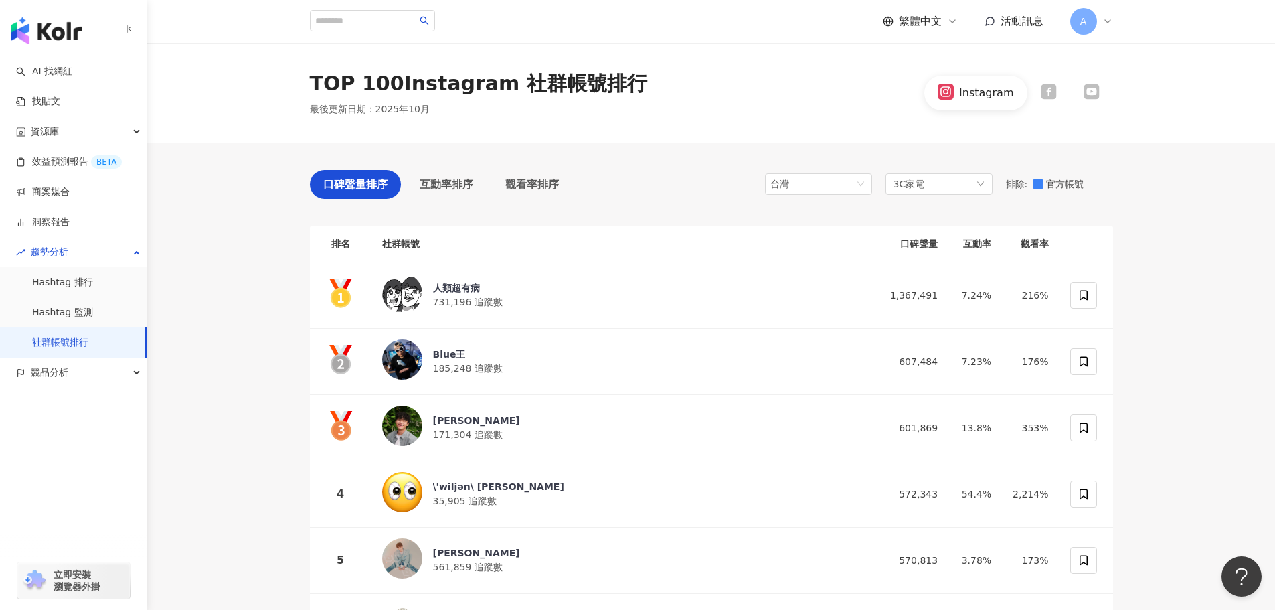
click at [1039, 96] on div at bounding box center [1048, 93] width 43 height 18
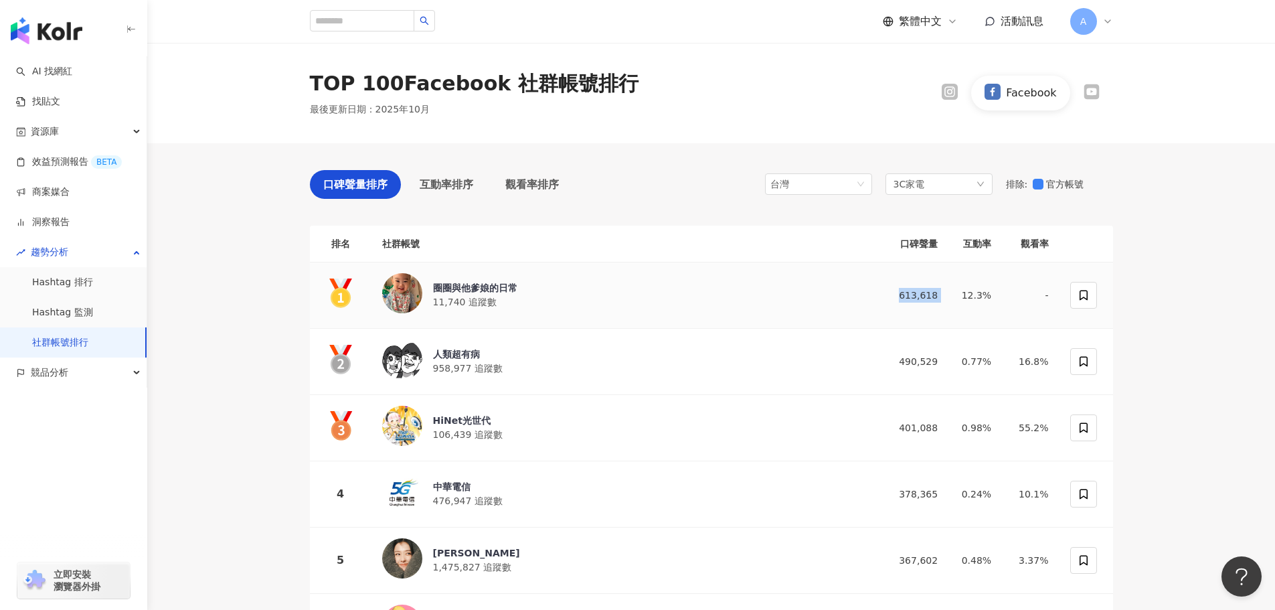
drag, startPoint x: 953, startPoint y: 293, endPoint x: 892, endPoint y: 295, distance: 61.6
click at [892, 295] on tr "圈圈與他爹娘的日常 11,740 追蹤數 613,618 12.3% -" at bounding box center [711, 295] width 803 height 66
drag, startPoint x: 950, startPoint y: 357, endPoint x: 846, endPoint y: 325, distance: 108.6
click at [880, 357] on td "490,529" at bounding box center [908, 362] width 80 height 66
drag, startPoint x: 946, startPoint y: 426, endPoint x: 896, endPoint y: 424, distance: 50.2
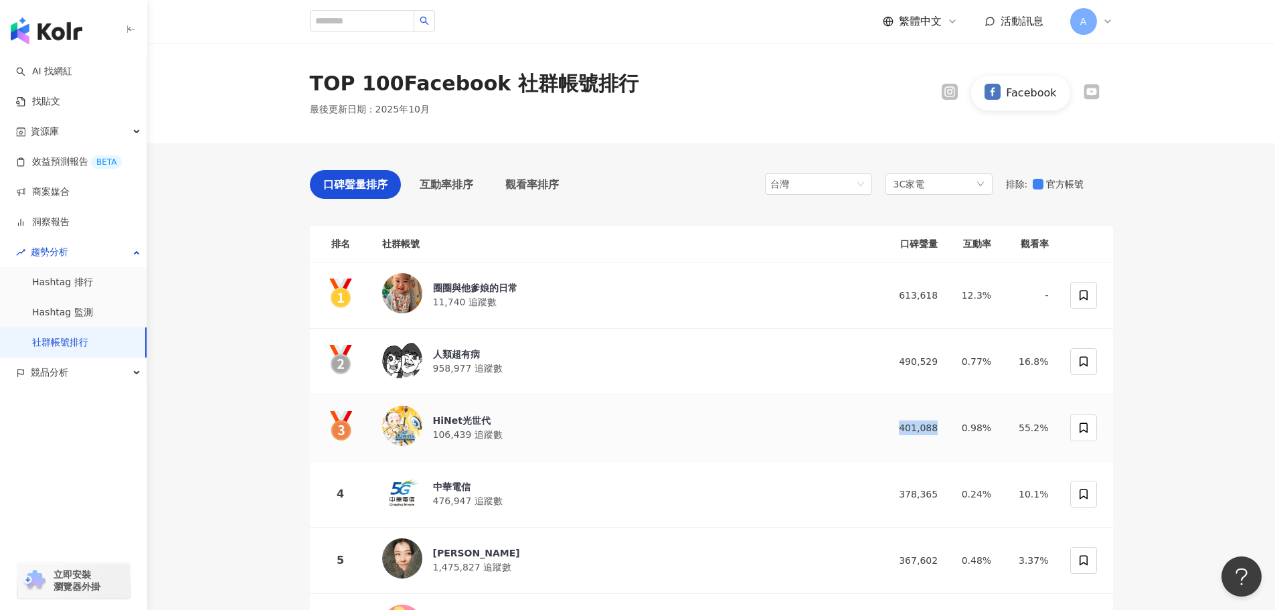
click at [896, 424] on td "401,088" at bounding box center [908, 428] width 80 height 66
drag, startPoint x: 953, startPoint y: 499, endPoint x: 874, endPoint y: 491, distance: 80.1
click at [874, 491] on tr "4 中華電信 476,947 追蹤數 378,365 0.24% 10.1%" at bounding box center [711, 494] width 803 height 66
drag, startPoint x: 944, startPoint y: 556, endPoint x: 905, endPoint y: 558, distance: 38.9
click at [905, 558] on td "367,602" at bounding box center [908, 560] width 80 height 66
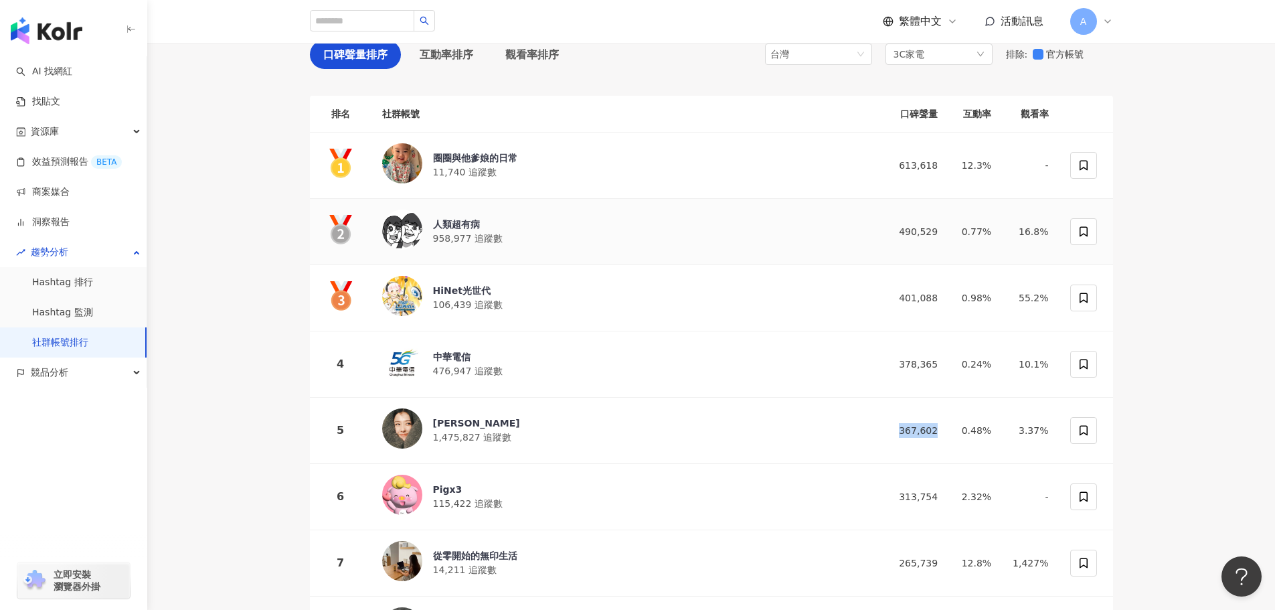
scroll to position [268, 0]
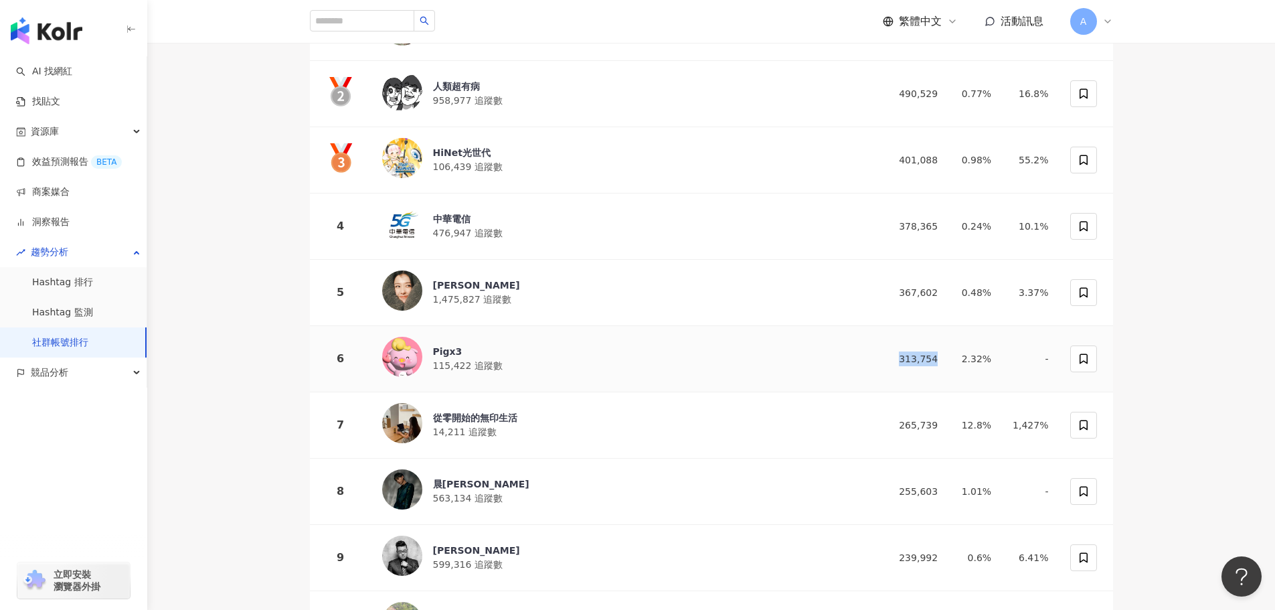
drag, startPoint x: 932, startPoint y: 351, endPoint x: 873, endPoint y: 354, distance: 59.0
click at [873, 354] on td "313,754" at bounding box center [908, 359] width 80 height 66
drag, startPoint x: 953, startPoint y: 419, endPoint x: 886, endPoint y: 424, distance: 67.8
click at [886, 424] on tr "7 從零開始的無印生活 14,211 追蹤數 265,739 12.8% 1,427%" at bounding box center [711, 425] width 803 height 66
drag, startPoint x: 953, startPoint y: 490, endPoint x: 892, endPoint y: 483, distance: 61.9
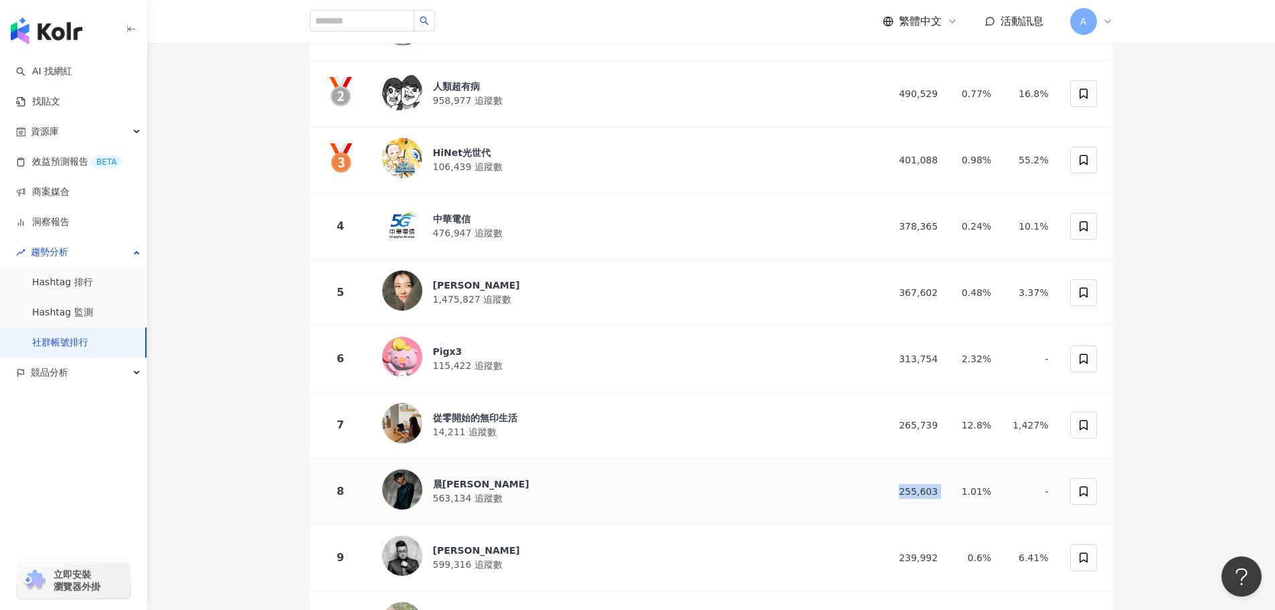
click at [892, 483] on tr "8 晨翔 563,134 追蹤數 255,603 1.01% -" at bounding box center [711, 492] width 803 height 66
drag, startPoint x: 944, startPoint y: 554, endPoint x: 873, endPoint y: 547, distance: 71.3
click at [873, 547] on td "239,992" at bounding box center [908, 558] width 80 height 66
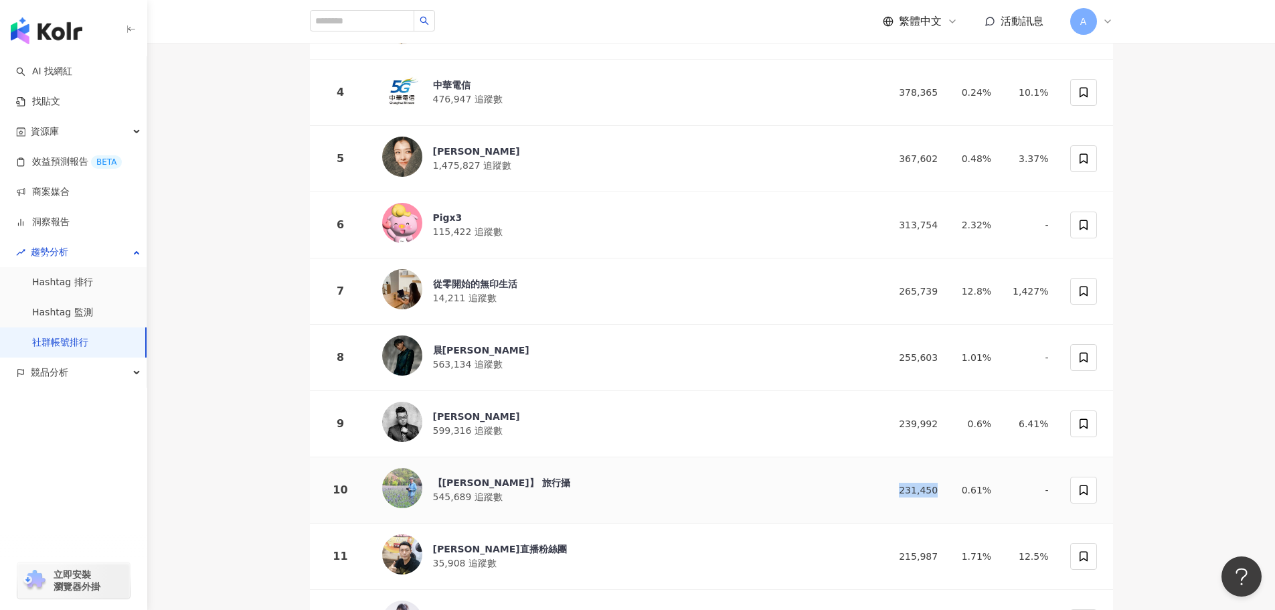
drag, startPoint x: 938, startPoint y: 485, endPoint x: 876, endPoint y: 481, distance: 62.4
click at [876, 481] on td "231,450" at bounding box center [908, 490] width 80 height 66
click at [479, 481] on div "【吉米】 旅行攝" at bounding box center [501, 482] width 137 height 13
click at [537, 405] on div "Joeman 599,316 追蹤數" at bounding box center [620, 424] width 476 height 44
click at [544, 347] on div "晨翔 563,134 追蹤數" at bounding box center [620, 357] width 476 height 44
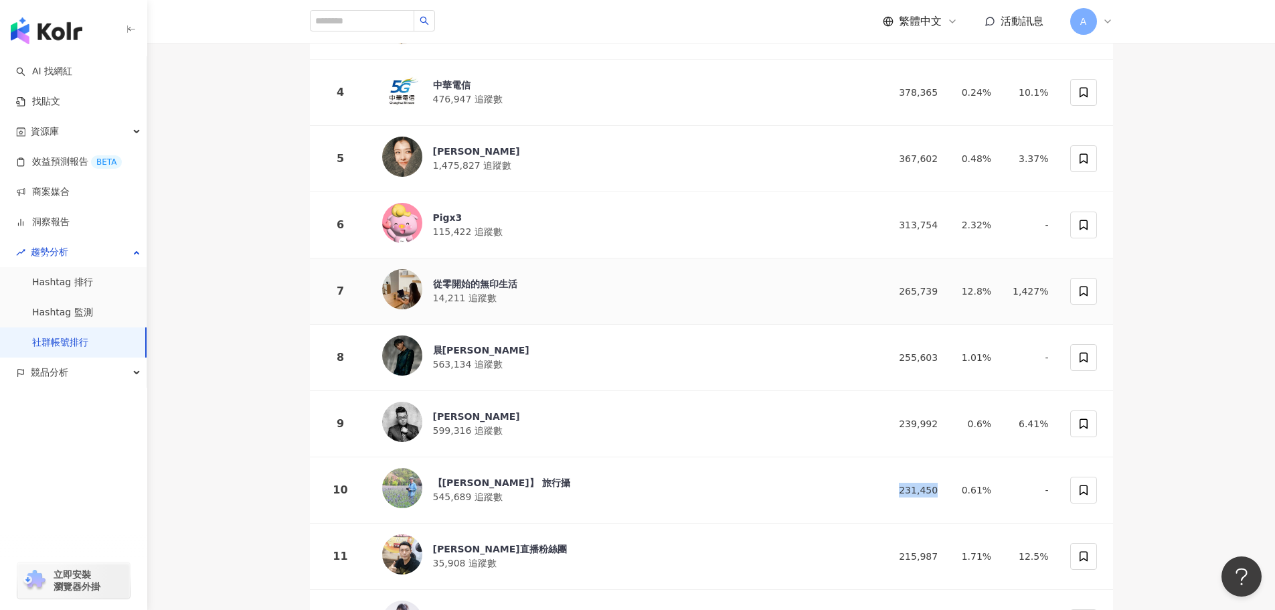
click at [486, 293] on span "14,211 追蹤數" at bounding box center [465, 298] width 64 height 11
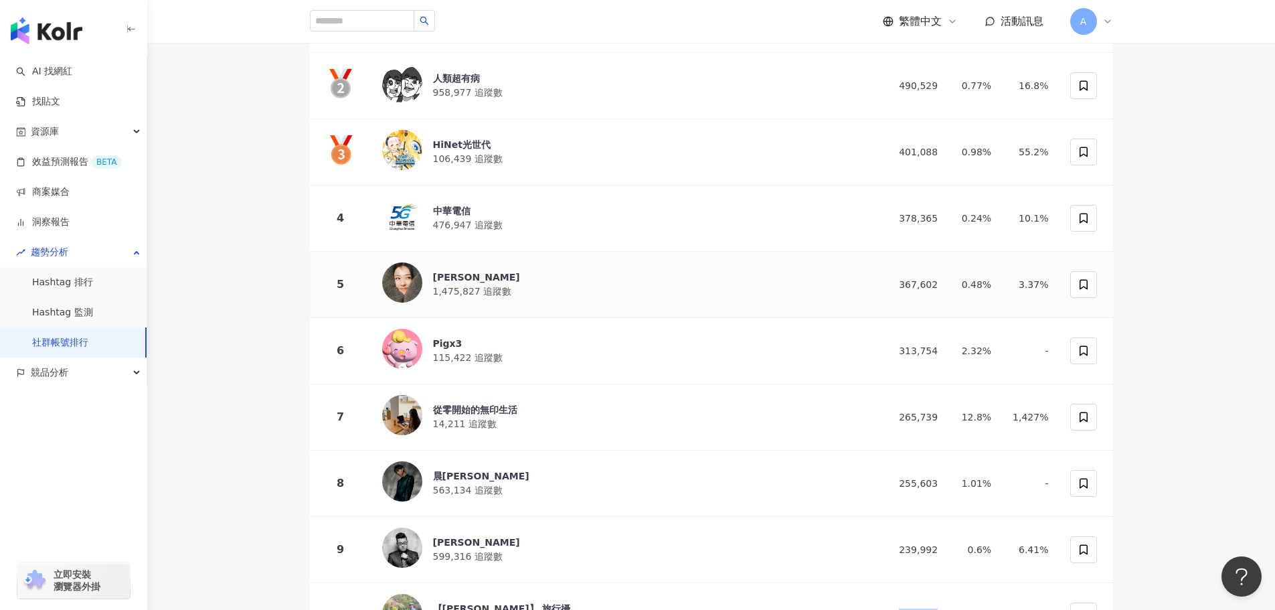
scroll to position [268, 0]
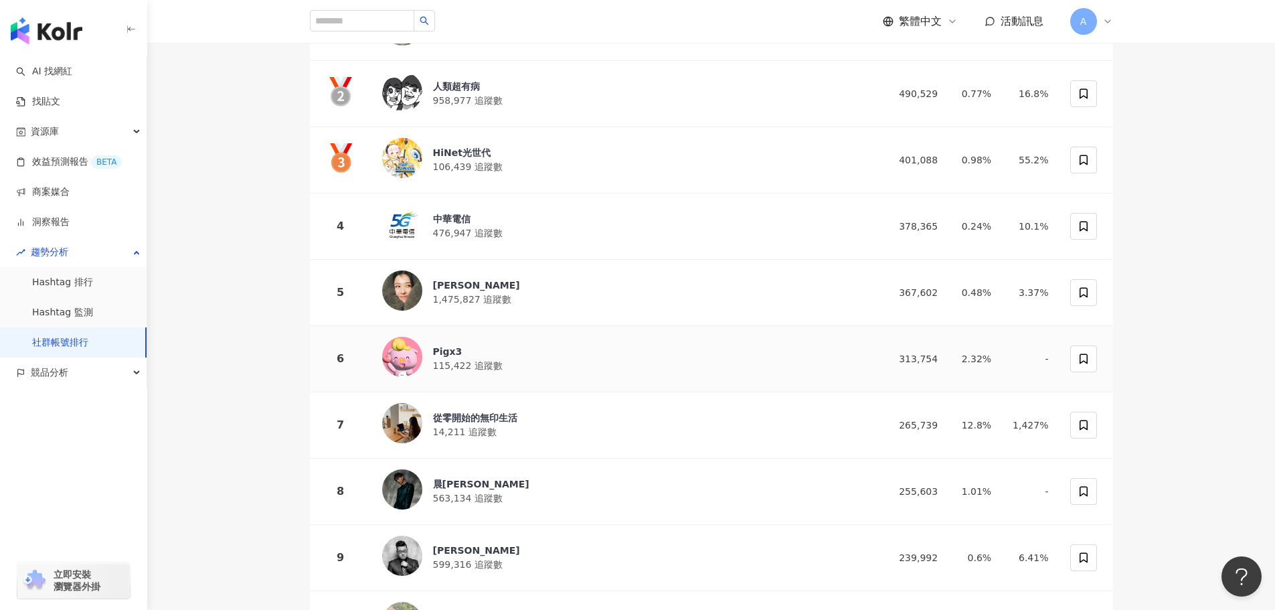
click at [539, 347] on div "Pigx3 115,422 追蹤數" at bounding box center [620, 359] width 476 height 44
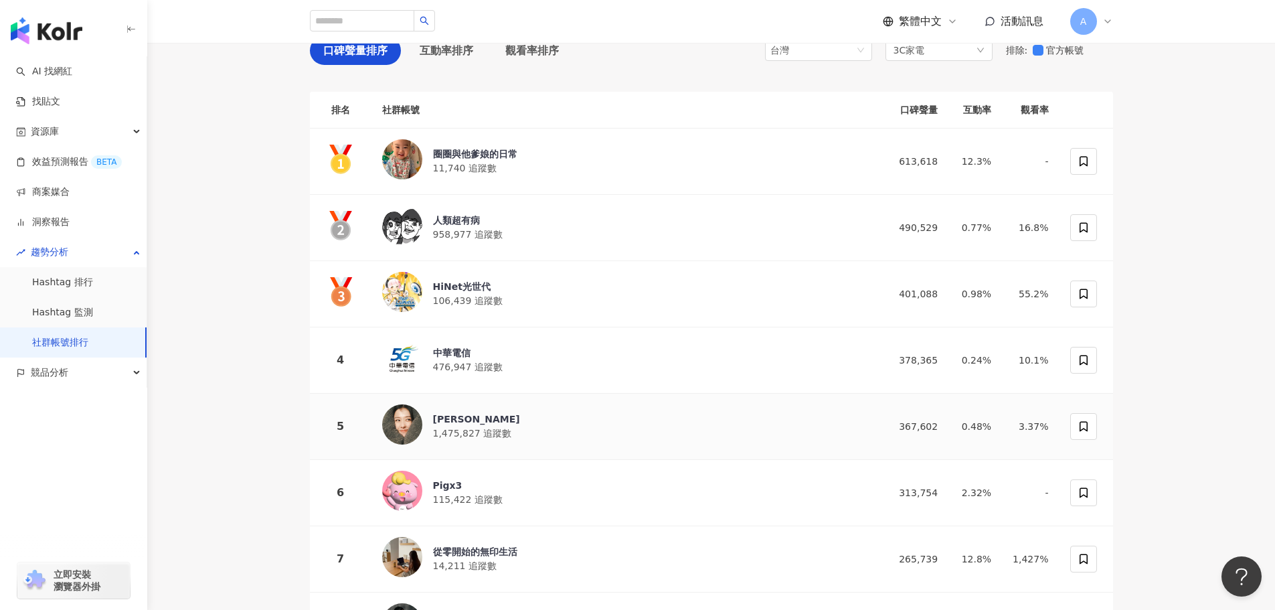
click at [513, 424] on div "邵雨薇 1,475,827 追蹤數" at bounding box center [620, 426] width 476 height 44
click at [517, 367] on div "中華電信 476,947 追蹤數" at bounding box center [620, 360] width 476 height 44
click at [481, 428] on span "1,475,827 追蹤數" at bounding box center [472, 433] width 79 height 11
click at [562, 290] on div "HiNet光世代 106,439 追蹤數" at bounding box center [620, 294] width 476 height 44
click at [520, 232] on div "人類超有病 958,977 追蹤數" at bounding box center [620, 227] width 476 height 44
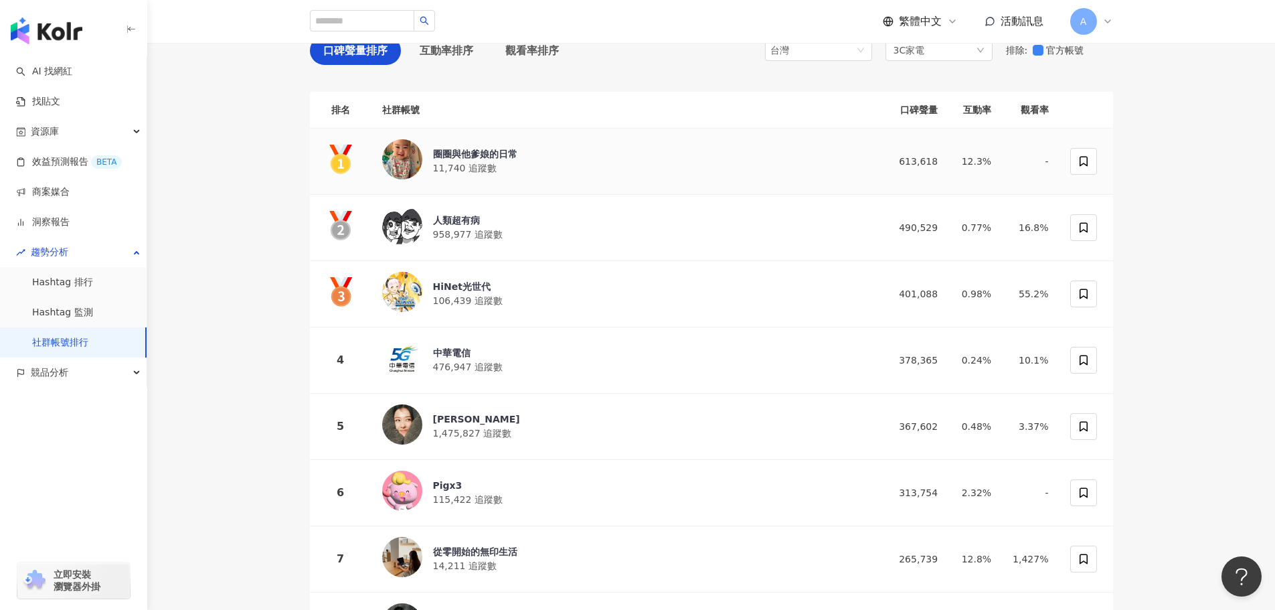
click at [521, 155] on div "圈圈與他爹娘的日常 11,740 追蹤數" at bounding box center [620, 161] width 476 height 44
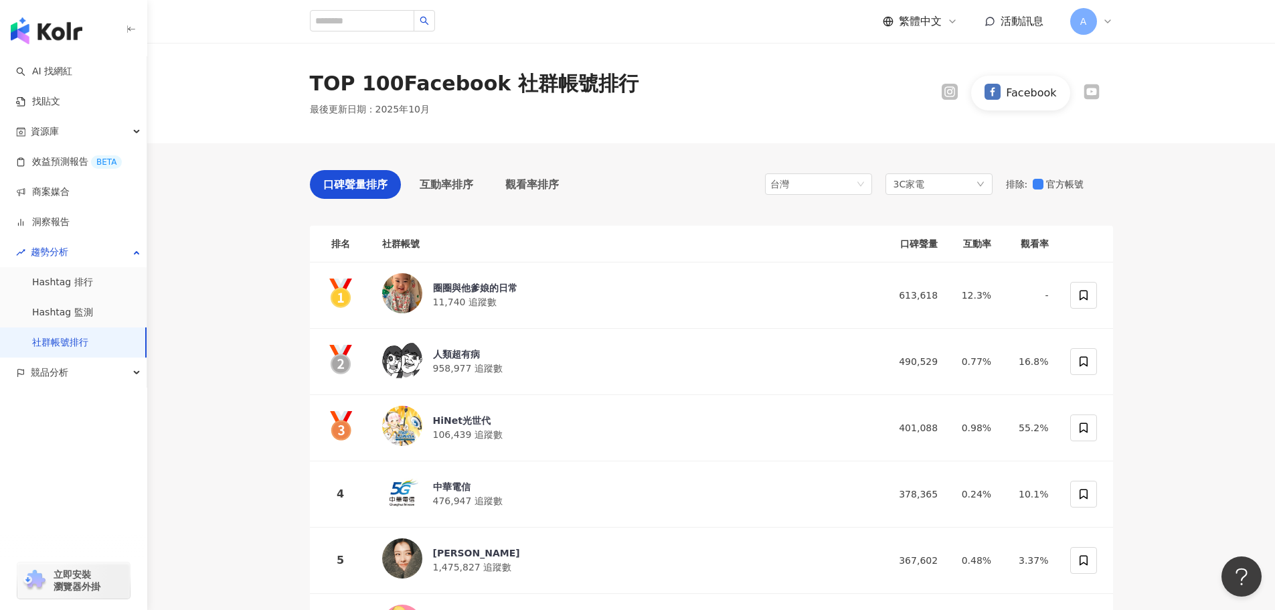
click at [1094, 89] on icon at bounding box center [1091, 91] width 13 height 9
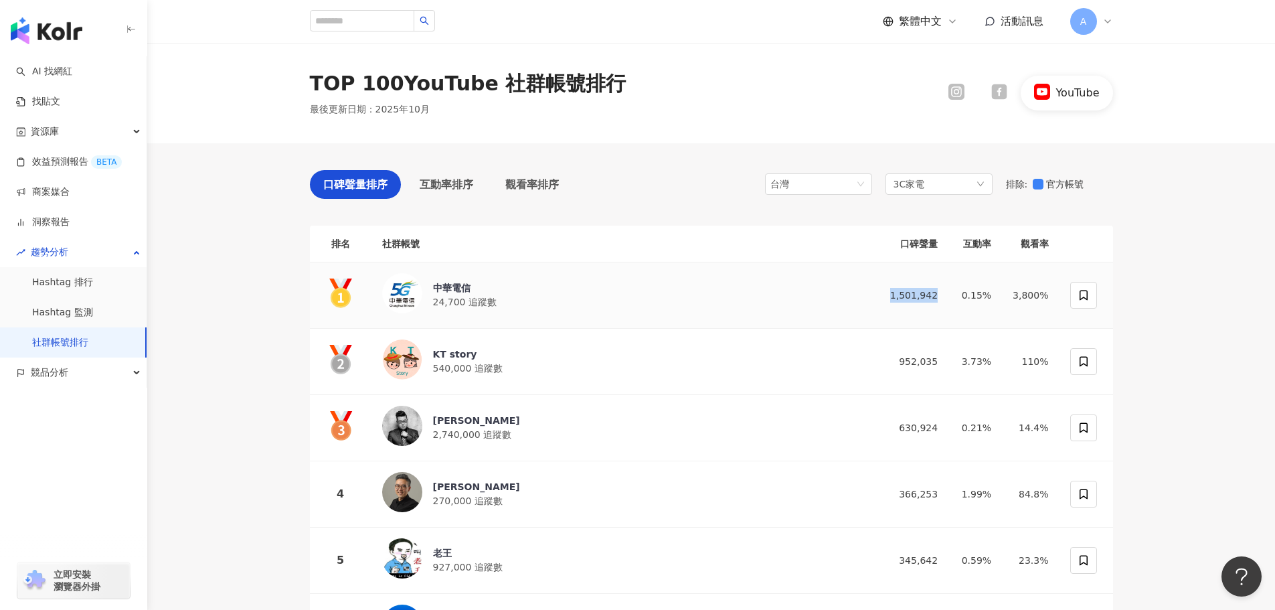
drag, startPoint x: 951, startPoint y: 286, endPoint x: 890, endPoint y: 295, distance: 61.5
click at [890, 295] on td "1,501,942" at bounding box center [908, 295] width 80 height 66
drag, startPoint x: 949, startPoint y: 359, endPoint x: 889, endPoint y: 361, distance: 60.3
click at [889, 361] on td "952,035" at bounding box center [908, 362] width 80 height 66
drag, startPoint x: 946, startPoint y: 422, endPoint x: 907, endPoint y: 423, distance: 39.5
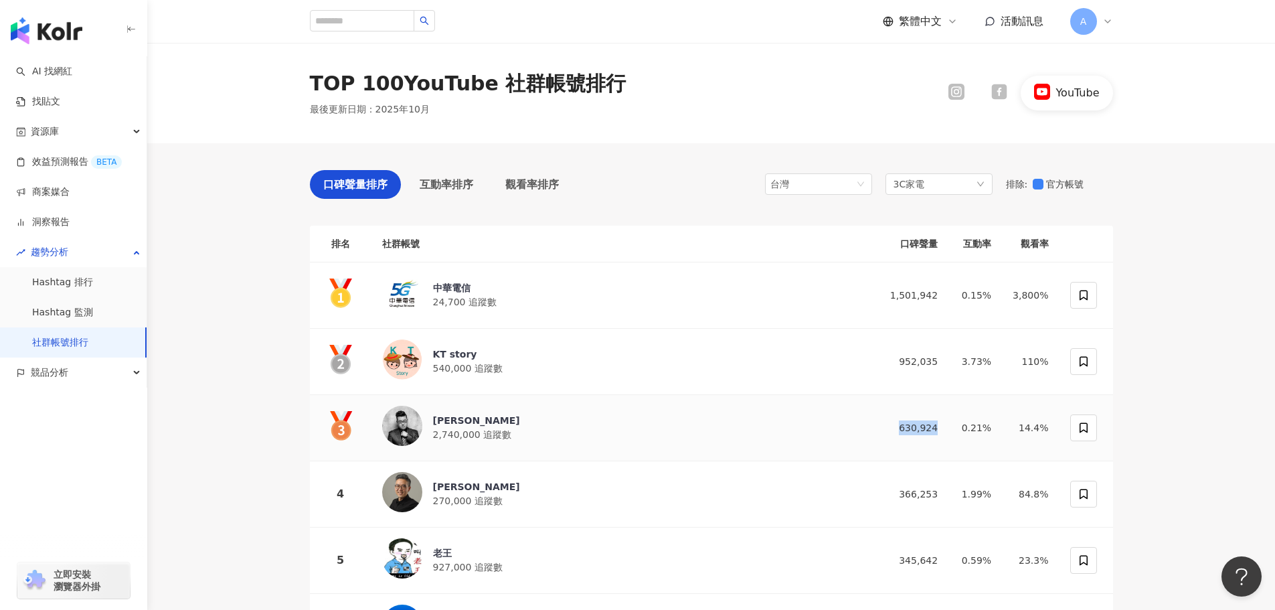
click at [907, 423] on td "630,924" at bounding box center [908, 428] width 80 height 66
drag, startPoint x: 946, startPoint y: 483, endPoint x: 879, endPoint y: 487, distance: 67.1
click at [879, 487] on td "366,253" at bounding box center [908, 494] width 80 height 66
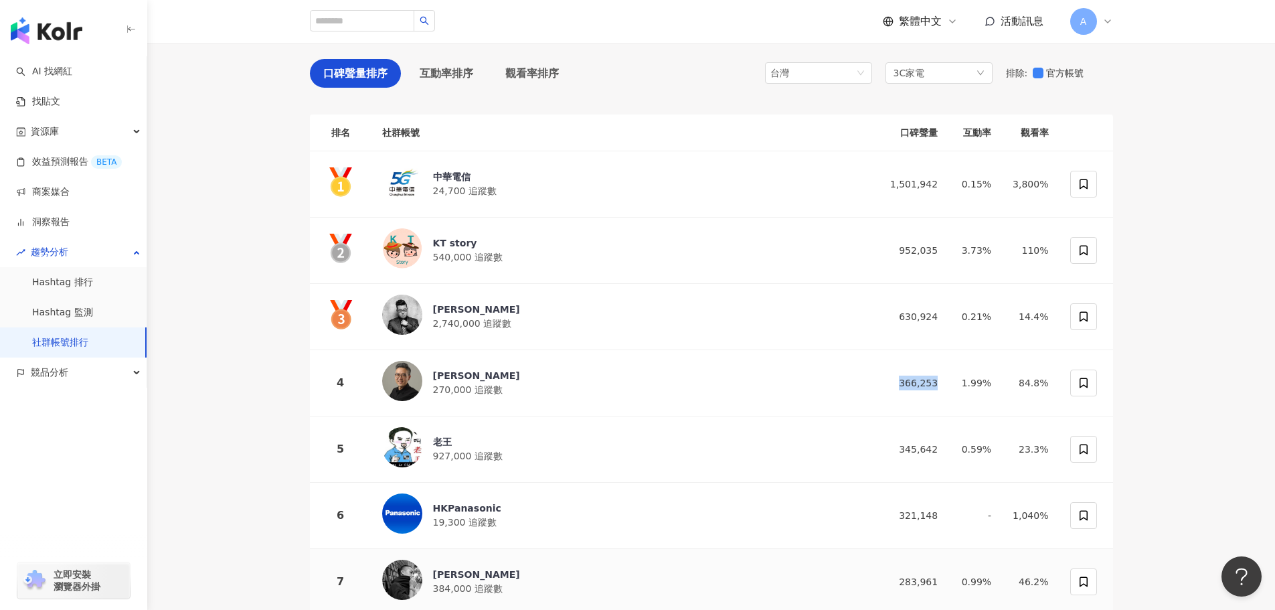
scroll to position [201, 0]
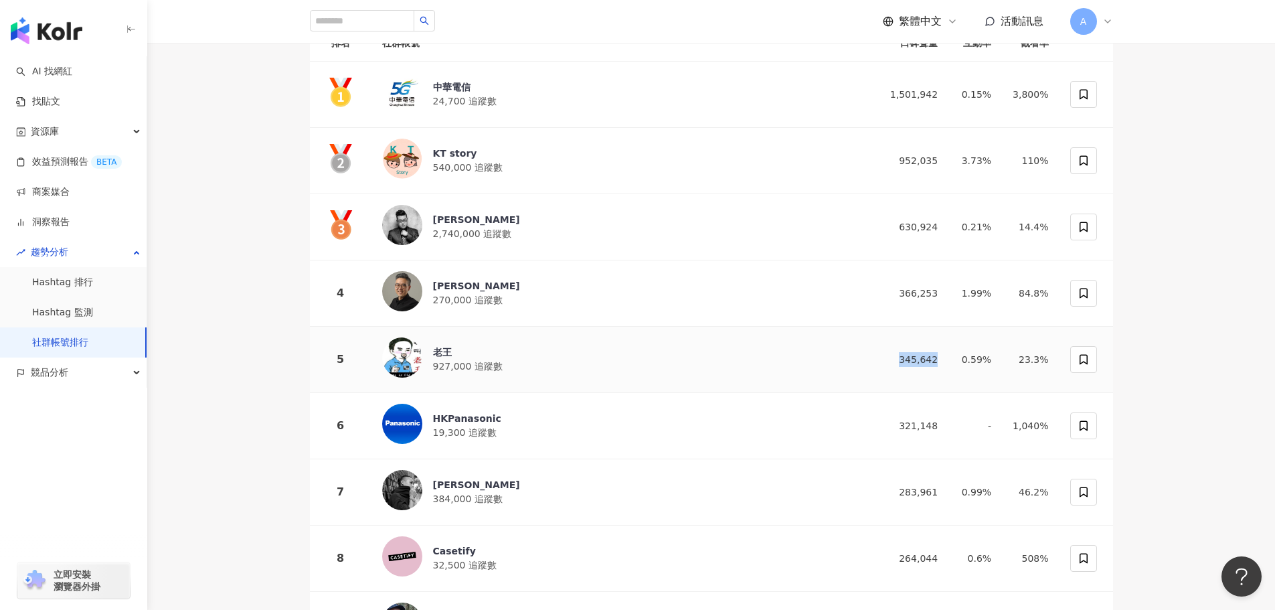
drag, startPoint x: 950, startPoint y: 355, endPoint x: 886, endPoint y: 353, distance: 63.6
click at [886, 353] on td "345,642" at bounding box center [908, 360] width 80 height 66
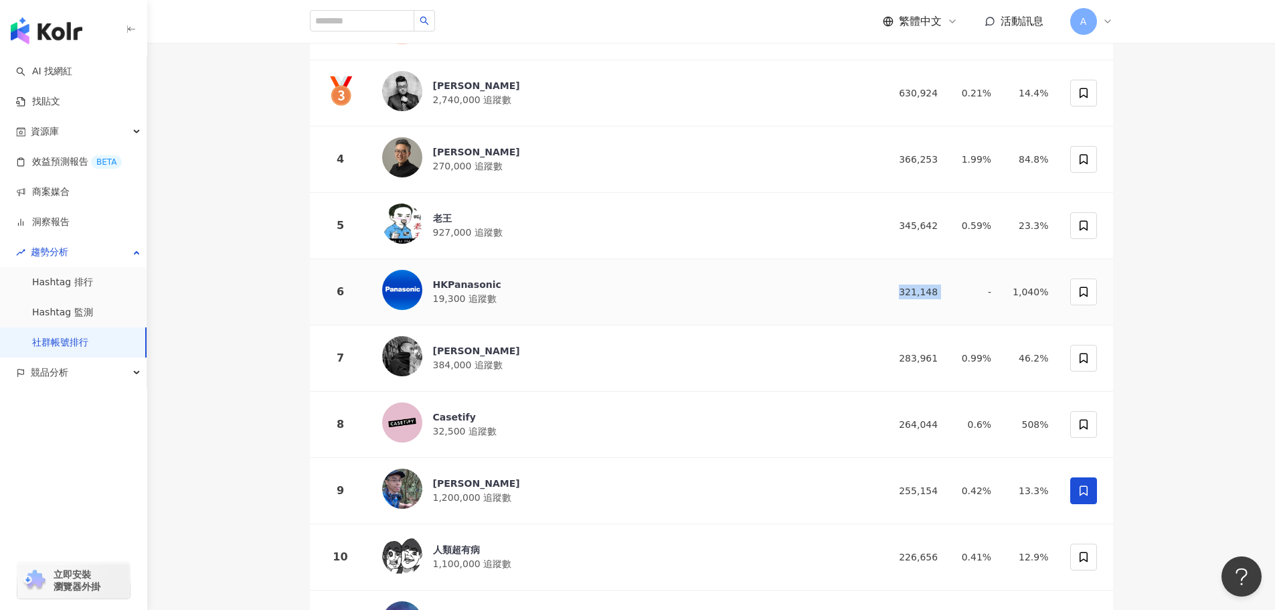
drag, startPoint x: 917, startPoint y: 291, endPoint x: 887, endPoint y: 291, distance: 30.1
click at [887, 291] on tr "6 HKPanasonic 19,300 追蹤數 321,148 - 1,040%" at bounding box center [711, 292] width 803 height 66
drag, startPoint x: 954, startPoint y: 352, endPoint x: 888, endPoint y: 356, distance: 66.4
click at [888, 356] on tr "7 進藤喜彥 Yoziness 384,000 追蹤數 283,961 0.99% 46.2%" at bounding box center [711, 358] width 803 height 66
drag, startPoint x: 951, startPoint y: 418, endPoint x: 902, endPoint y: 408, distance: 50.4
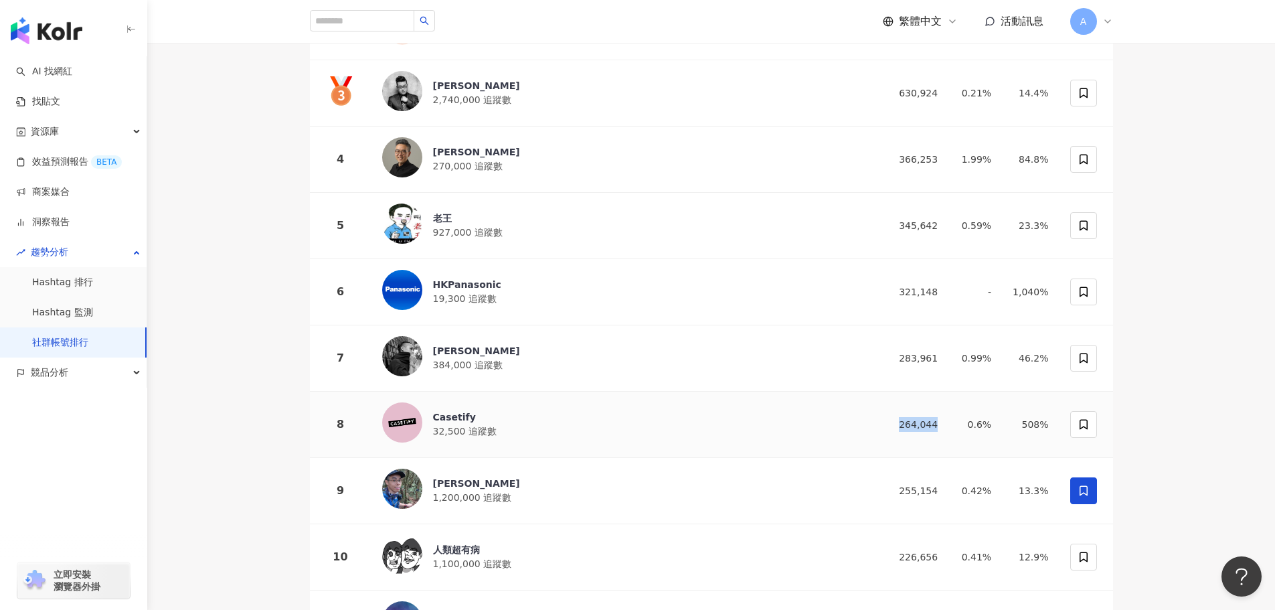
click at [899, 414] on td "264,044" at bounding box center [908, 425] width 80 height 66
drag, startPoint x: 948, startPoint y: 490, endPoint x: 865, endPoint y: 491, distance: 83.7
click at [865, 491] on tr "9 胡子Huzi 1,200,000 追蹤數 255,154 0.42% 13.3%" at bounding box center [711, 491] width 803 height 66
drag, startPoint x: 946, startPoint y: 551, endPoint x: 885, endPoint y: 550, distance: 60.9
click at [885, 550] on td "226,656" at bounding box center [908, 557] width 80 height 66
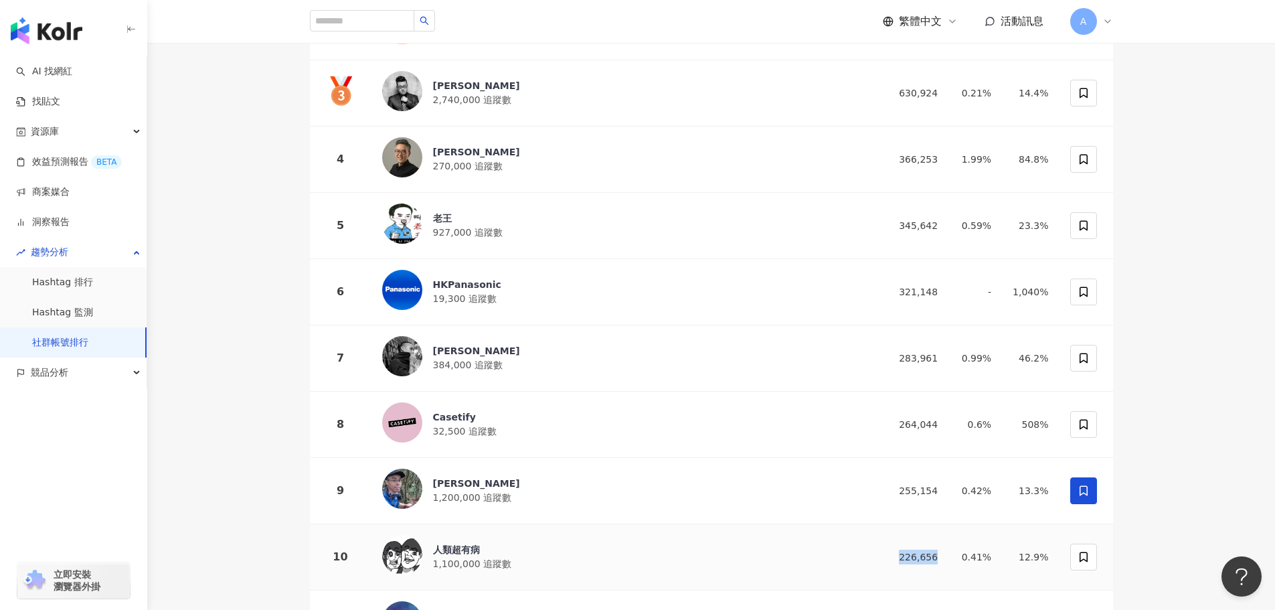
click at [507, 538] on div "人類超有病 1,100,000 追蹤數" at bounding box center [620, 557] width 476 height 44
click at [669, 458] on td "胡子Huzi 1,200,000 追蹤數" at bounding box center [620, 491] width 497 height 66
click at [683, 485] on div "胡子Huzi 1,200,000 追蹤數" at bounding box center [620, 491] width 476 height 44
click at [665, 408] on div "Casetify 32,500 追蹤數" at bounding box center [620, 424] width 476 height 44
click at [516, 355] on div "進藤喜彥 Yoziness 384,000 追蹤數" at bounding box center [620, 358] width 476 height 44
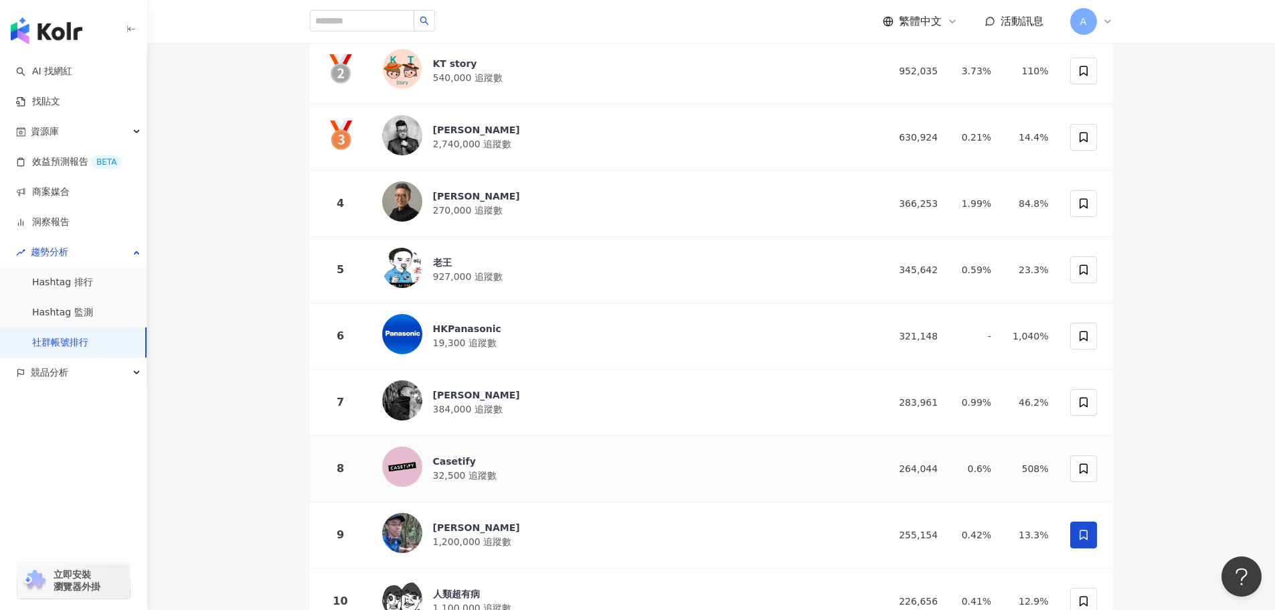
scroll to position [268, 0]
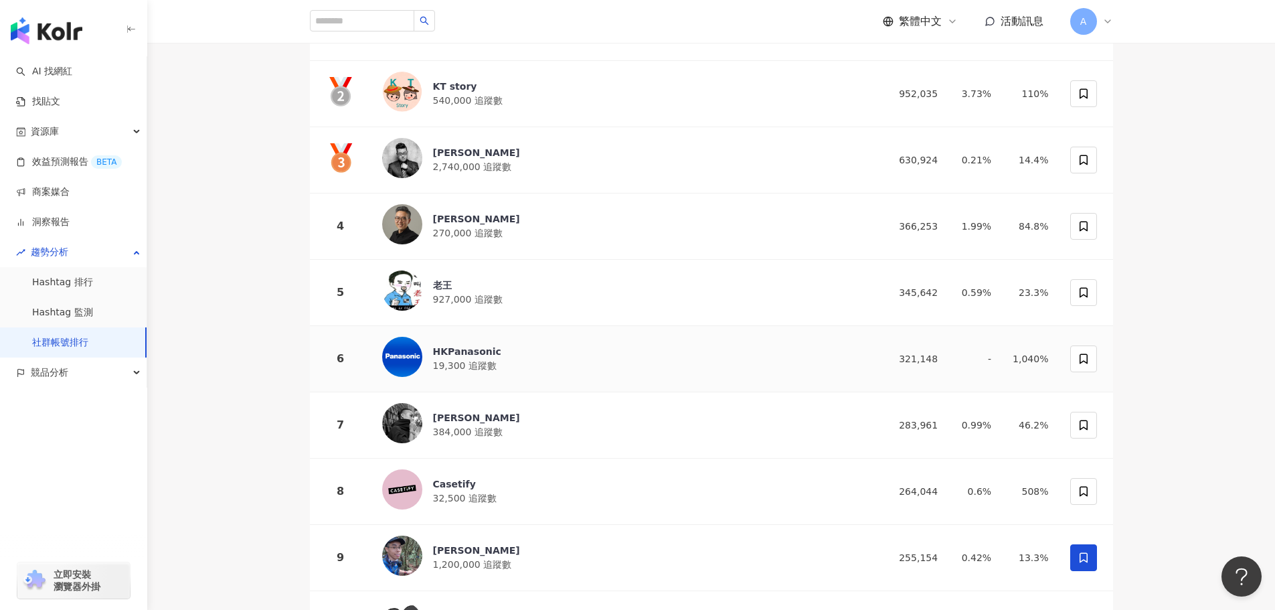
click at [816, 361] on div "HKPanasonic 19,300 追蹤數" at bounding box center [620, 359] width 476 height 44
click at [492, 278] on div "老王" at bounding box center [468, 284] width 70 height 13
click at [475, 228] on span "270,000 追蹤數" at bounding box center [468, 233] width 70 height 11
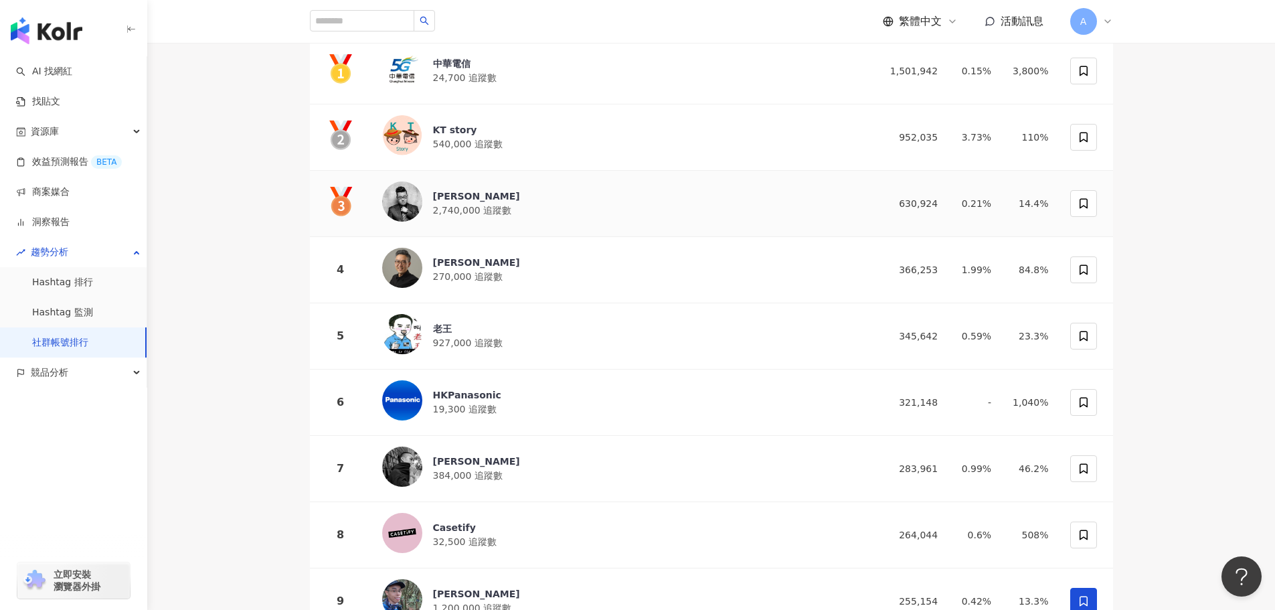
scroll to position [201, 0]
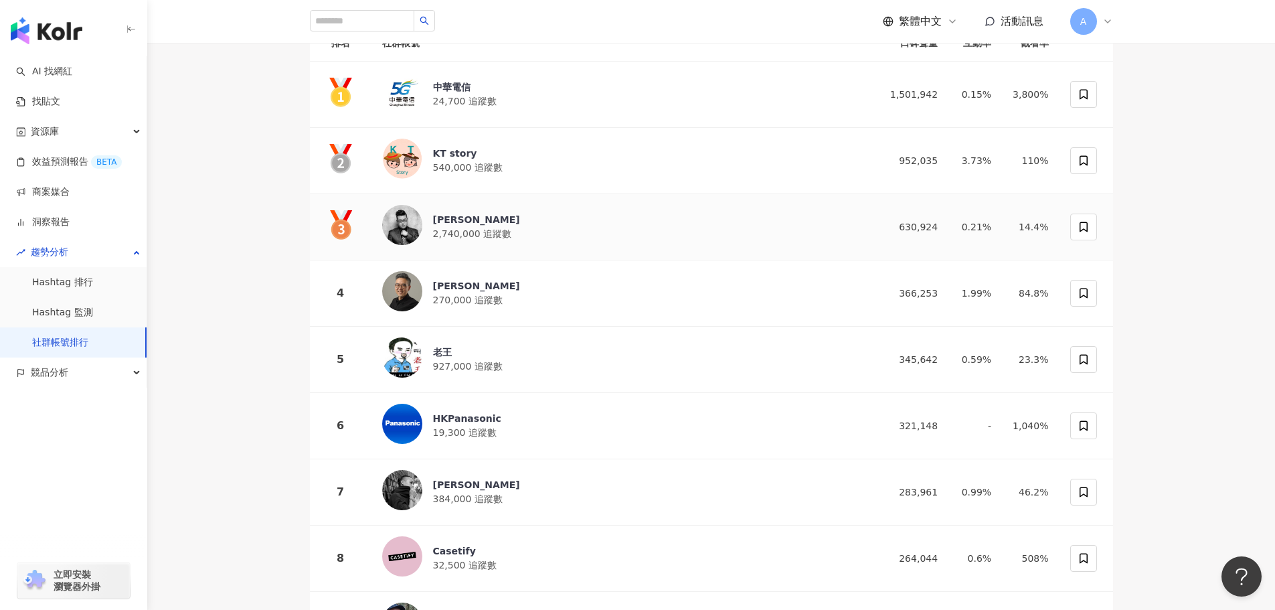
click at [527, 234] on div "Joeman 2,740,000 追蹤數" at bounding box center [620, 227] width 476 height 44
click at [518, 160] on div "KT story 540,000 追蹤數" at bounding box center [620, 161] width 476 height 44
click at [492, 106] on div "中華電信 24,700 追蹤數" at bounding box center [620, 94] width 476 height 44
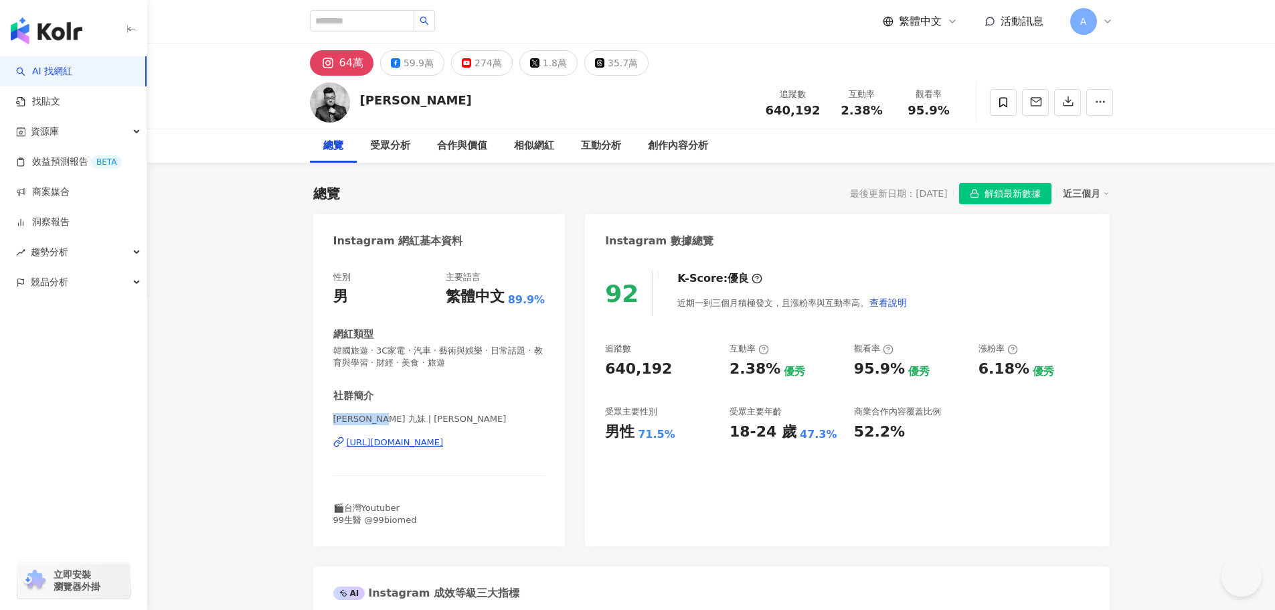
drag, startPoint x: 331, startPoint y: 418, endPoint x: 383, endPoint y: 421, distance: 51.6
click at [383, 421] on div "性別 男 主要語言 繁體中文 89.9% 網紅類型 韓國旅遊 · 3C家電 · 汽車 · 藝術與娛樂 · 日常話題 · 教育與學習 · 財經 · 美食 · 旅…" at bounding box center [439, 402] width 252 height 288
copy span "Joeman 九妹"
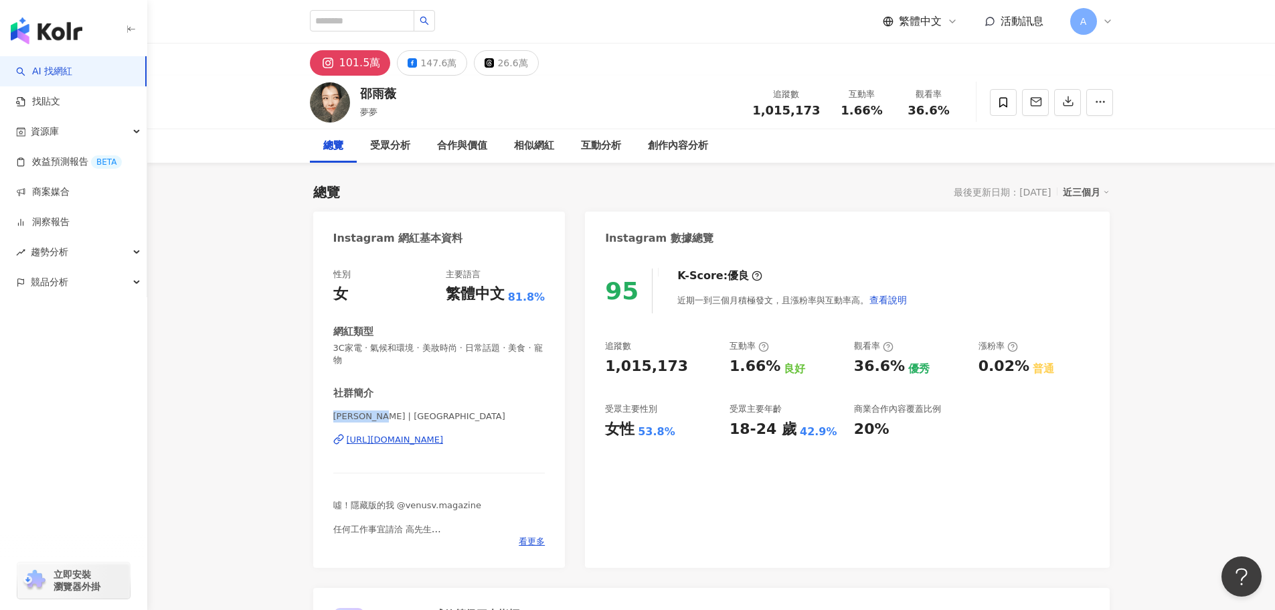
drag, startPoint x: 363, startPoint y: 416, endPoint x: 390, endPoint y: 418, distance: 26.9
click at [390, 418] on div "性別 女 主要語言 繁體中文 81.8% 網紅類型 3C家電 · 氣候和環境 · 美妝時尚 · 日常話題 · 美食 · 寵物 社群簡介 [PERSON_NAM…" at bounding box center [439, 411] width 252 height 313
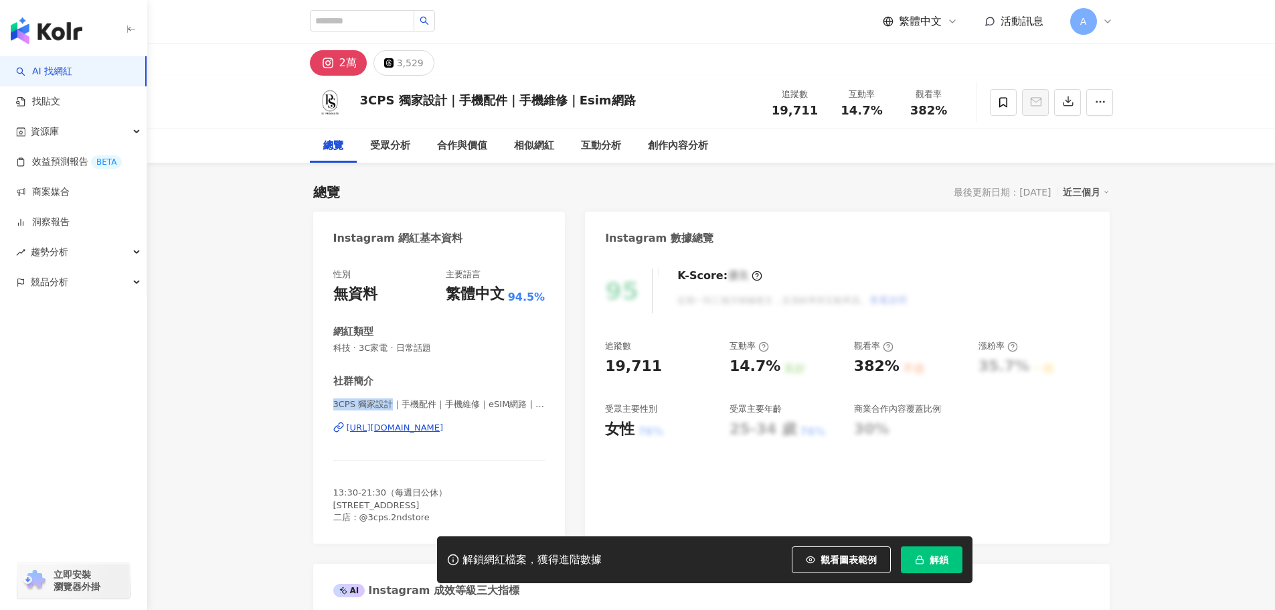
drag, startPoint x: 331, startPoint y: 409, endPoint x: 392, endPoint y: 407, distance: 60.9
click at [392, 407] on div "性別 無資料 主要語言 繁體中文 94.5% 網紅類型 科技 · 3C家電 · 日常話題 社群簡介 3CPS 獨家設計｜手機配件｜手機維修｜eSIM網路 | …" at bounding box center [439, 399] width 252 height 288
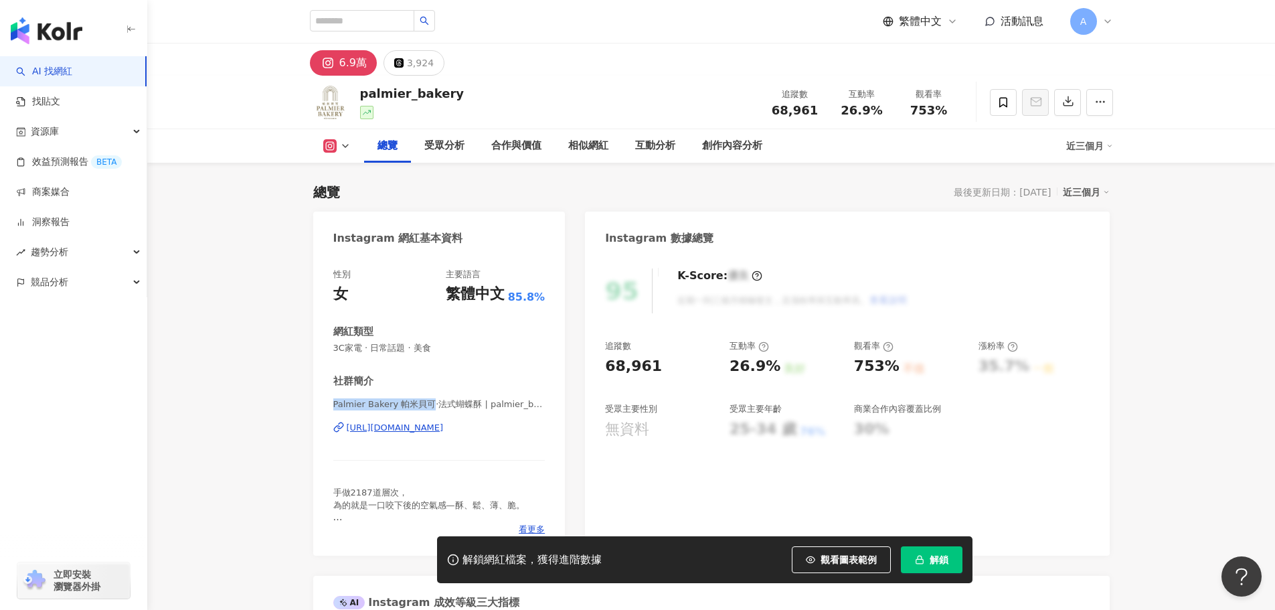
drag, startPoint x: 325, startPoint y: 400, endPoint x: 431, endPoint y: 404, distance: 106.5
click at [431, 404] on div "性別 女 主要語言 繁體中文 85.8% 網紅類型 3C家電 · 日常話題 · 美食 社群簡介 Palmier Bakery 帕米貝可·法式蝴蝶酥 | pal…" at bounding box center [439, 405] width 252 height 301
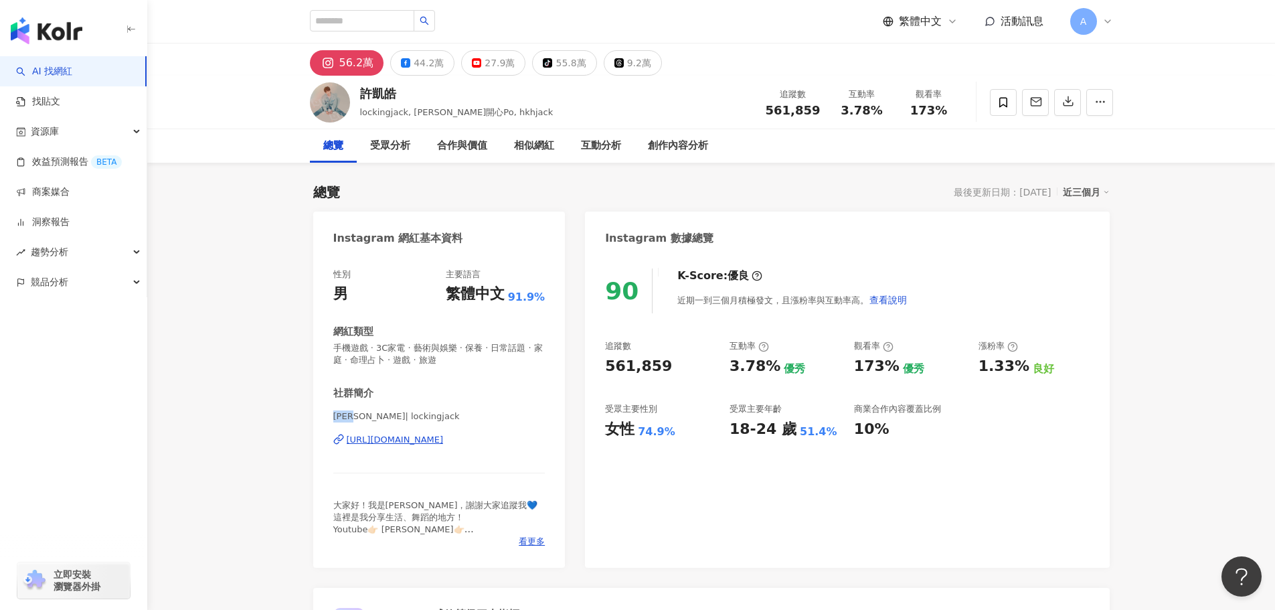
drag, startPoint x: 360, startPoint y: 416, endPoint x: 332, endPoint y: 414, distance: 28.1
click at [332, 414] on div "性別 男 主要語言 繁體中文 91.9% 網紅類型 手機遊戲 · 3C家電 · 藝術與娛樂 · 保養 · 日常話題 · 家庭 · 命理占卜 · 遊戲 · 旅遊…" at bounding box center [439, 411] width 252 height 313
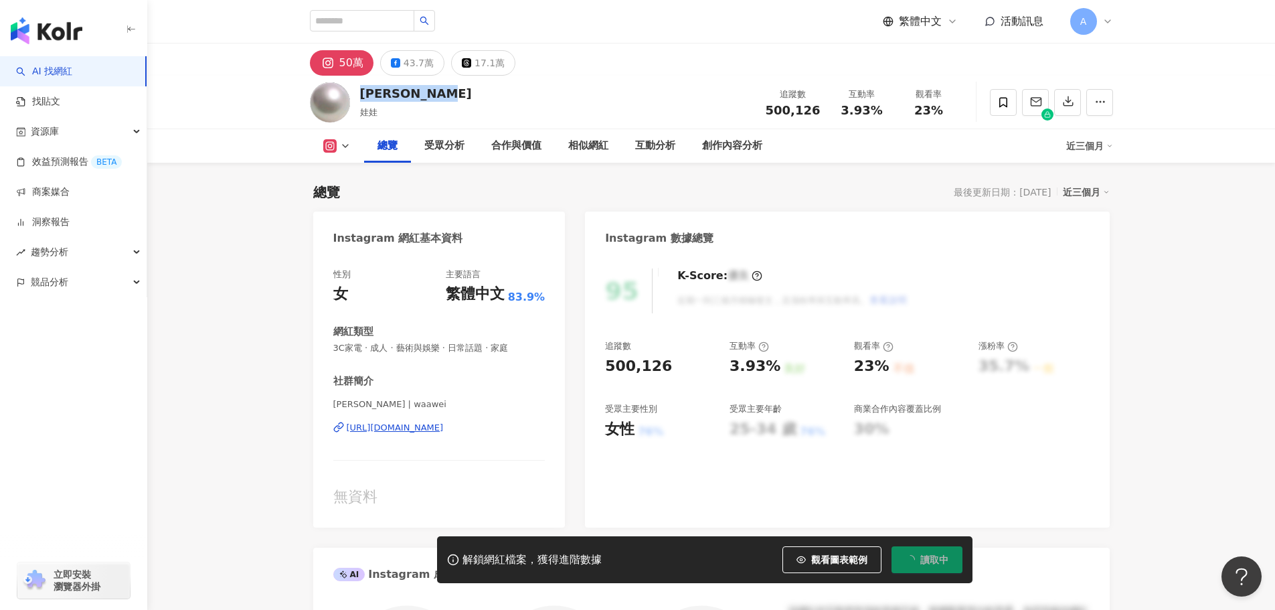
click at [361, 84] on div "[PERSON_NAME]waa wei 娃娃 追蹤數 500,126 互動率 3.93% 觀看率 23%" at bounding box center [711, 102] width 857 height 53
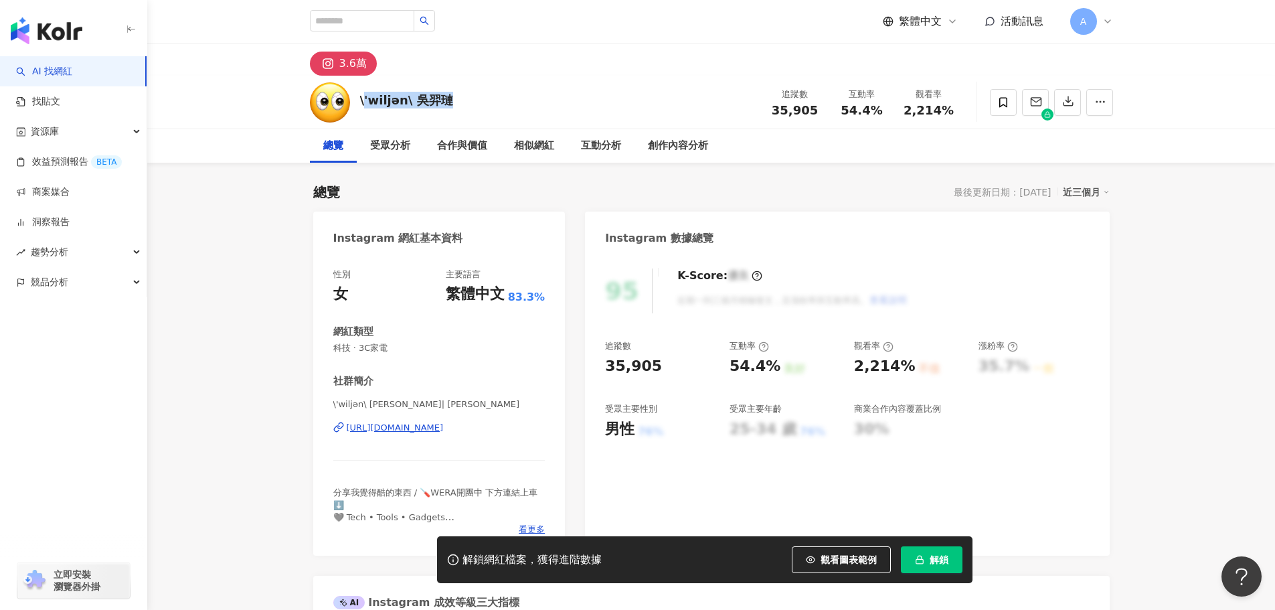
drag, startPoint x: 455, startPoint y: 100, endPoint x: 364, endPoint y: 102, distance: 90.4
click at [364, 102] on div "\'wiljən\ 吳羿璉 追蹤數 35,905 互動率 54.4% 觀看率 2,214%" at bounding box center [711, 102] width 857 height 53
drag, startPoint x: 392, startPoint y: 404, endPoint x: 330, endPoint y: 404, distance: 62.3
click at [330, 404] on div "性別 女 主要語言 繁體中文 83.3% 網紅類型 科技 · 3C家電 社群簡介 \'wiljən\ 吳羿璉 | weelian https://www.in…" at bounding box center [439, 405] width 252 height 301
copy span "\'wiljən\ 吳羿璉"
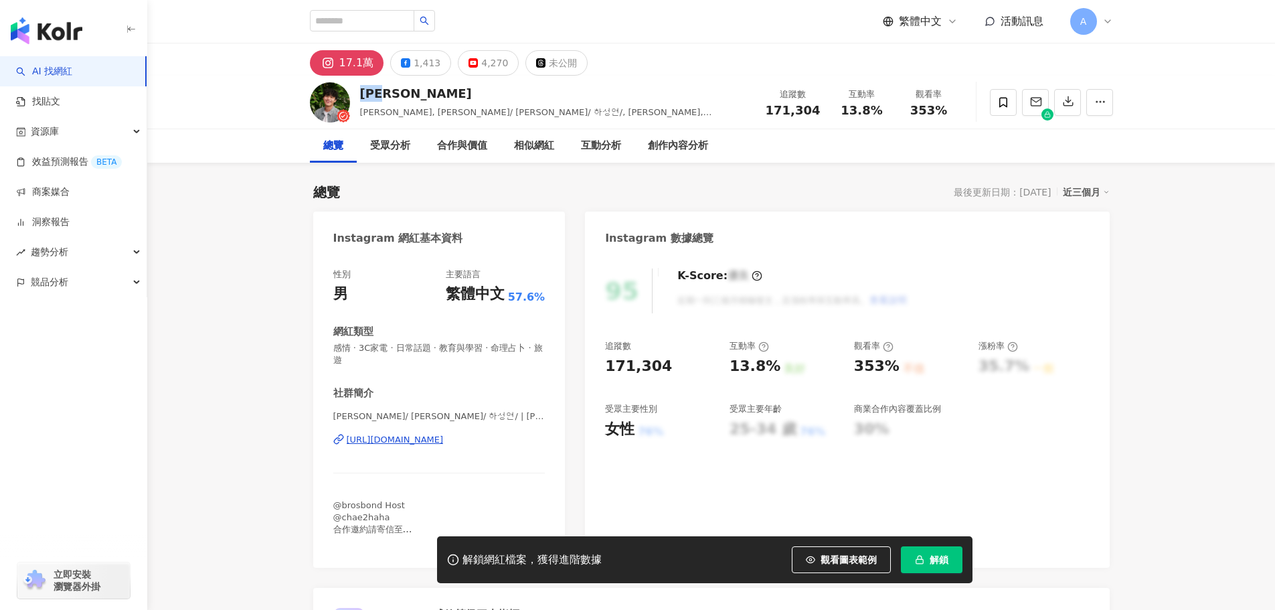
click at [363, 92] on div "[PERSON_NAME]" at bounding box center [555, 93] width 391 height 17
drag, startPoint x: 432, startPoint y: 438, endPoint x: 411, endPoint y: 444, distance: 21.6
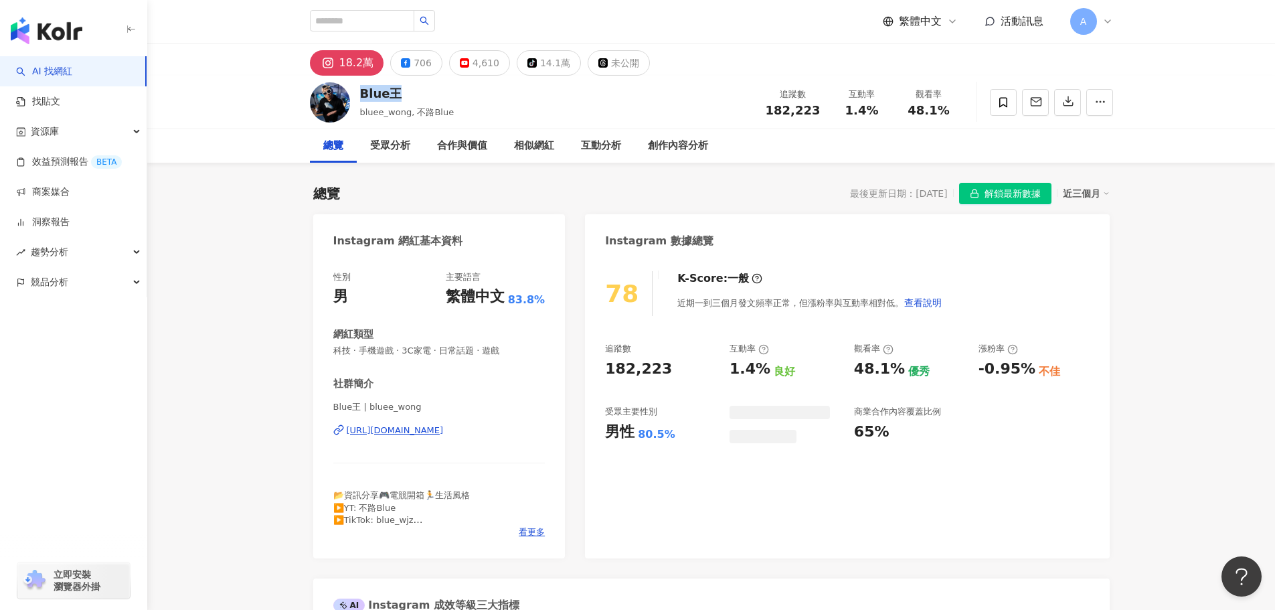
drag, startPoint x: 403, startPoint y: 92, endPoint x: 357, endPoint y: 90, distance: 45.6
click at [357, 90] on div "Blue王 bluee_wong, 不路Blue 追蹤數 182,223 互動率 1.4% 觀看率 48.1%" at bounding box center [711, 102] width 857 height 53
copy div "Blue王"
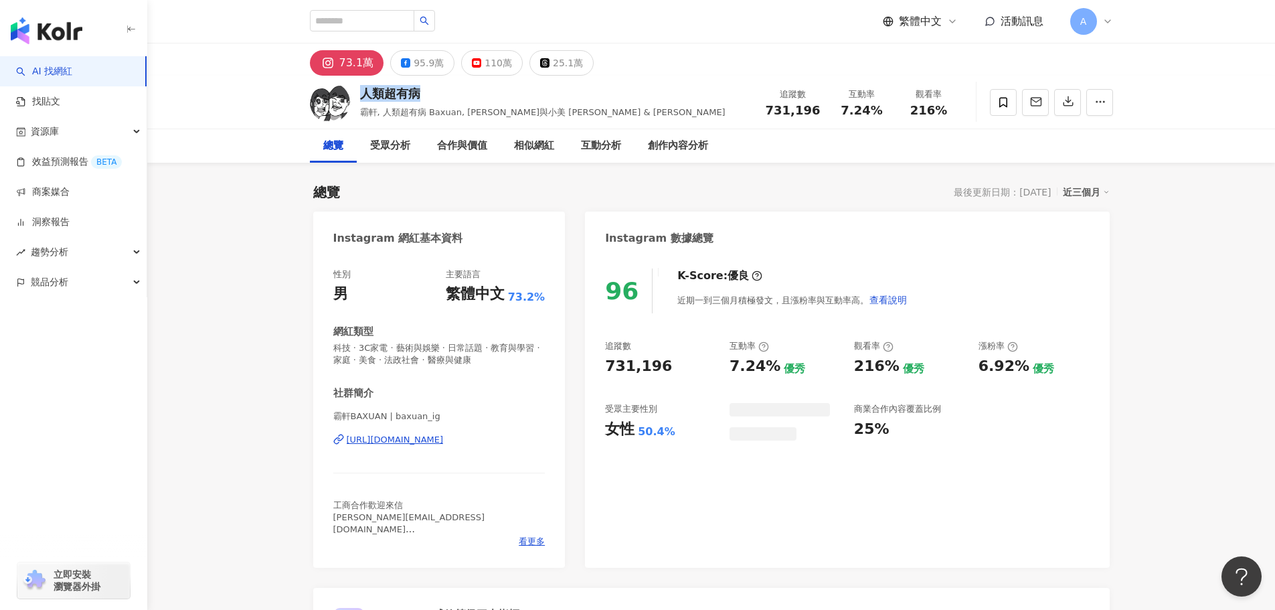
click at [355, 94] on div "人類超有病 霸軒, 人類超有病 Baxuan, 霸軒與小美 Baxuan & Mei 追蹤數 731,196 互動率 7.24% 觀看率 216%" at bounding box center [711, 102] width 857 height 53
click at [397, 442] on div "https://www.instagram.com/baxuan_ig/" at bounding box center [395, 440] width 97 height 12
click at [383, 408] on div "社群簡介 霸軒BAXUAN | baxuan_ig https://www.instagram.com/baxuan_ig/ 工商合作歡迎來信 Evonnew…" at bounding box center [439, 466] width 212 height 161
drag, startPoint x: 382, startPoint y: 416, endPoint x: 335, endPoint y: 417, distance: 46.9
click at [335, 417] on span "霸軒BAXUAN | baxuan_ig" at bounding box center [439, 416] width 212 height 12
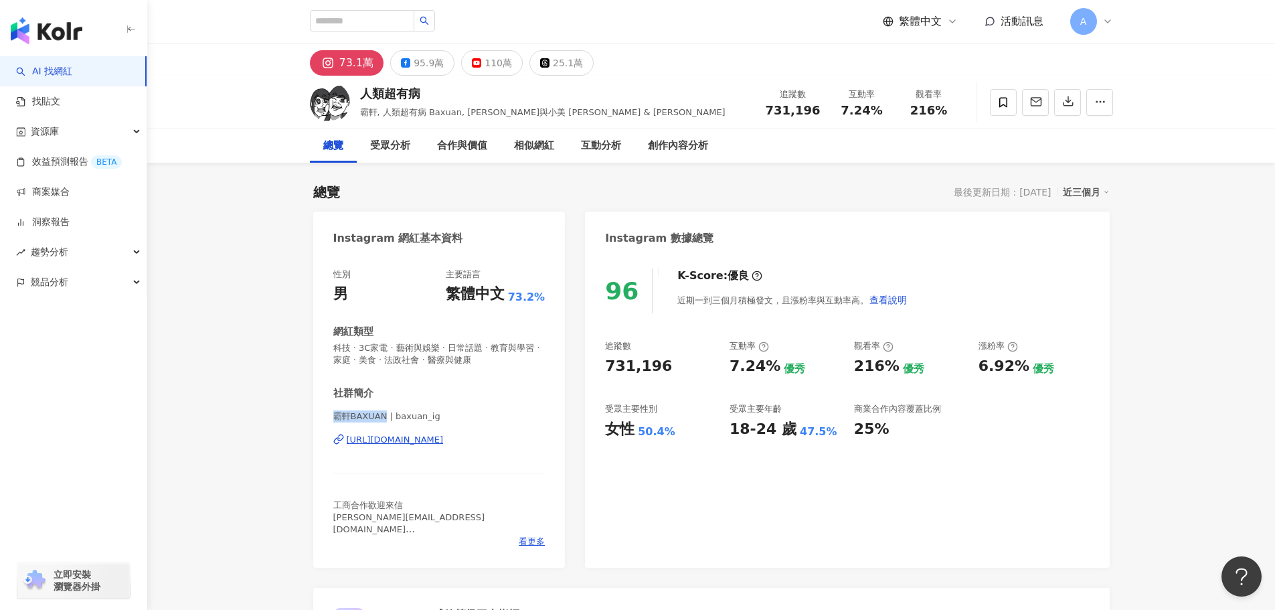
copy span "霸軒BAXUAN"
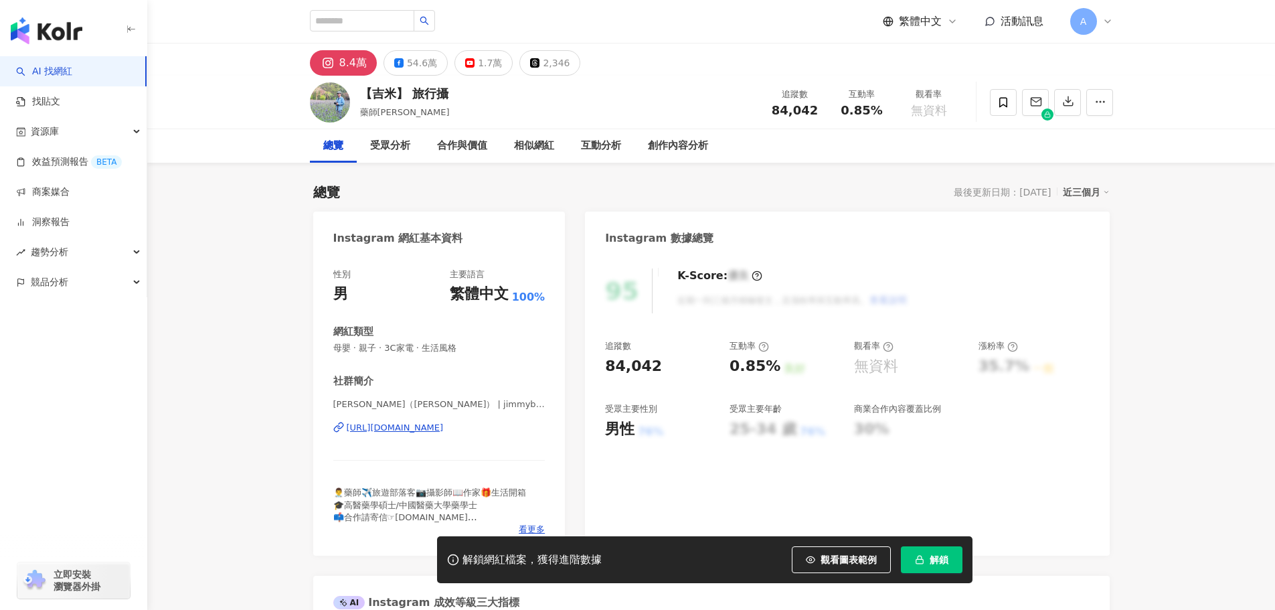
click at [407, 68] on div "54.6萬" at bounding box center [422, 63] width 30 height 19
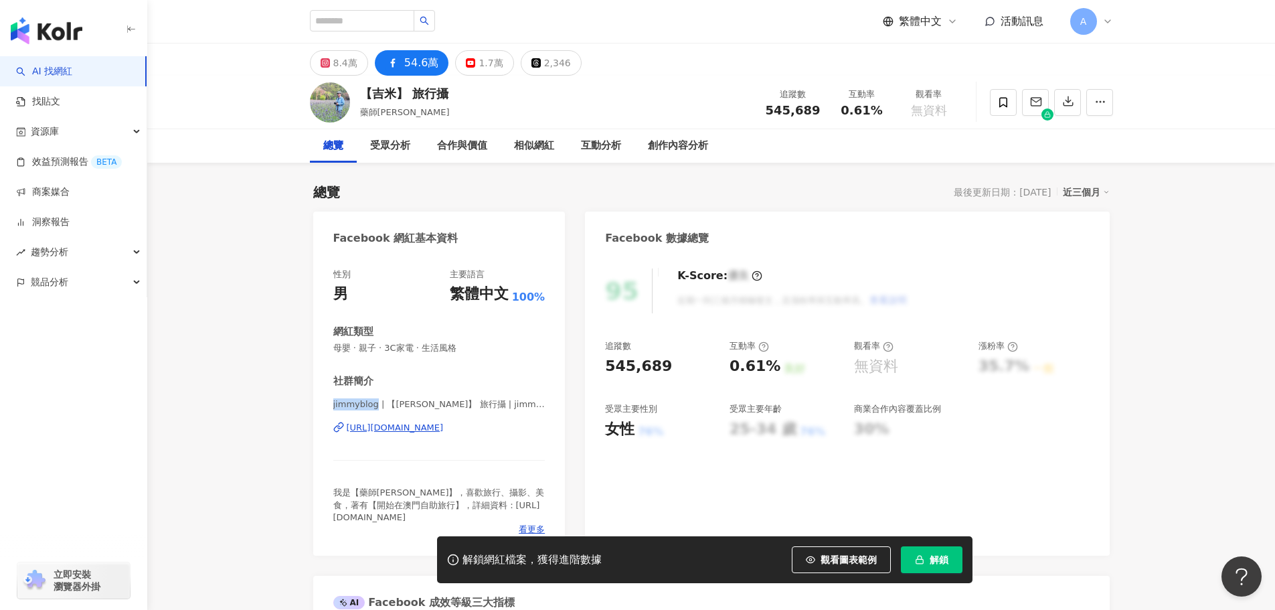
drag, startPoint x: 355, startPoint y: 408, endPoint x: 375, endPoint y: 411, distance: 20.3
click at [375, 411] on div "性別 男 主要語言 繁體中文 100% 網紅類型 母嬰 · 親子 · 3C家電 · 生活風格 社群簡介 jimmyblog | 【[PERSON_NAME]】…" at bounding box center [439, 405] width 252 height 301
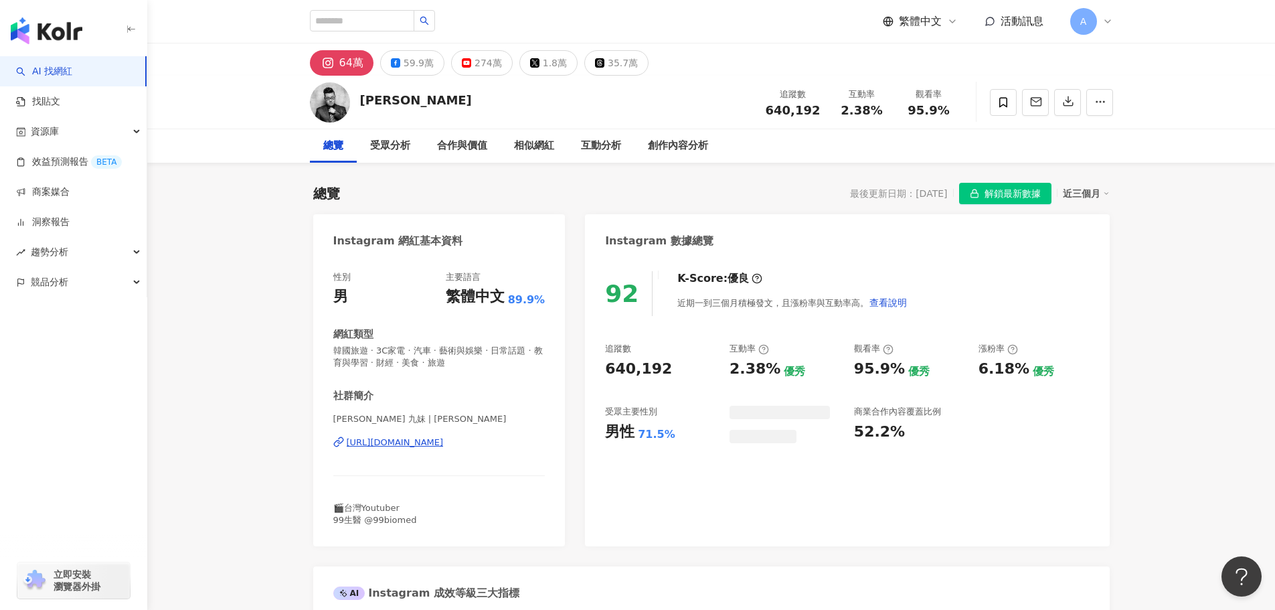
click at [404, 60] on div "59.9萬" at bounding box center [419, 63] width 30 height 19
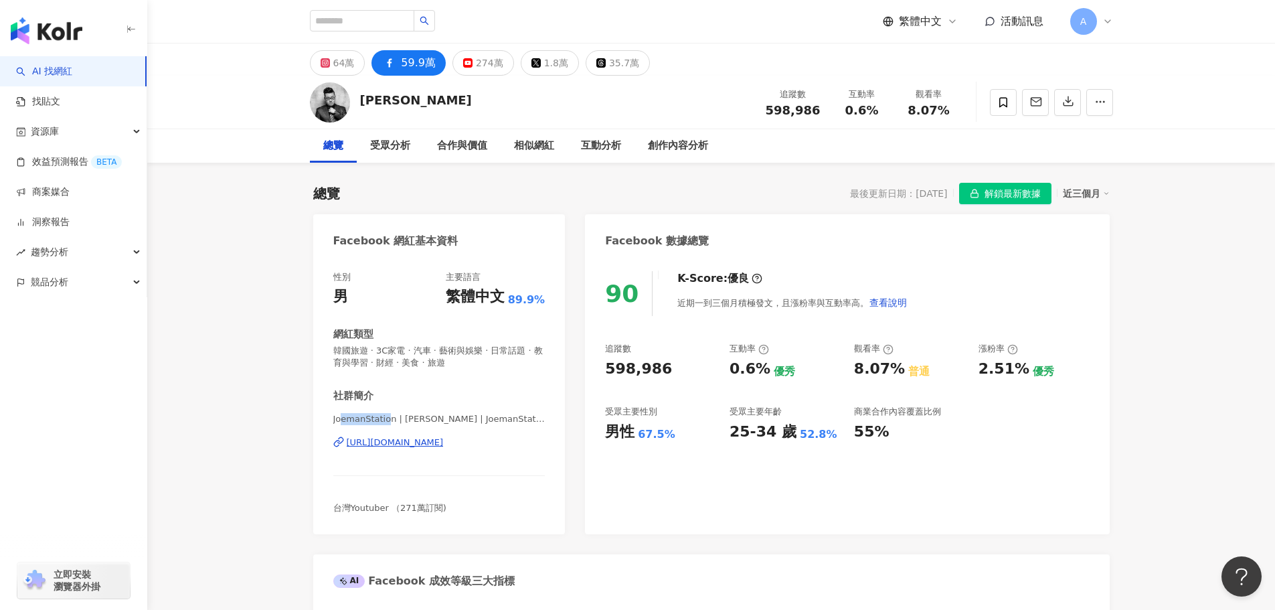
drag, startPoint x: 392, startPoint y: 420, endPoint x: 339, endPoint y: 419, distance: 52.9
click at [339, 419] on span "JoemanStation | Joeman | JoemanStation" at bounding box center [439, 419] width 212 height 12
drag, startPoint x: 334, startPoint y: 420, endPoint x: 394, endPoint y: 422, distance: 60.3
click at [394, 422] on span "JoemanStation | Joeman | JoemanStation" at bounding box center [439, 419] width 212 height 12
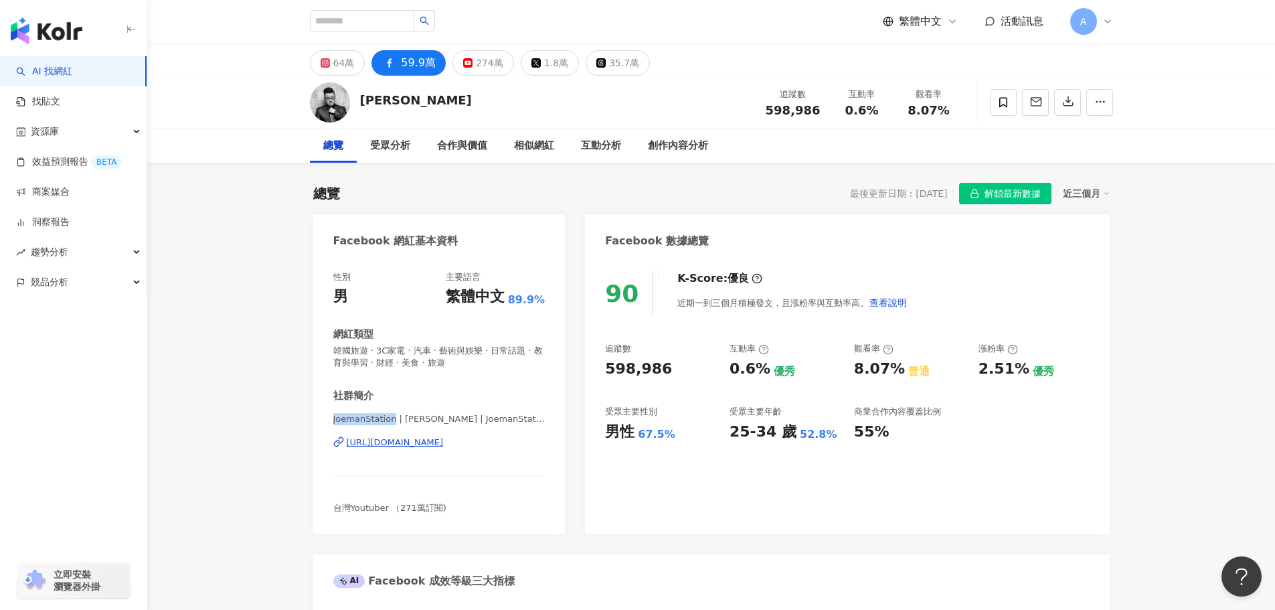
copy span "JoemanStation"
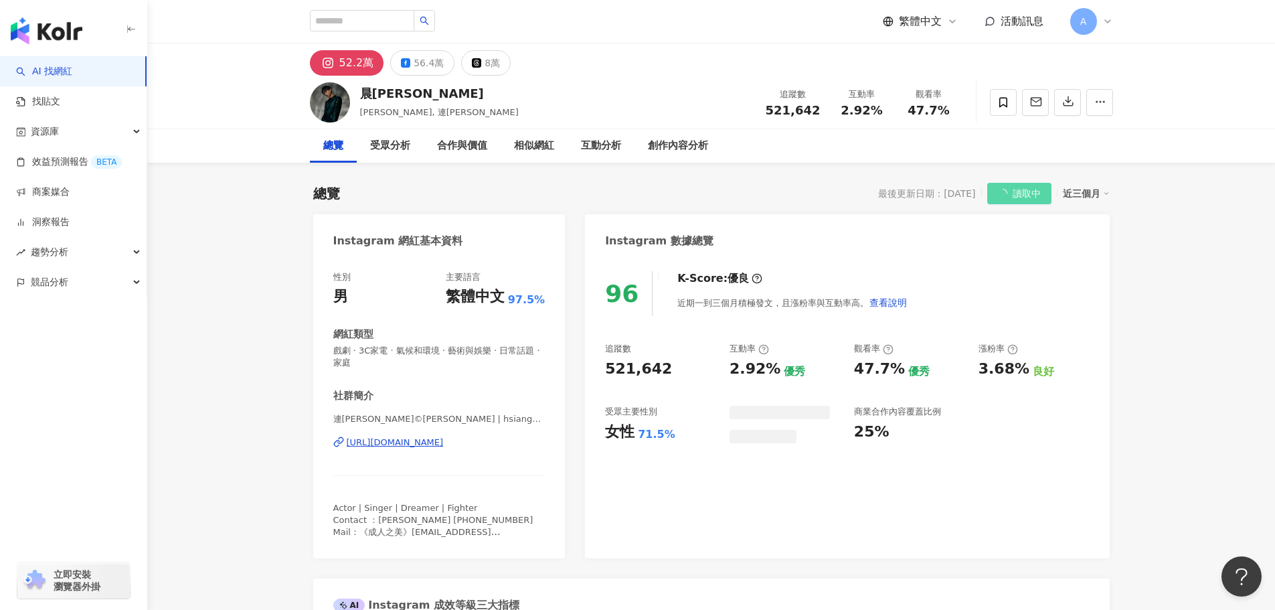
click at [414, 66] on div "56.4萬" at bounding box center [429, 63] width 30 height 19
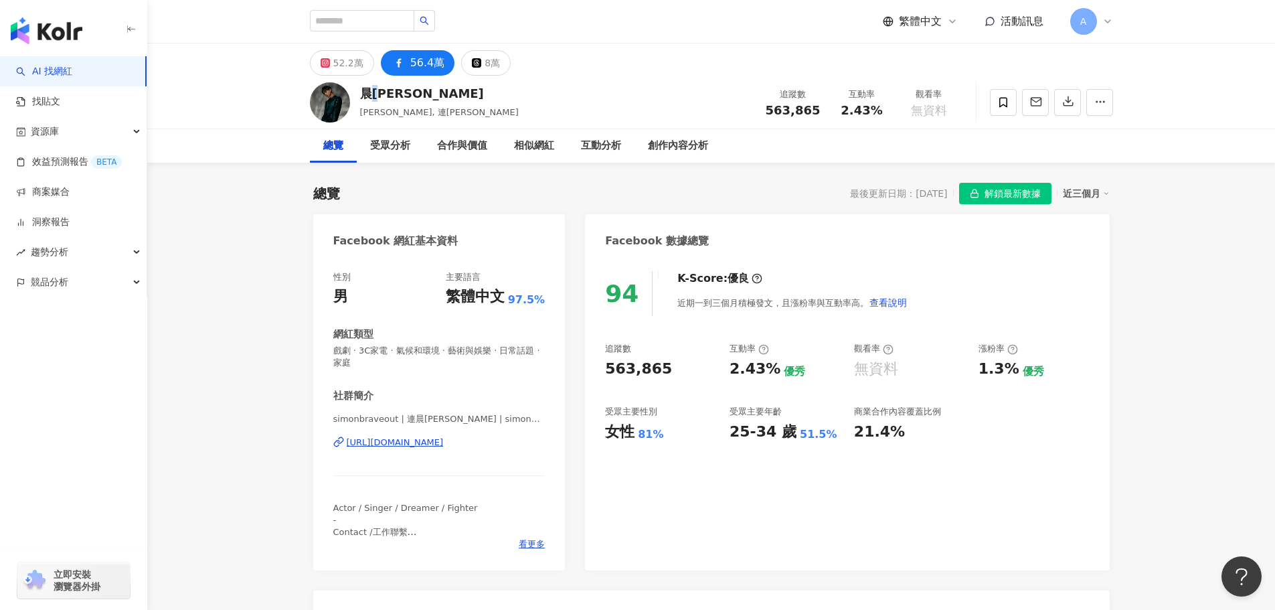
click at [368, 89] on div "晨[PERSON_NAME]" at bounding box center [439, 93] width 159 height 17
drag, startPoint x: 326, startPoint y: 417, endPoint x: 389, endPoint y: 419, distance: 63.0
click at [389, 419] on div "性別 男 主要語言 繁體中文 97.5% 網紅類型 戲劇 · 3C家電 · 氣候和環境 · 藝術與娛樂 · 日常話題 · 家庭 社群簡介 simonbrave…" at bounding box center [439, 414] width 252 height 313
drag, startPoint x: 405, startPoint y: 420, endPoint x: 415, endPoint y: 421, distance: 10.1
click at [415, 421] on span "simonbraveout | 連晨[PERSON_NAME] | simonbraveout" at bounding box center [439, 419] width 212 height 12
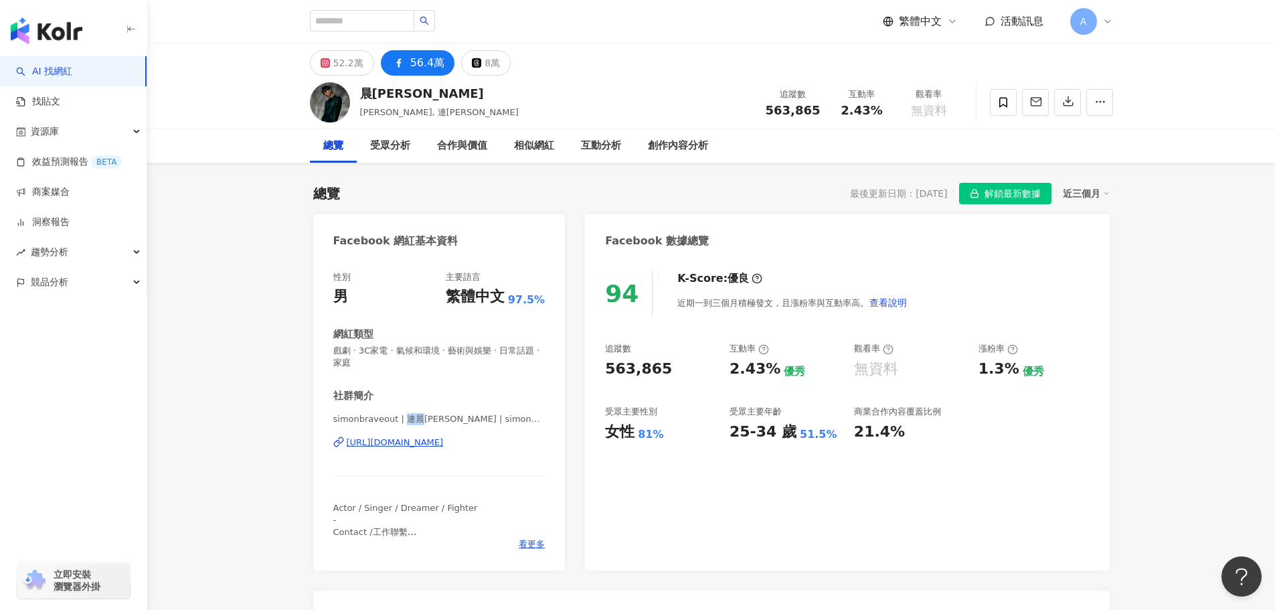
click at [405, 422] on span "simonbraveout | 連晨[PERSON_NAME] | simonbraveout" at bounding box center [439, 419] width 212 height 12
drag, startPoint x: 401, startPoint y: 422, endPoint x: 454, endPoint y: 422, distance: 52.9
click at [454, 422] on span "simonbraveout | 連晨[PERSON_NAME] | simonbraveout" at bounding box center [439, 419] width 212 height 12
copy span "連晨翔 Simon"
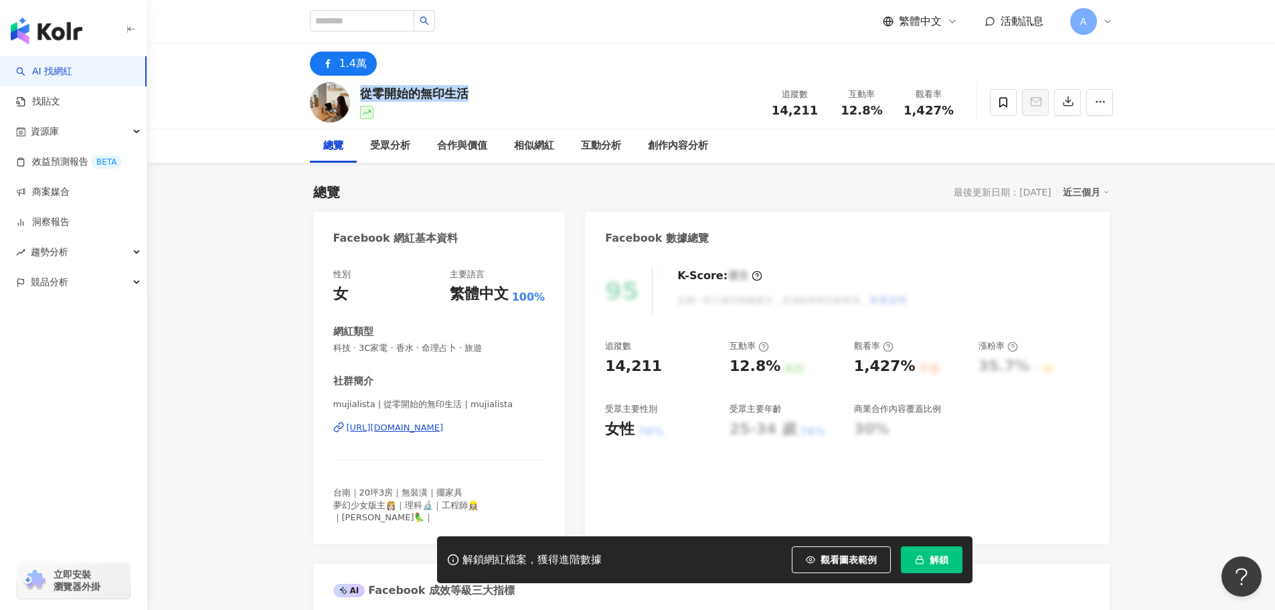
drag, startPoint x: 479, startPoint y: 97, endPoint x: 687, endPoint y: 276, distance: 274.4
click at [363, 90] on div "從零開始的無印生活 追蹤數 14,211 互動率 12.8% 觀看率 1,427%" at bounding box center [711, 102] width 857 height 53
copy div "從零開始的無印生活"
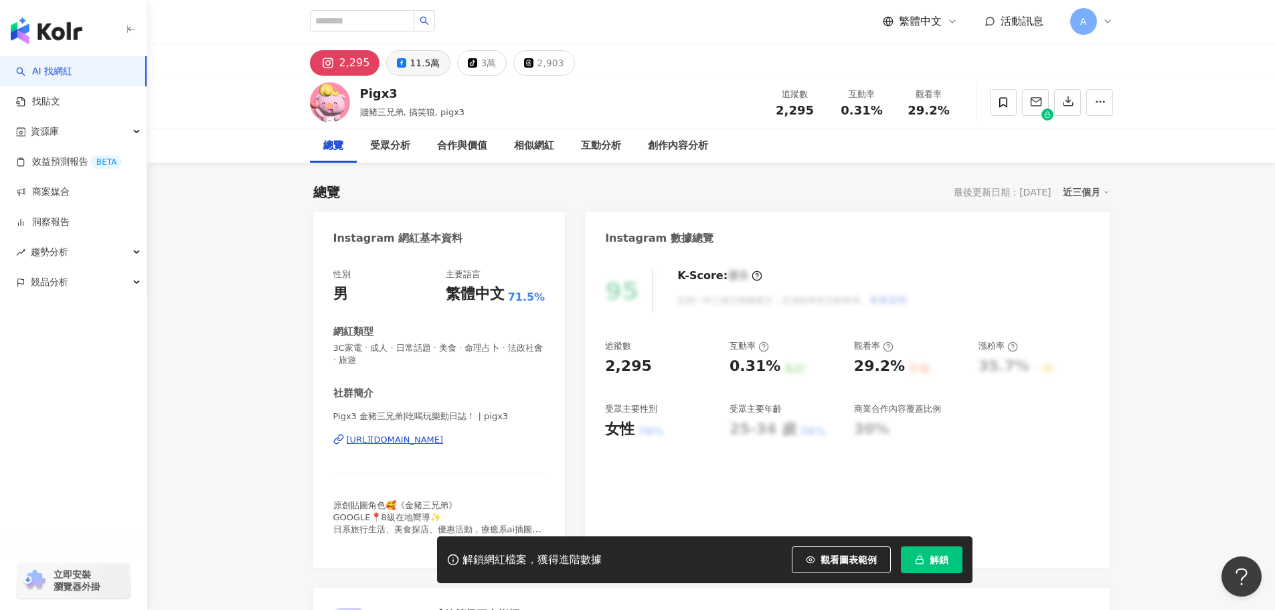
click at [410, 61] on div "11.5萬" at bounding box center [425, 63] width 30 height 19
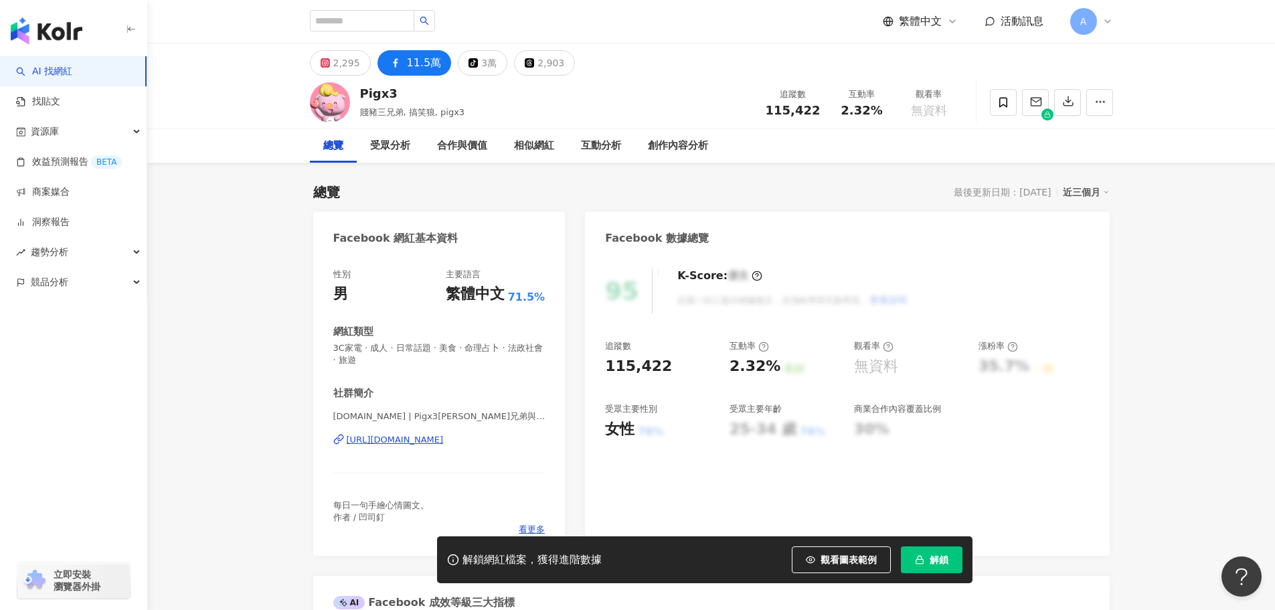
click at [363, 96] on div "Pigx3" at bounding box center [412, 93] width 105 height 17
drag, startPoint x: 359, startPoint y: 419, endPoint x: 331, endPoint y: 418, distance: 28.1
click at [331, 418] on div "性別 男 主要語言 繁體中文 71.5% 網紅類型 3C家電 · 成人 · 日常話題 · 美食 · 命理占卜 · 法政社會 · 旅遊 社群簡介 [DOMAIN…" at bounding box center [439, 405] width 252 height 301
drag, startPoint x: 375, startPoint y: 418, endPoint x: 473, endPoint y: 417, distance: 98.4
click at [473, 417] on span "[DOMAIN_NAME] | Pigx3[PERSON_NAME]兄弟與搞笑狼 | [DOMAIN_NAME]" at bounding box center [439, 416] width 212 height 12
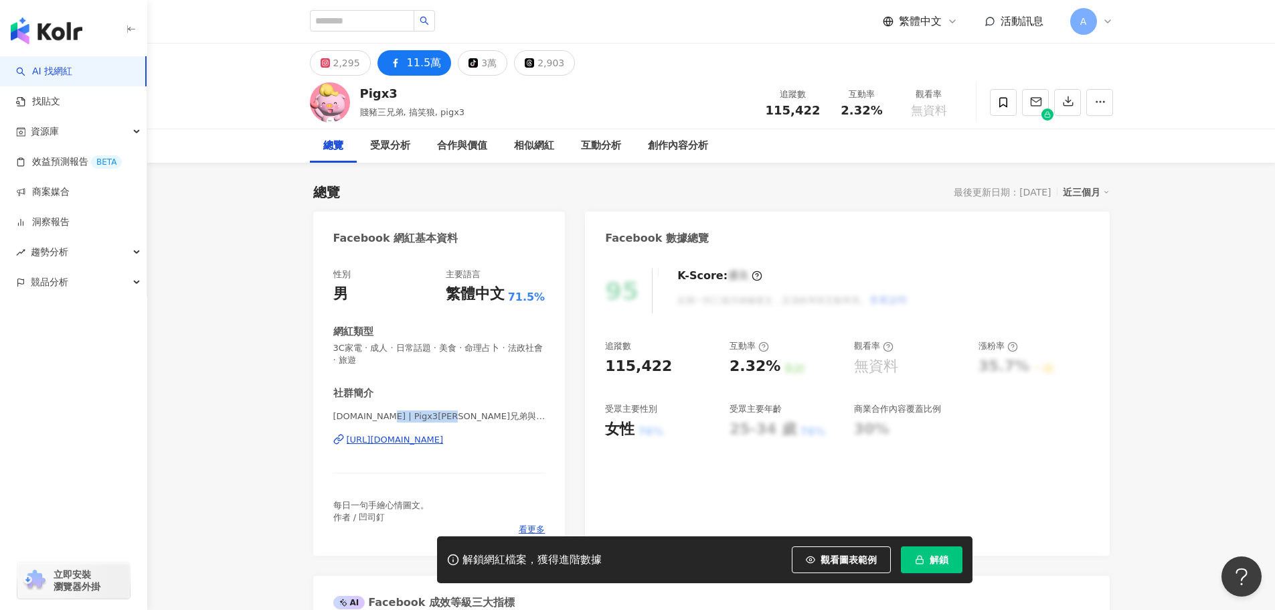
copy span "Pigx3[PERSON_NAME]兄弟與搞笑狼"
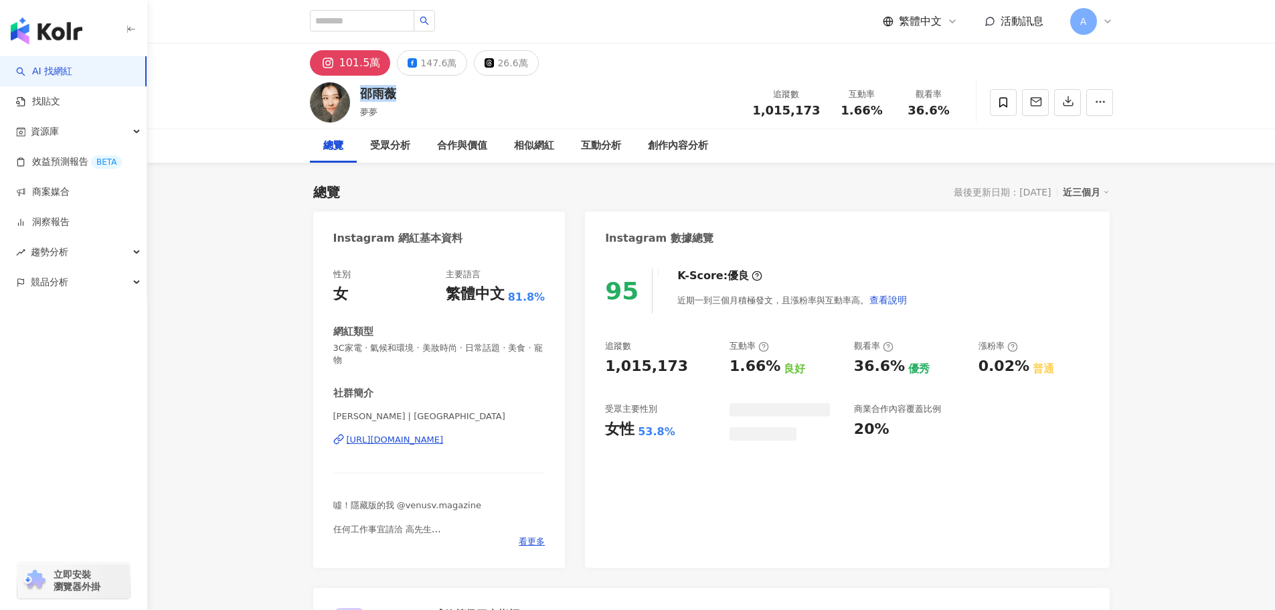
drag, startPoint x: 365, startPoint y: 92, endPoint x: 497, endPoint y: 167, distance: 151.7
click at [357, 90] on div "邵雨薇 夢夢 追蹤數 1,015,173 互動率 1.66% 觀看率 36.6%" at bounding box center [711, 102] width 857 height 53
drag, startPoint x: 390, startPoint y: 412, endPoint x: 333, endPoint y: 413, distance: 57.6
click at [333, 413] on span "邵雨薇IvyShao | 1989ivyshao" at bounding box center [439, 416] width 212 height 12
copy span "邵雨薇IvyShao"
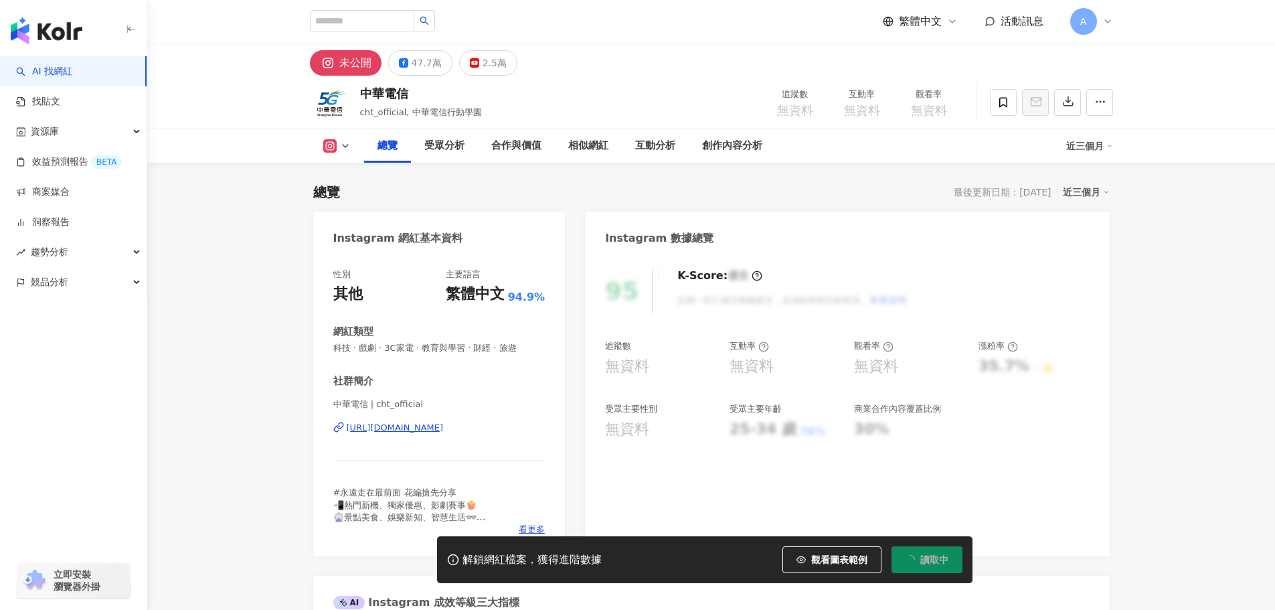
click at [412, 72] on div "47.7萬" at bounding box center [427, 63] width 30 height 19
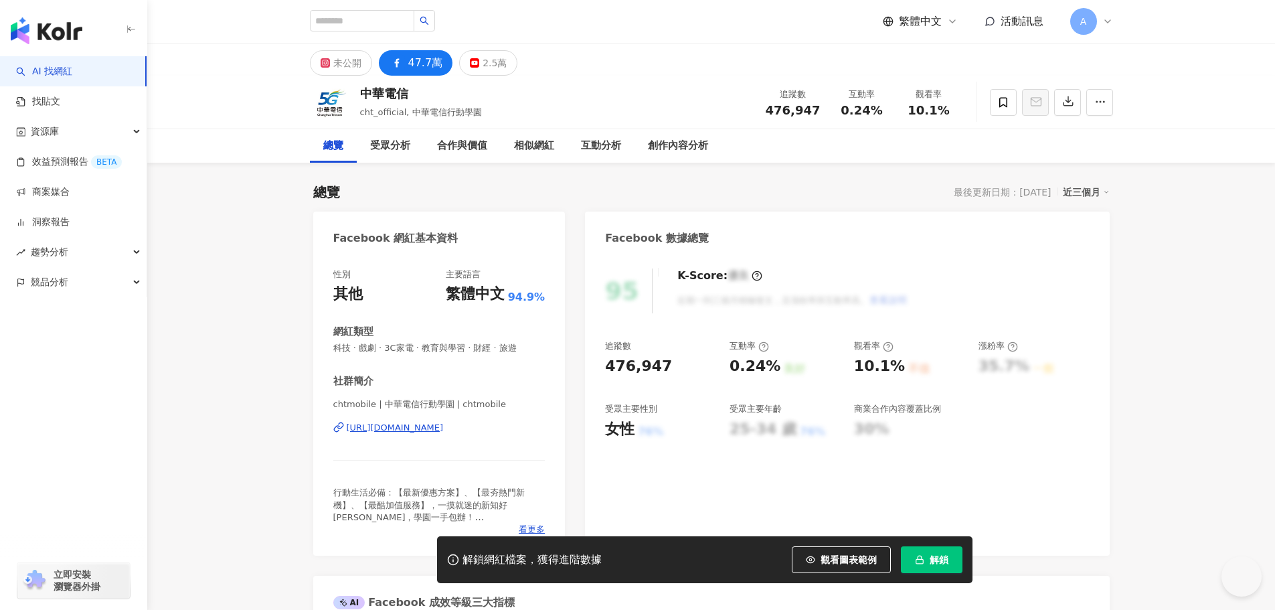
drag, startPoint x: 414, startPoint y: 93, endPoint x: 362, endPoint y: 90, distance: 51.6
click at [362, 90] on div "中華電信" at bounding box center [421, 93] width 122 height 17
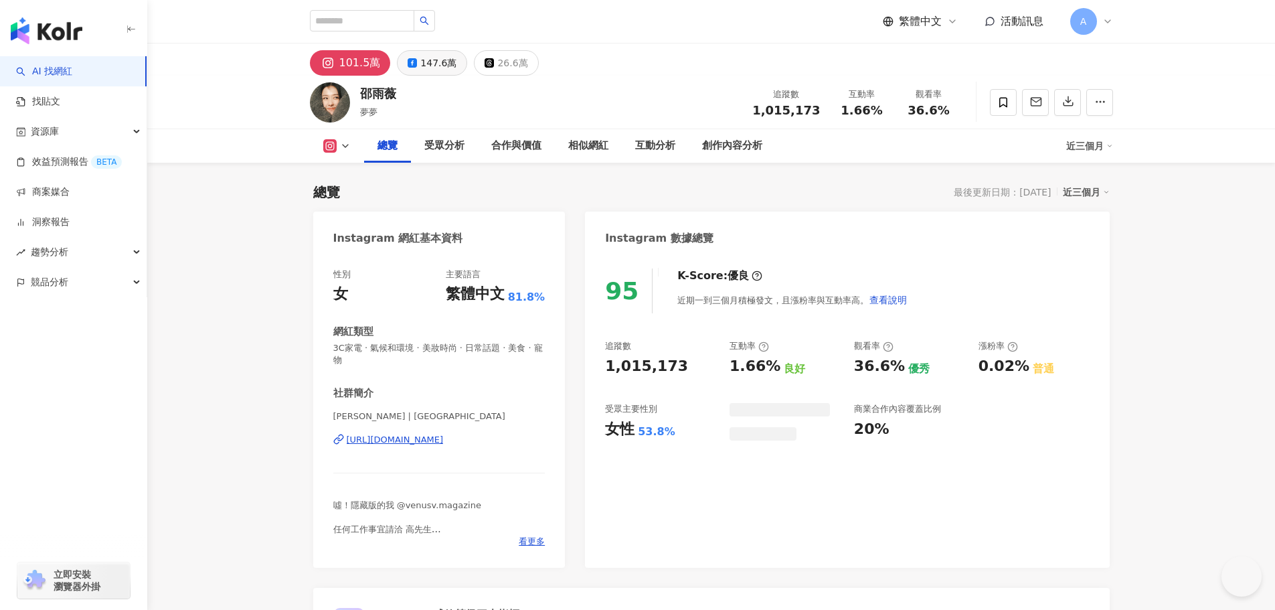
click at [422, 64] on div "147.6萬" at bounding box center [438, 63] width 36 height 19
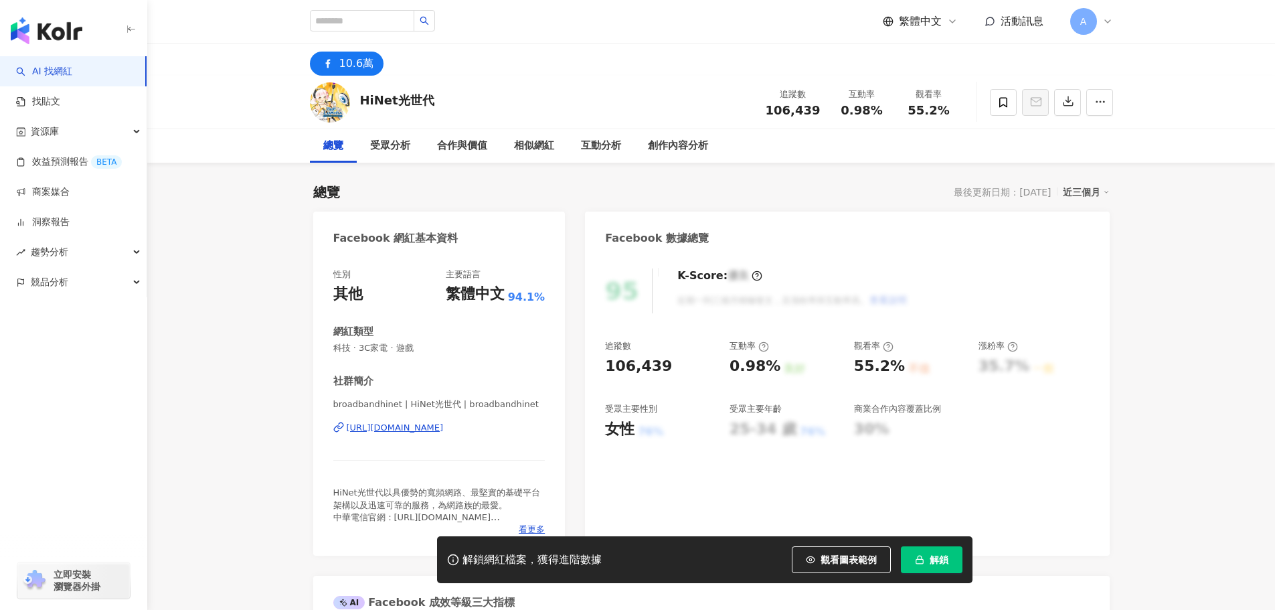
drag, startPoint x: 430, startPoint y: 96, endPoint x: 363, endPoint y: 96, distance: 66.9
click at [363, 96] on div "HiNet光世代 追蹤數 106,439 互動率 0.98% 觀看率 55.2%" at bounding box center [711, 102] width 857 height 53
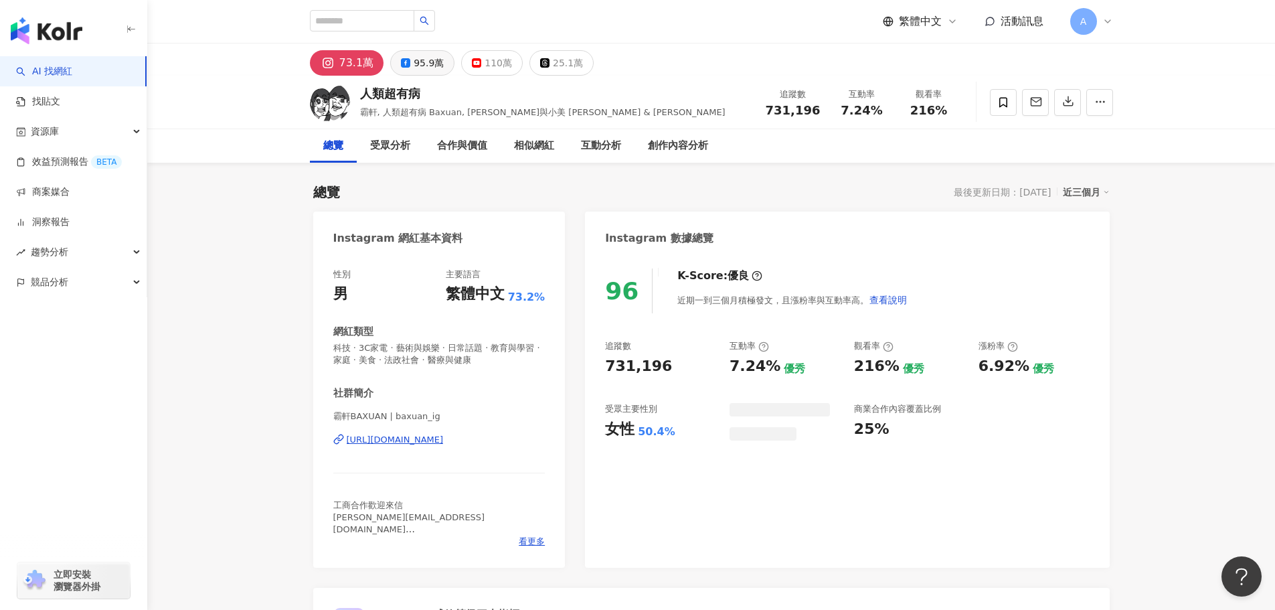
click at [414, 67] on div "95.9萬" at bounding box center [429, 63] width 30 height 19
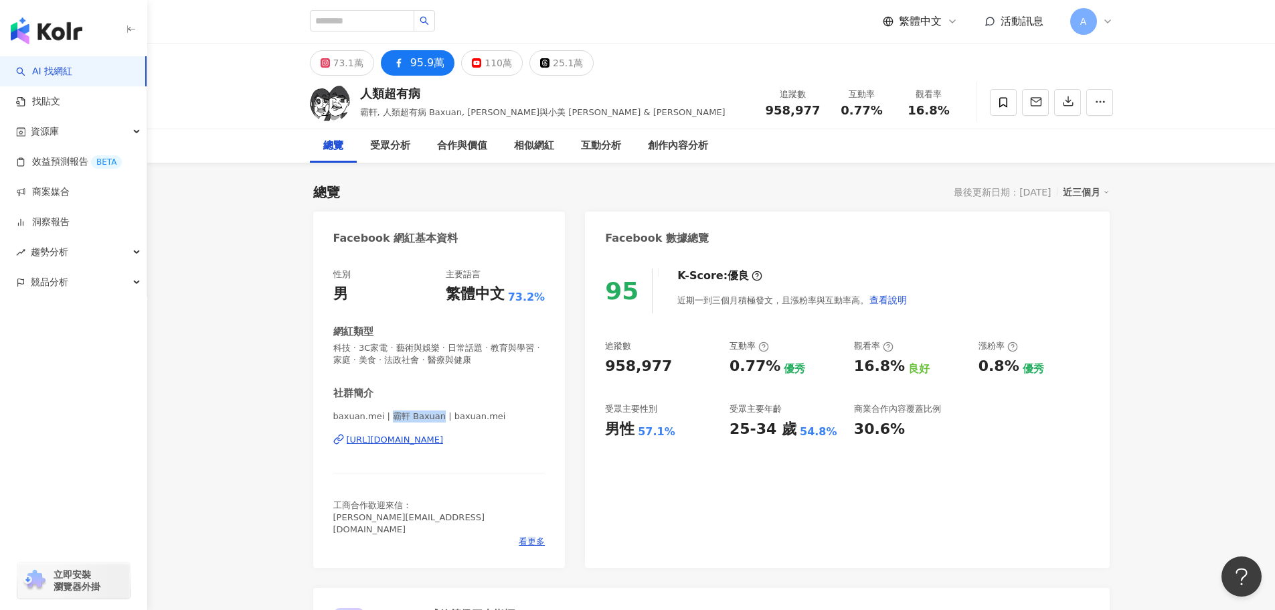
drag, startPoint x: 426, startPoint y: 418, endPoint x: 436, endPoint y: 419, distance: 9.5
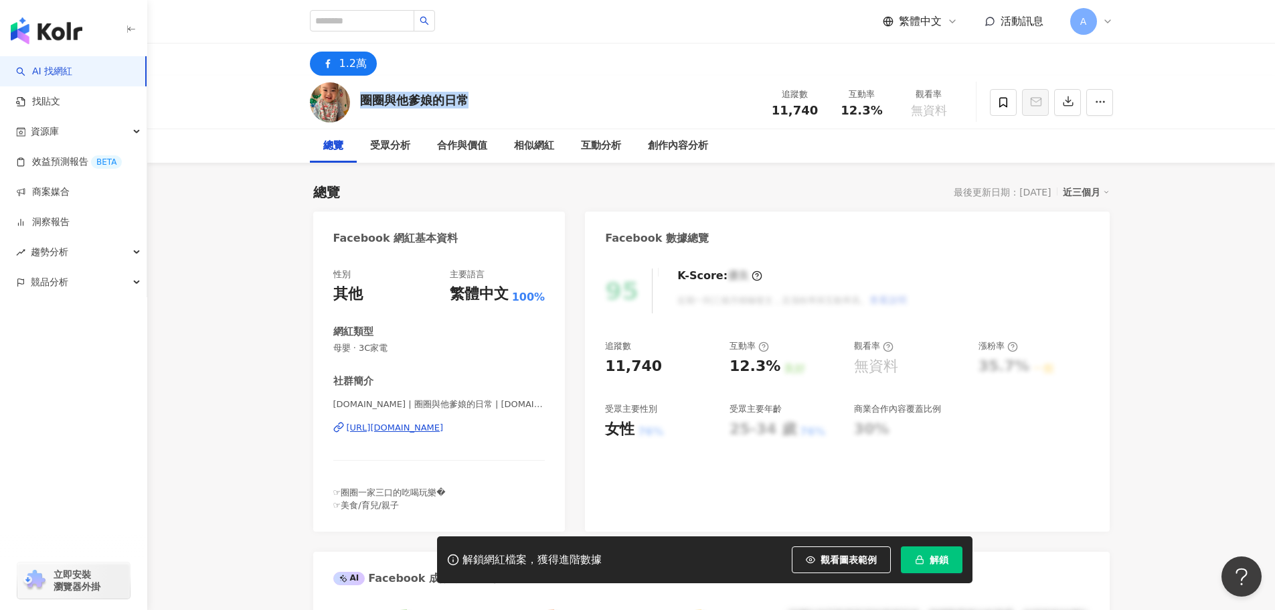
drag, startPoint x: 402, startPoint y: 96, endPoint x: 359, endPoint y: 96, distance: 42.8
click at [359, 96] on div "圈圈與他爹娘的日常 追蹤數 11,740 互動率 12.3% 觀看率 無資料" at bounding box center [711, 102] width 857 height 53
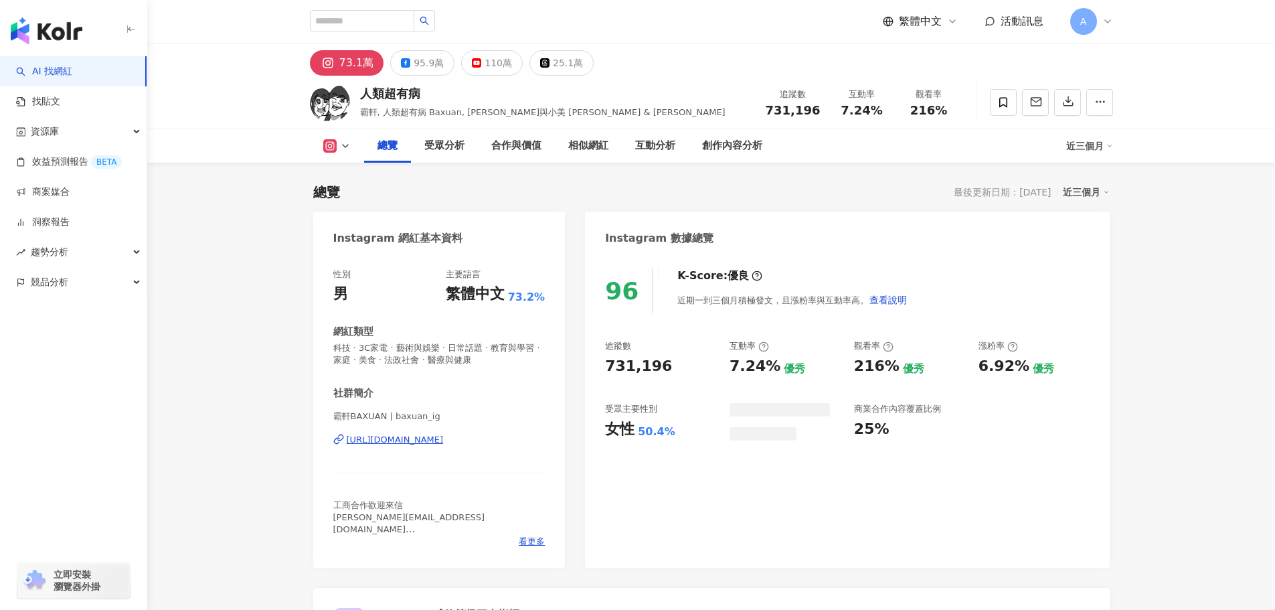
click at [485, 71] on div "110萬" at bounding box center [498, 63] width 27 height 19
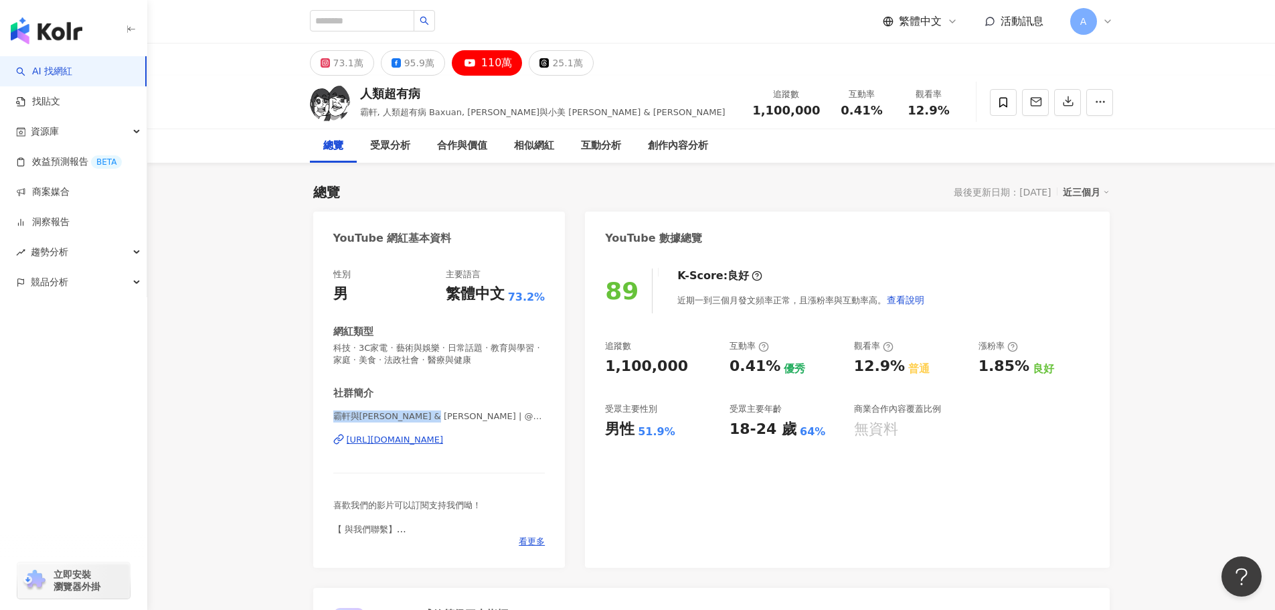
drag, startPoint x: 332, startPoint y: 419, endPoint x: 432, endPoint y: 417, distance: 100.4
click at [432, 417] on div "性別 男 主要語言 繁體中文 73.2% 網紅類型 科技 · 3C家電 · 藝術與娛樂 · 日常話題 · 教育與學習 · 家庭 · 美食 · 法政社會 · 醫…" at bounding box center [439, 411] width 252 height 313
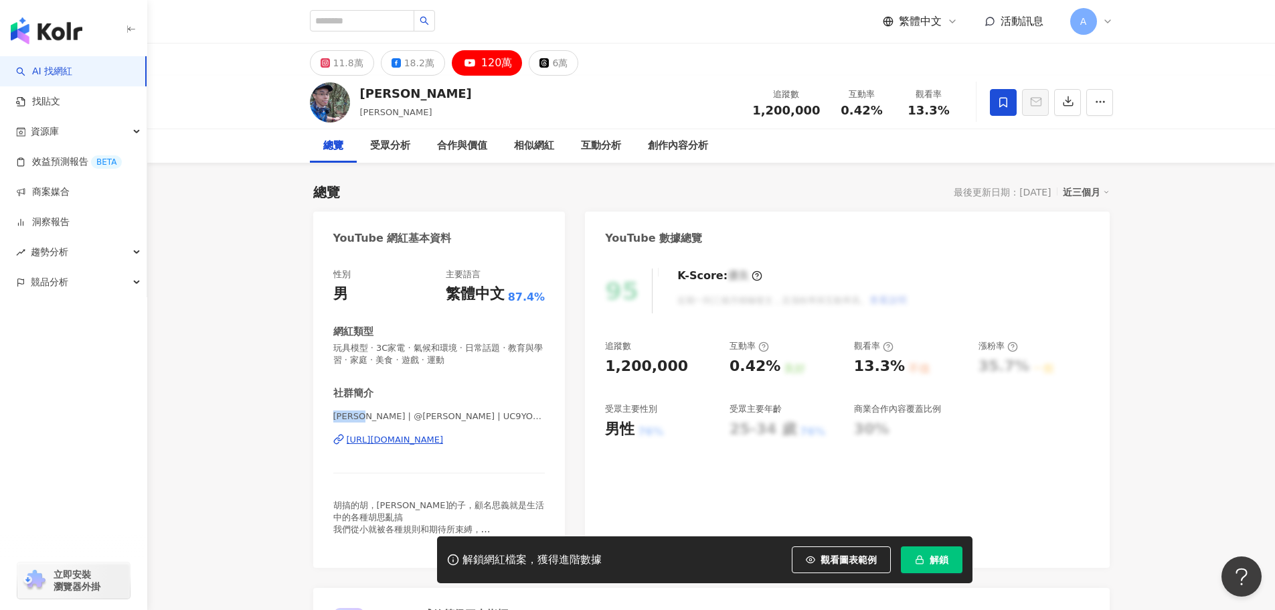
drag, startPoint x: 334, startPoint y: 414, endPoint x: 790, endPoint y: 390, distance: 456.5
click at [367, 419] on span "[PERSON_NAME] | @[PERSON_NAME] | UC9YOQFPfEUXbulKDtxeqqBA" at bounding box center [439, 416] width 212 height 12
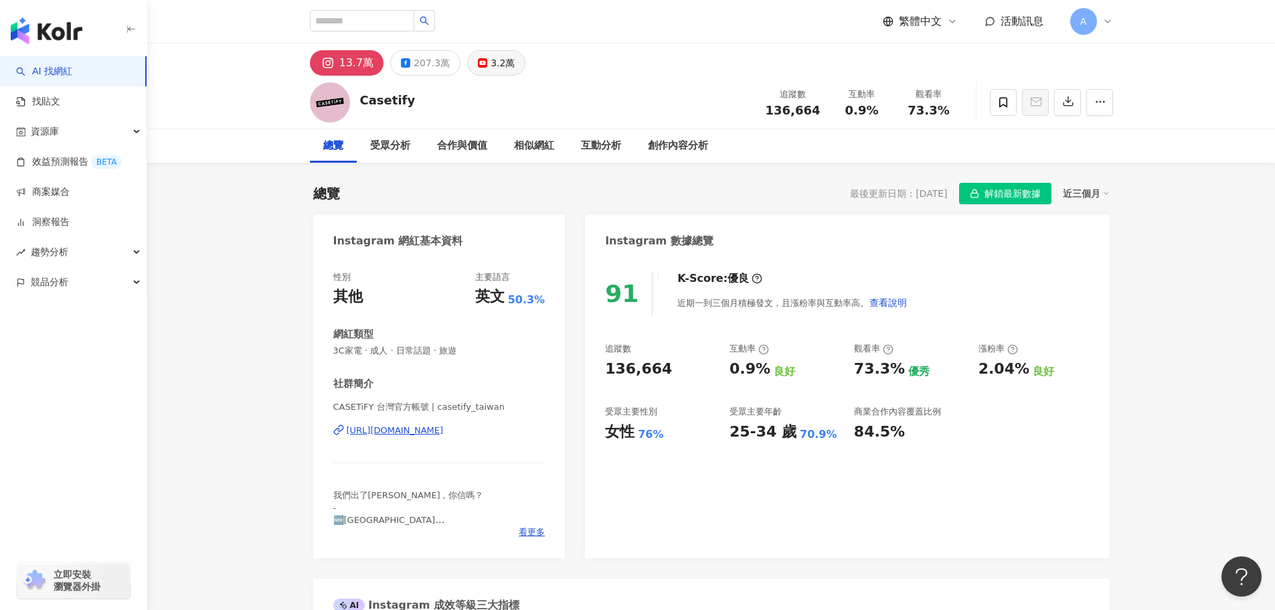
click at [491, 57] on div "3.2萬" at bounding box center [503, 63] width 24 height 19
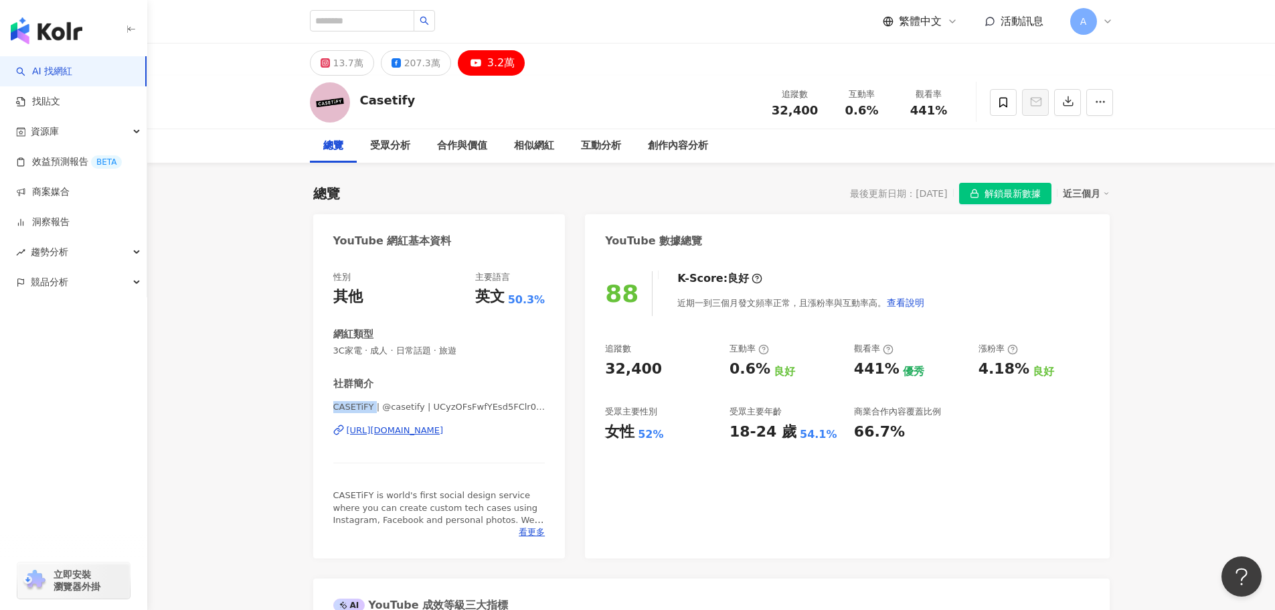
drag, startPoint x: 373, startPoint y: 406, endPoint x: 332, endPoint y: 404, distance: 40.9
click at [332, 404] on div "性別 其他 主要語言 英文 50.3% 網紅類型 3C家電 · 成人 · 日常話題 · 旅遊 社群簡介 CASETiFY | @casetify | UCyz…" at bounding box center [439, 408] width 252 height 301
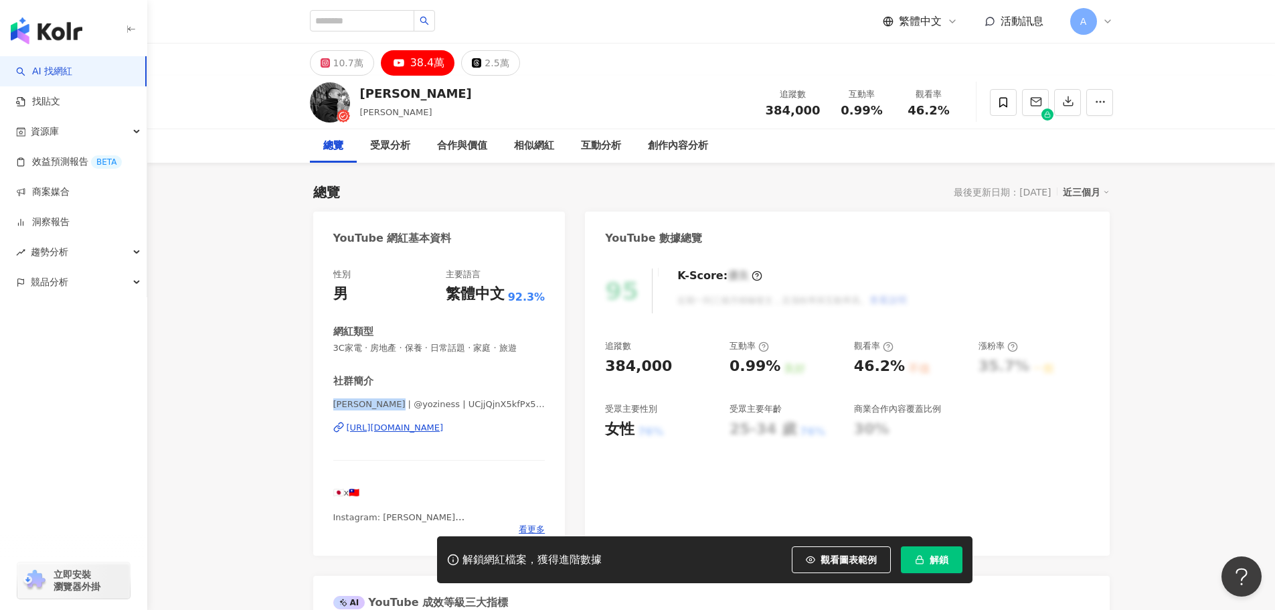
drag, startPoint x: 329, startPoint y: 404, endPoint x: 408, endPoint y: 406, distance: 79.0
click at [404, 406] on div "性別 男 主要語言 繁體中文 92.3% 網紅類型 3C家電 · 房地產 · 保養 · 日常話題 · 家庭 · 旅遊 社群簡介 進藤喜彥 Yoziness |…" at bounding box center [439, 405] width 252 height 301
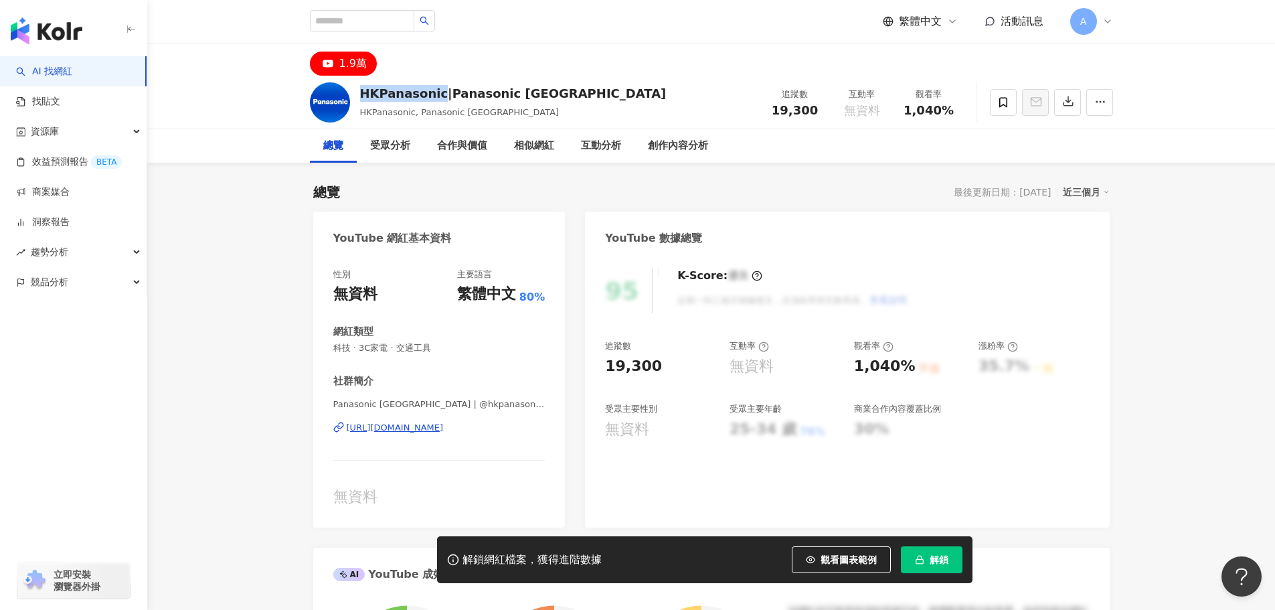
drag, startPoint x: 358, startPoint y: 93, endPoint x: 439, endPoint y: 92, distance: 81.0
click at [439, 92] on div "HKPanasonic|Panasonic Hong Kong HKPanasonic, Panasonic Hong Kong 追蹤數 19,300 互動率…" at bounding box center [711, 102] width 857 height 53
copy div "HKPanasonic"
drag, startPoint x: 423, startPoint y: 403, endPoint x: 330, endPoint y: 400, distance: 93.1
click at [330, 400] on div "性別 無資料 主要語言 繁體中文 80% 網紅類型 科技 · 3C家電 · 交通工具 社群簡介 Panasonic Hong Kong | @hkpanaso…" at bounding box center [439, 391] width 252 height 272
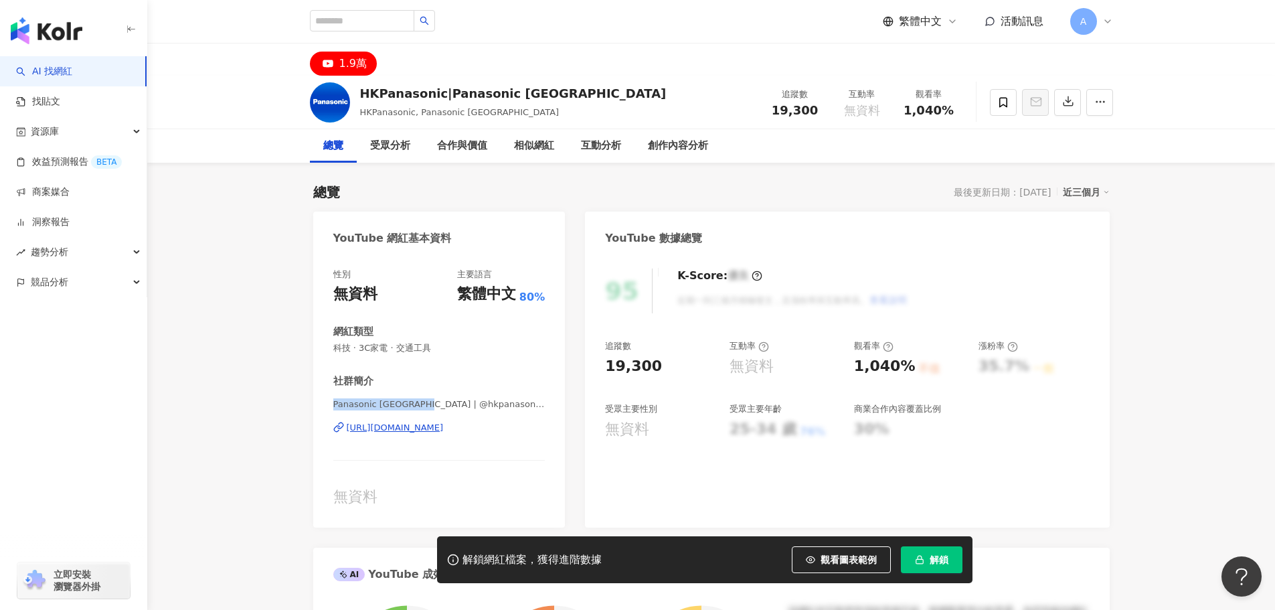
copy span "Panasonic Hong Kong"
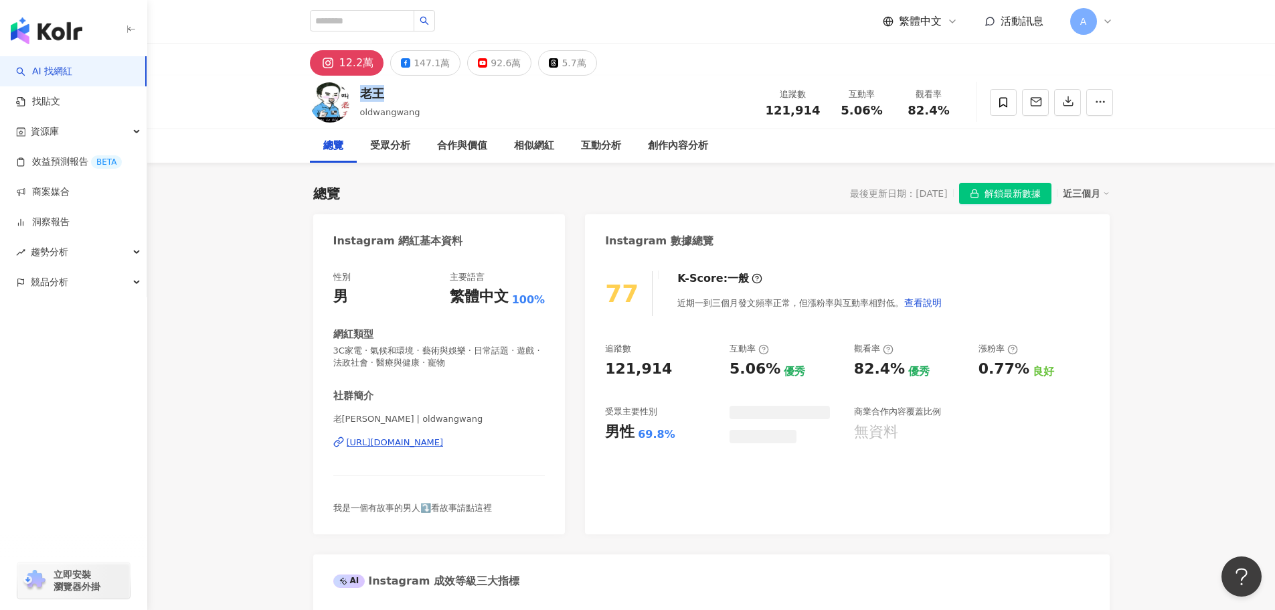
drag, startPoint x: 379, startPoint y: 86, endPoint x: 467, endPoint y: 71, distance: 89.6
click at [360, 95] on div "老王" at bounding box center [390, 93] width 60 height 17
drag, startPoint x: 479, startPoint y: 67, endPoint x: 483, endPoint y: 386, distance: 319.3
click at [479, 66] on icon at bounding box center [482, 62] width 9 height 9
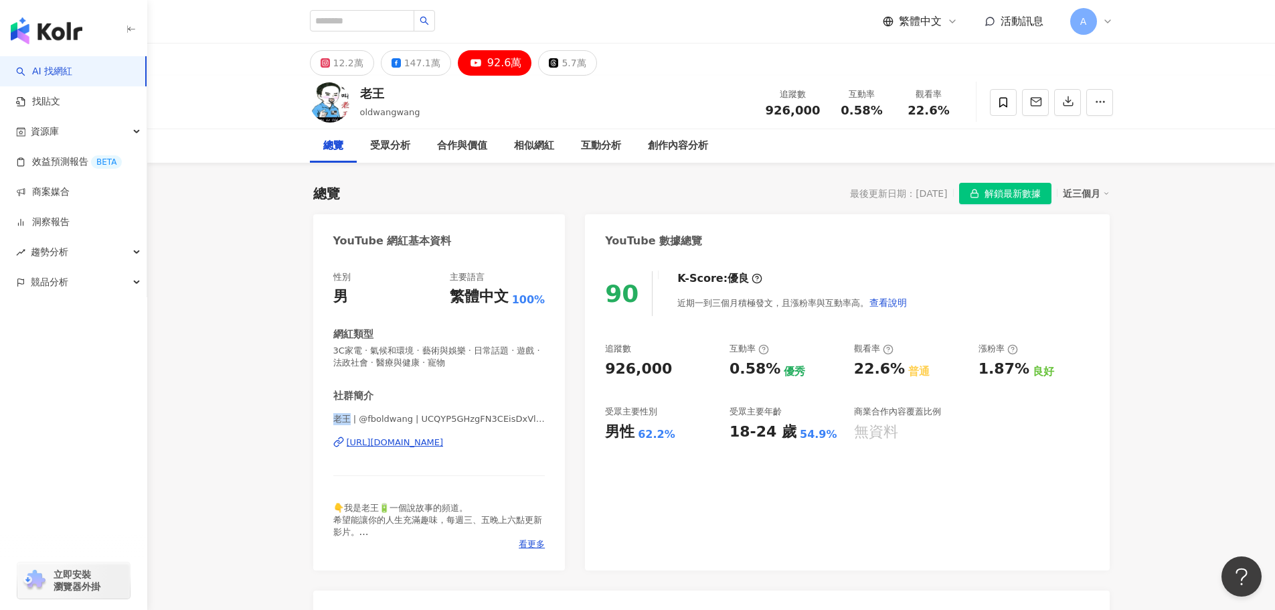
drag, startPoint x: 332, startPoint y: 419, endPoint x: 348, endPoint y: 418, distance: 16.1
click at [348, 418] on div "性別 男 主要語言 繁體中文 100% 網紅類型 3C家電 · 氣候和環境 · 藝術與娛樂 · 日常話題 · 遊戲 · 法政社會 · 醫療與健康 · 寵物 社…" at bounding box center [439, 414] width 252 height 313
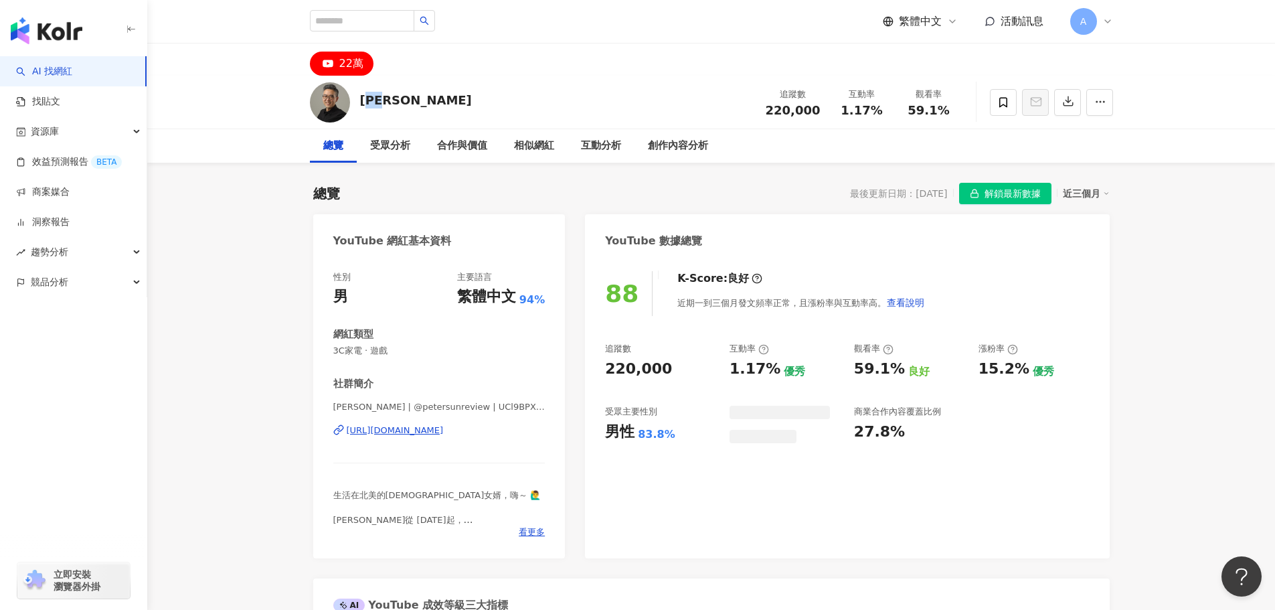
drag, startPoint x: 403, startPoint y: 101, endPoint x: 363, endPoint y: 99, distance: 40.2
click at [363, 99] on div "彼得森 追蹤數 220,000 互動率 1.17% 觀看率 59.1%" at bounding box center [711, 102] width 857 height 53
copy div "得森"
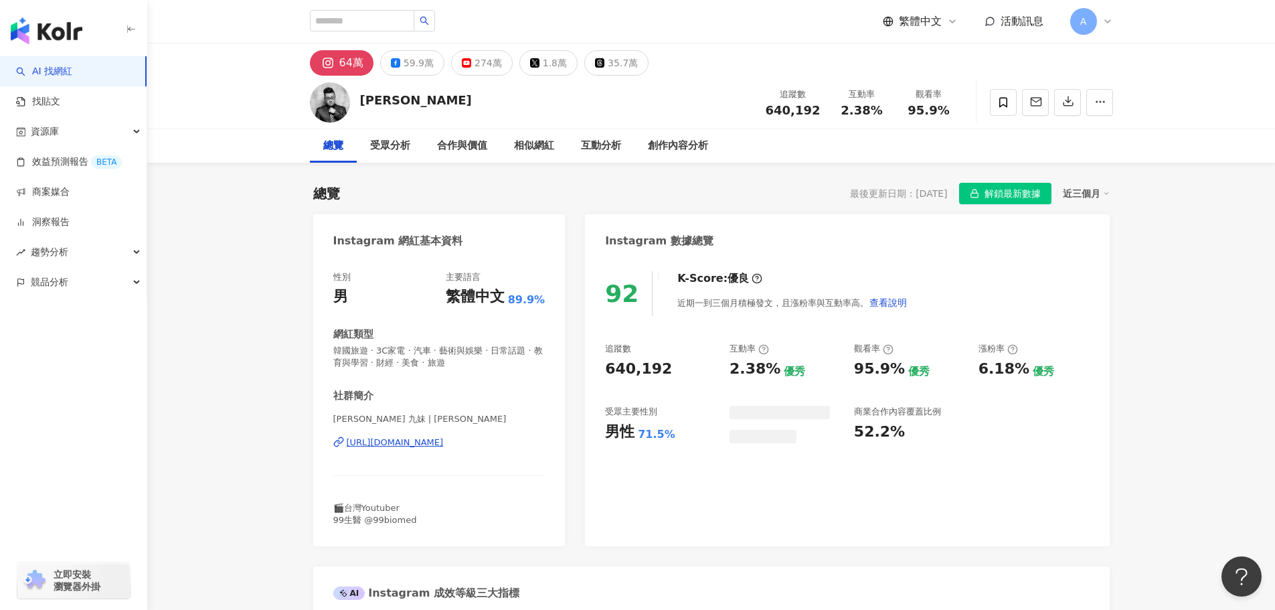
click at [475, 66] on div "274萬" at bounding box center [488, 63] width 27 height 19
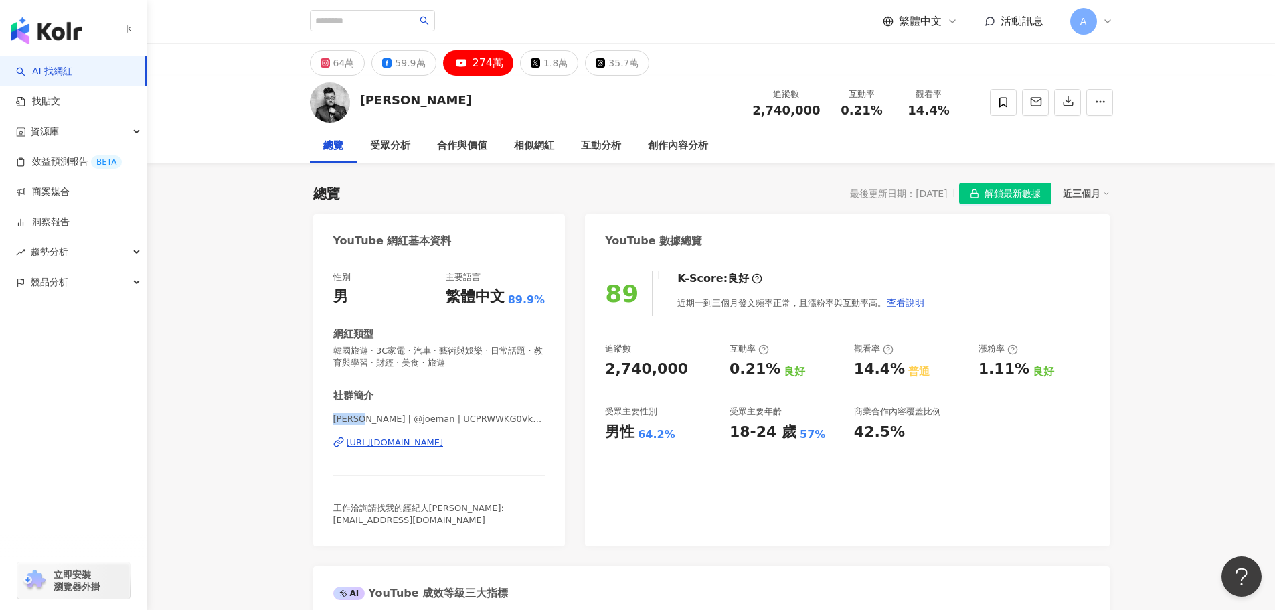
drag, startPoint x: 334, startPoint y: 418, endPoint x: 367, endPoint y: 419, distance: 32.8
click at [367, 419] on span "Joeman | @joeman | UCPRWWKG0VkBA0Pqa4Jr5j0Q" at bounding box center [439, 419] width 212 height 12
copy span "Joeman"
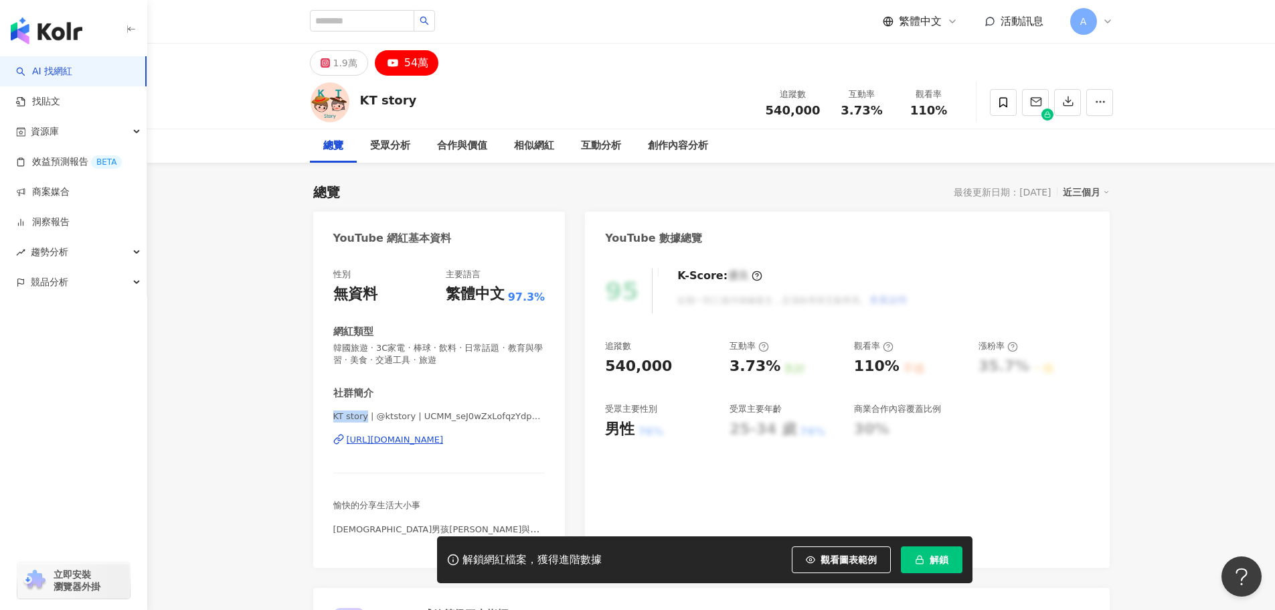
drag, startPoint x: 366, startPoint y: 419, endPoint x: 330, endPoint y: 417, distance: 36.2
click at [330, 417] on div "性別 無資料 主要語言 繁體中文 97.3% 網紅類型 韓國旅遊 · 3C家電 · 棒球 · 飲料 · 日常話題 · 教育與學習 · 美食 · 交通工具 · …" at bounding box center [439, 411] width 252 height 313
copy span "KT story"
drag, startPoint x: 331, startPoint y: 74, endPoint x: 323, endPoint y: 94, distance: 20.8
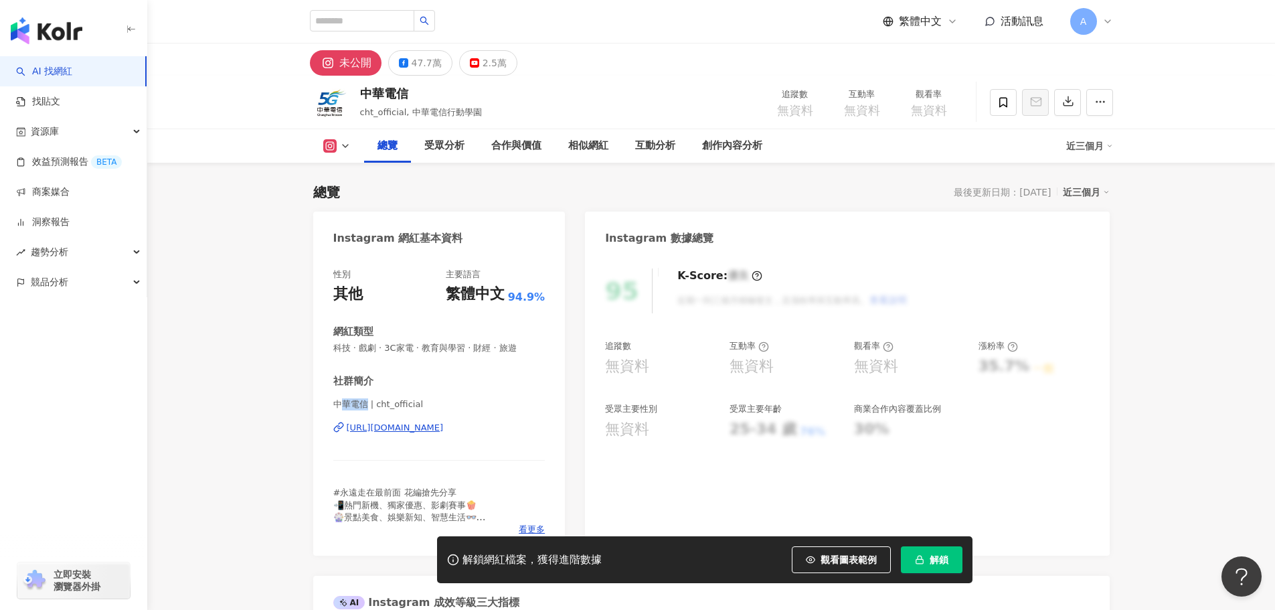
drag, startPoint x: 366, startPoint y: 405, endPoint x: 339, endPoint y: 404, distance: 26.8
click at [339, 404] on span "中華電信 | cht_official" at bounding box center [439, 404] width 212 height 12
click at [495, 66] on div "2.5萬" at bounding box center [495, 63] width 24 height 19
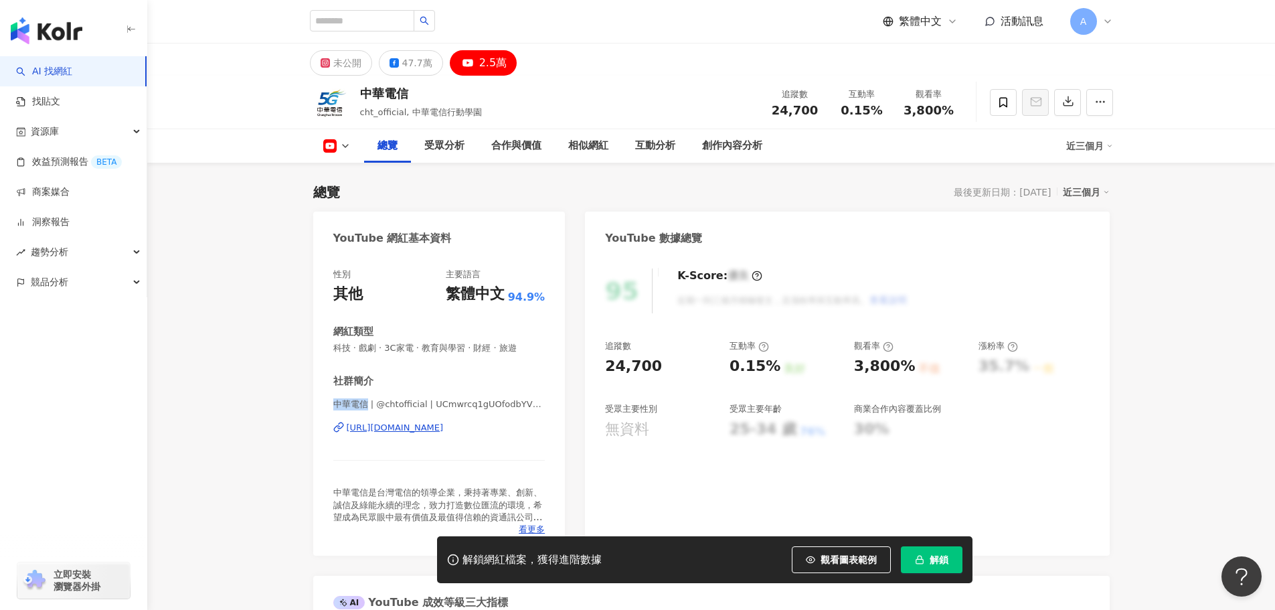
drag, startPoint x: 359, startPoint y: 406, endPoint x: 335, endPoint y: 406, distance: 24.1
click at [335, 406] on span "中華電信 | @chtofficial | UCmwrcq1gUOfodbYVkwWAmjA" at bounding box center [439, 404] width 212 height 12
